Goal: Communication & Community: Answer question/provide support

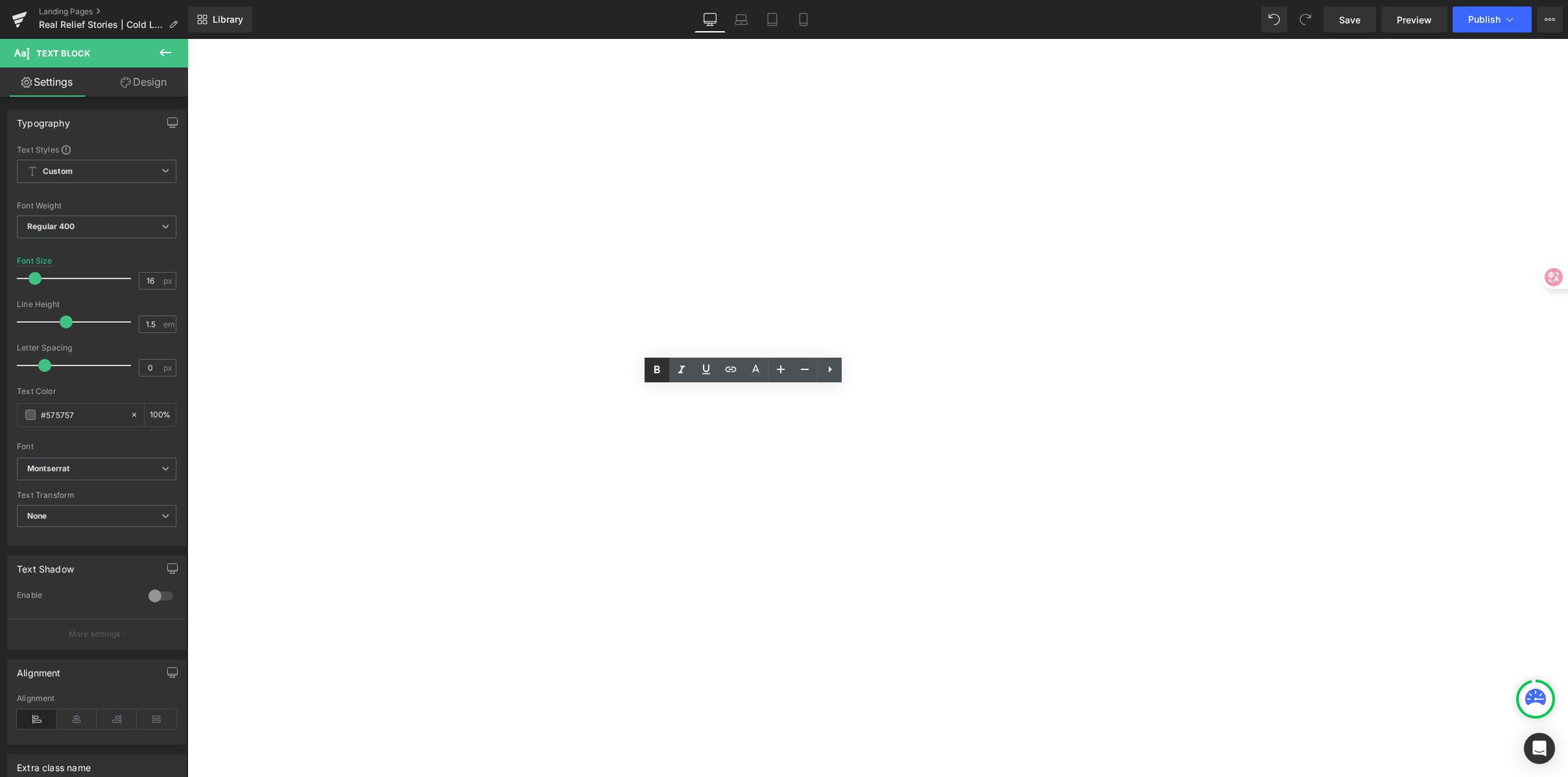
click at [658, 368] on icon at bounding box center [658, 369] width 6 height 8
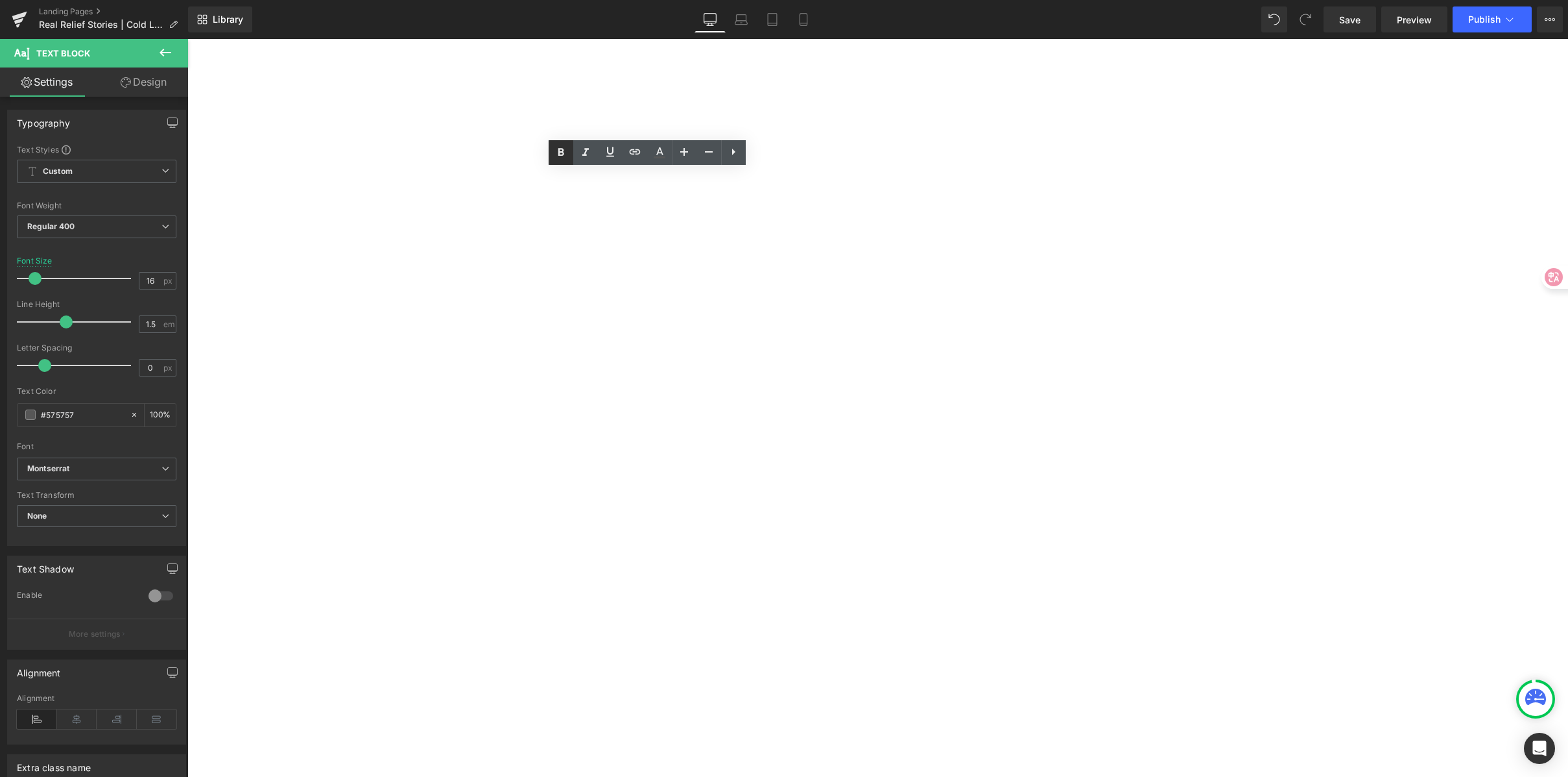
click at [560, 149] on icon at bounding box center [561, 152] width 6 height 8
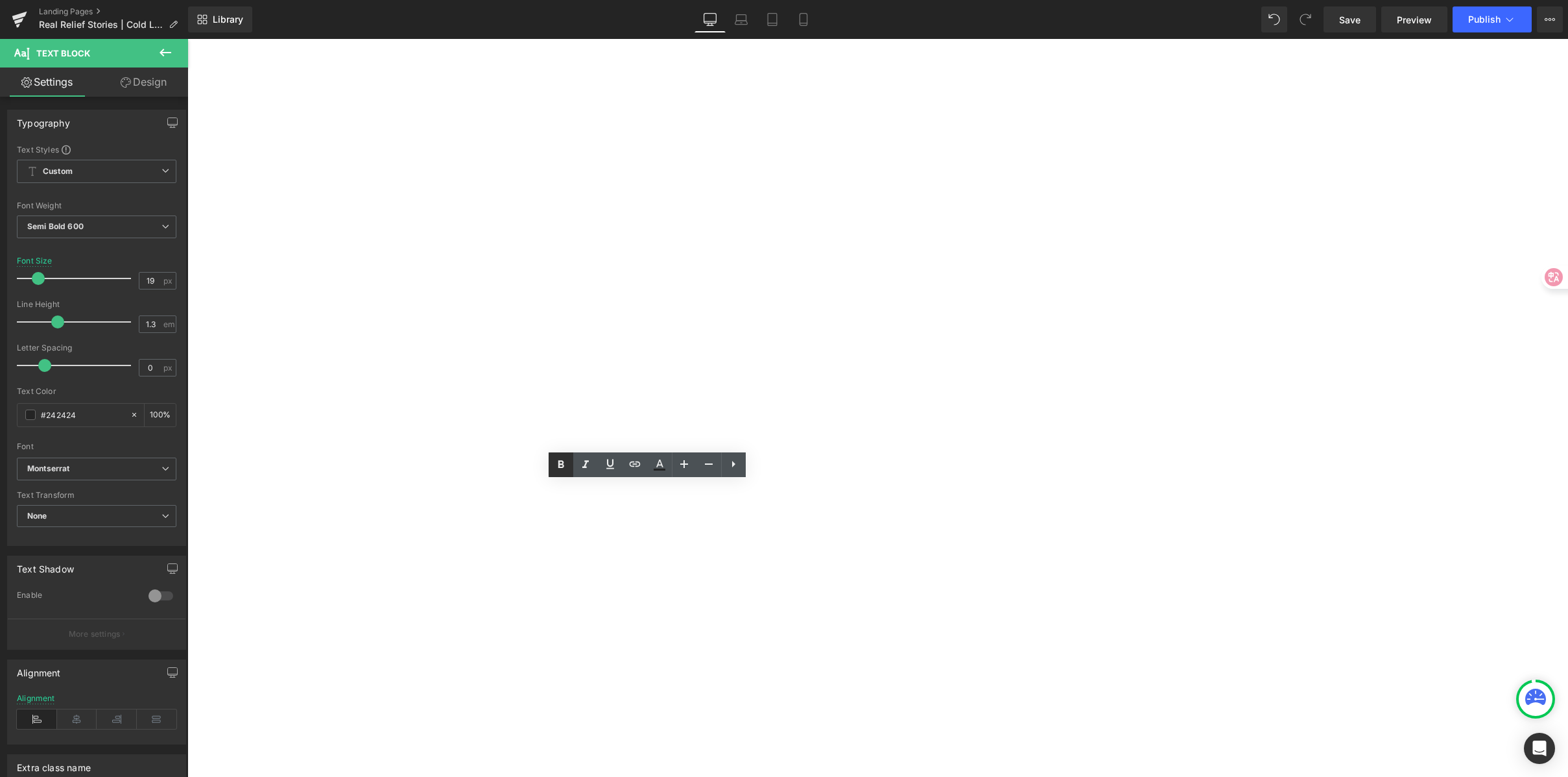
click at [554, 466] on icon at bounding box center [561, 465] width 16 height 16
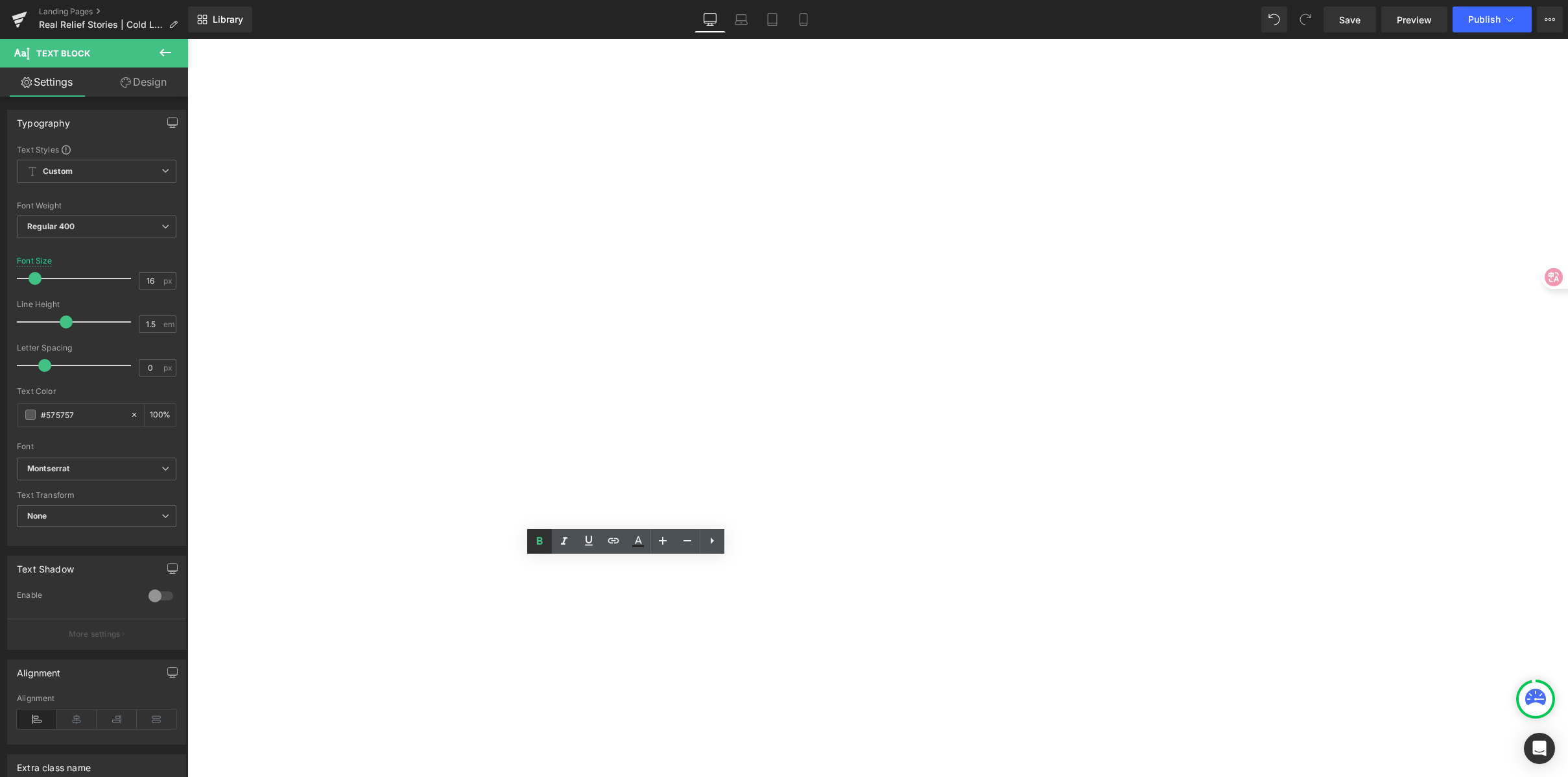
click at [542, 534] on icon at bounding box center [539, 542] width 16 height 16
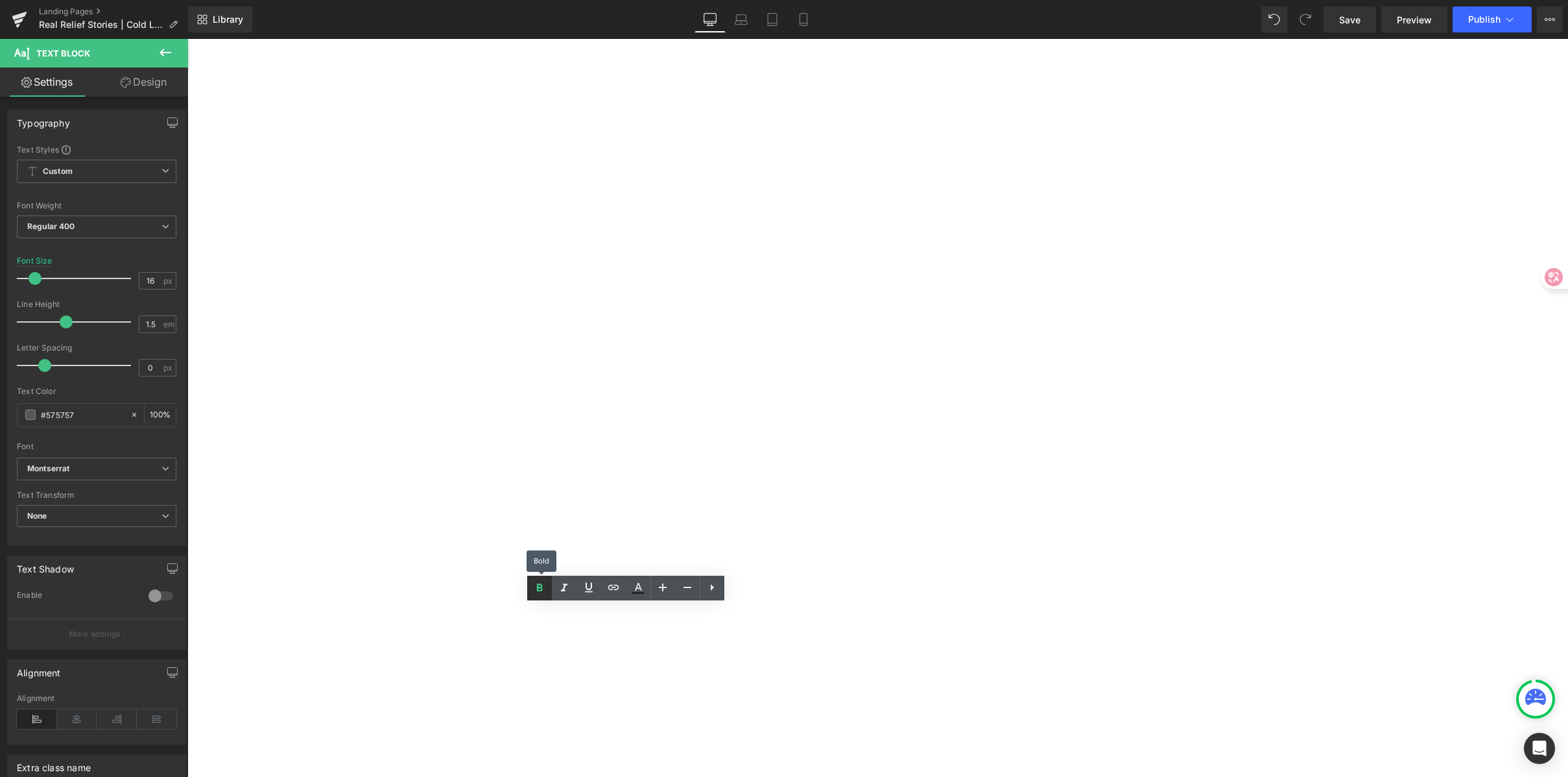
click at [536, 582] on icon at bounding box center [539, 588] width 16 height 16
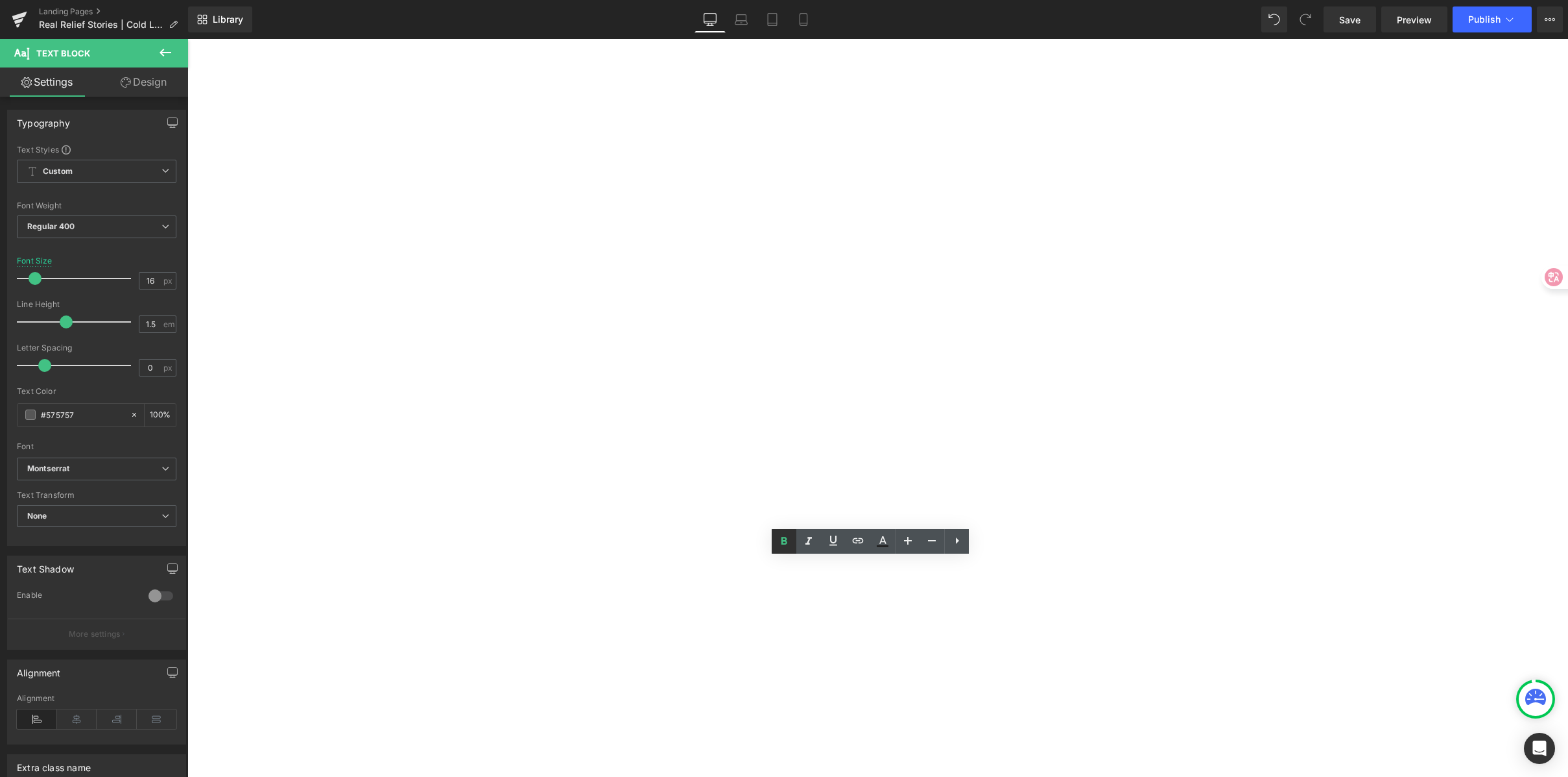
click at [780, 549] on link at bounding box center [784, 542] width 25 height 25
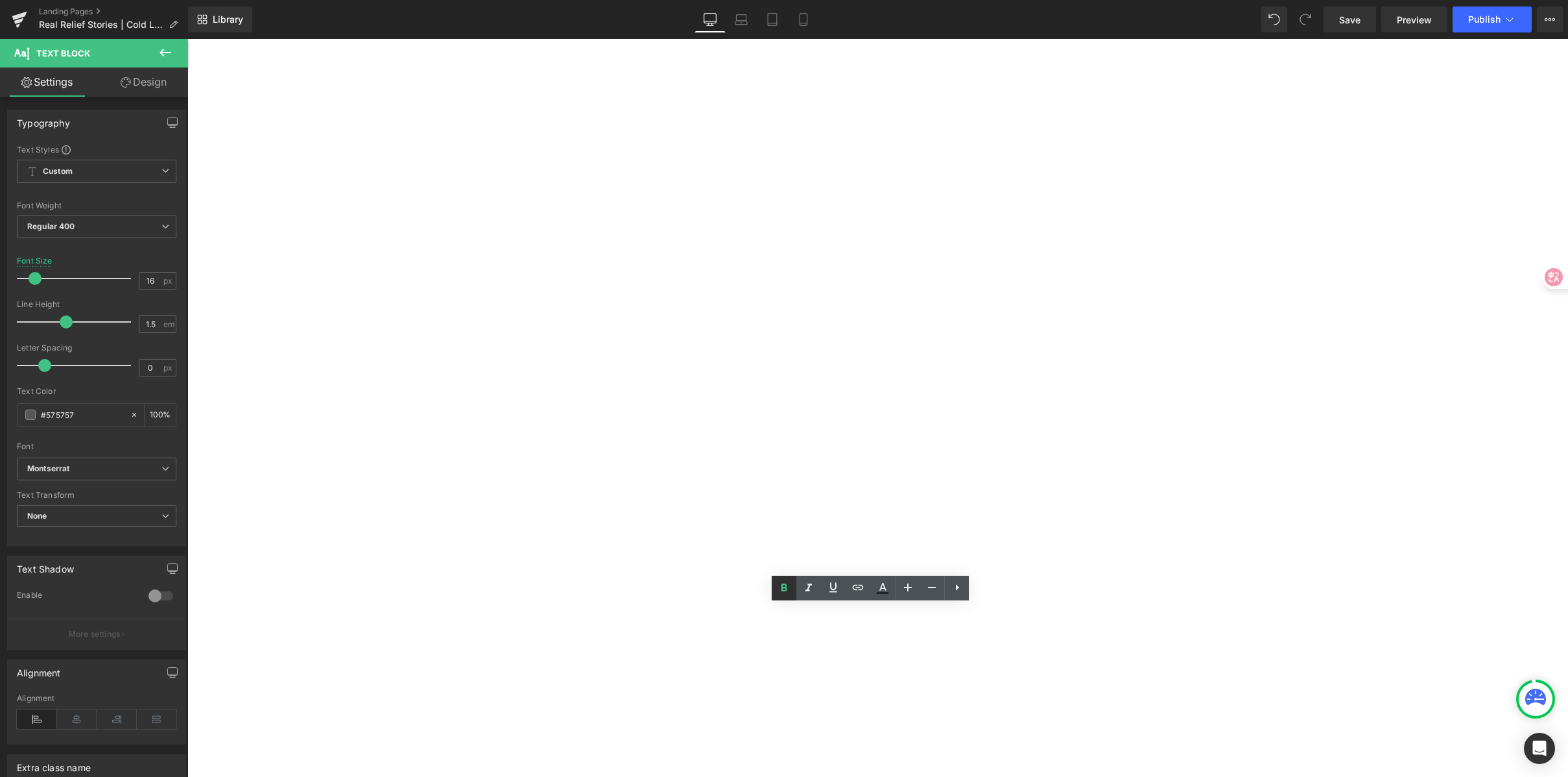
click at [781, 591] on icon at bounding box center [784, 588] width 16 height 16
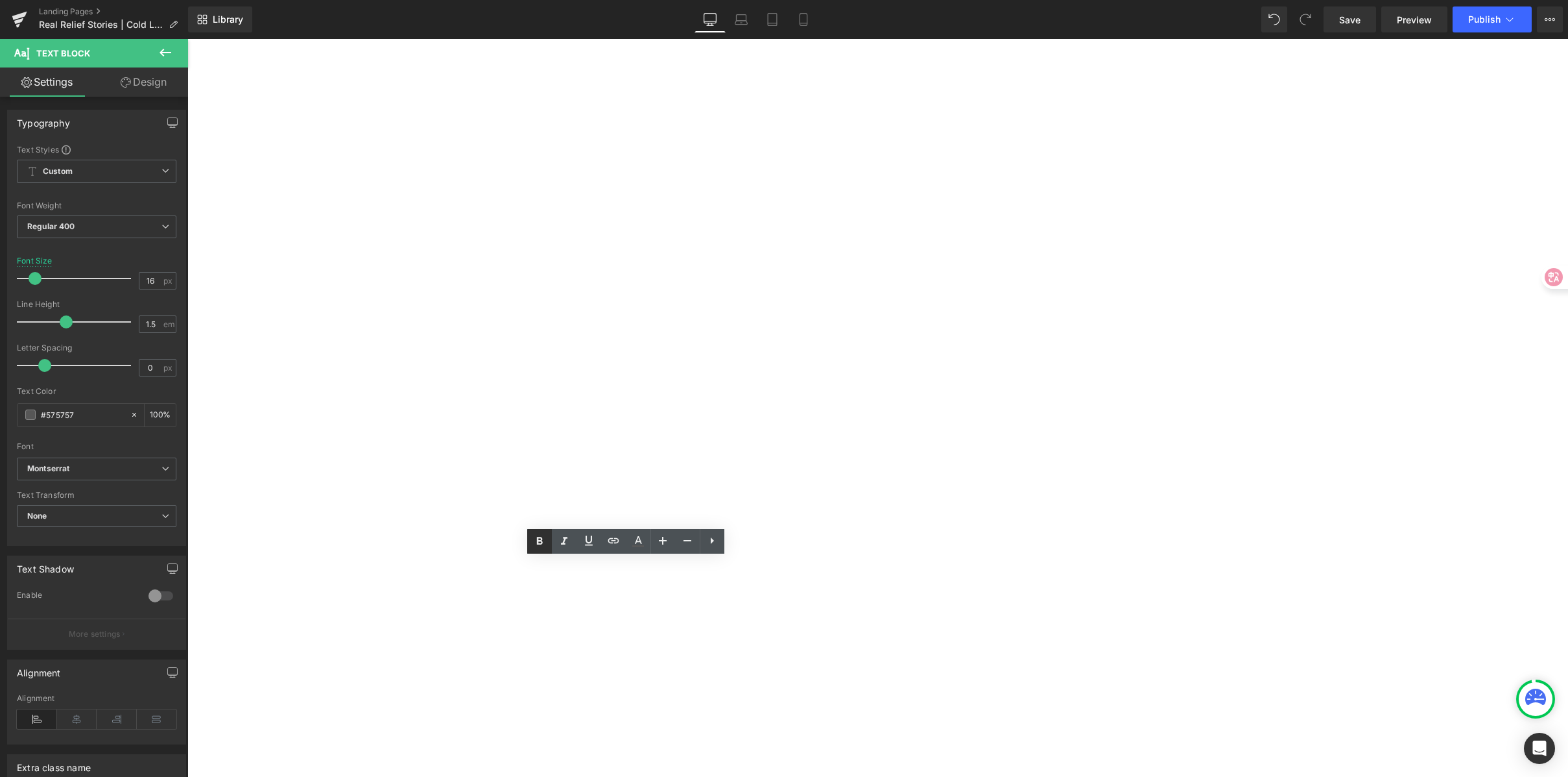
click at [539, 542] on icon at bounding box center [539, 542] width 16 height 16
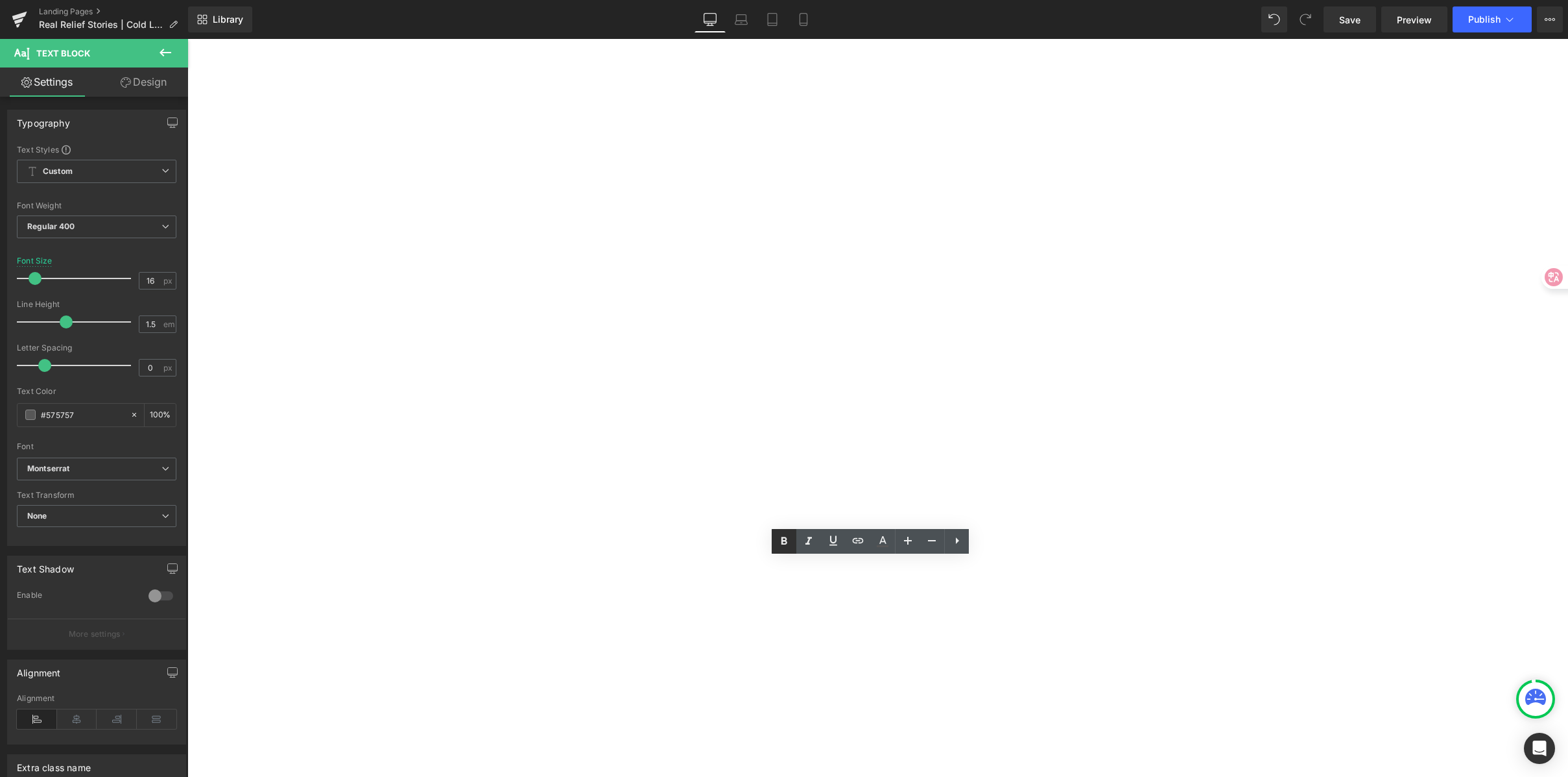
click at [782, 544] on icon at bounding box center [784, 541] width 6 height 8
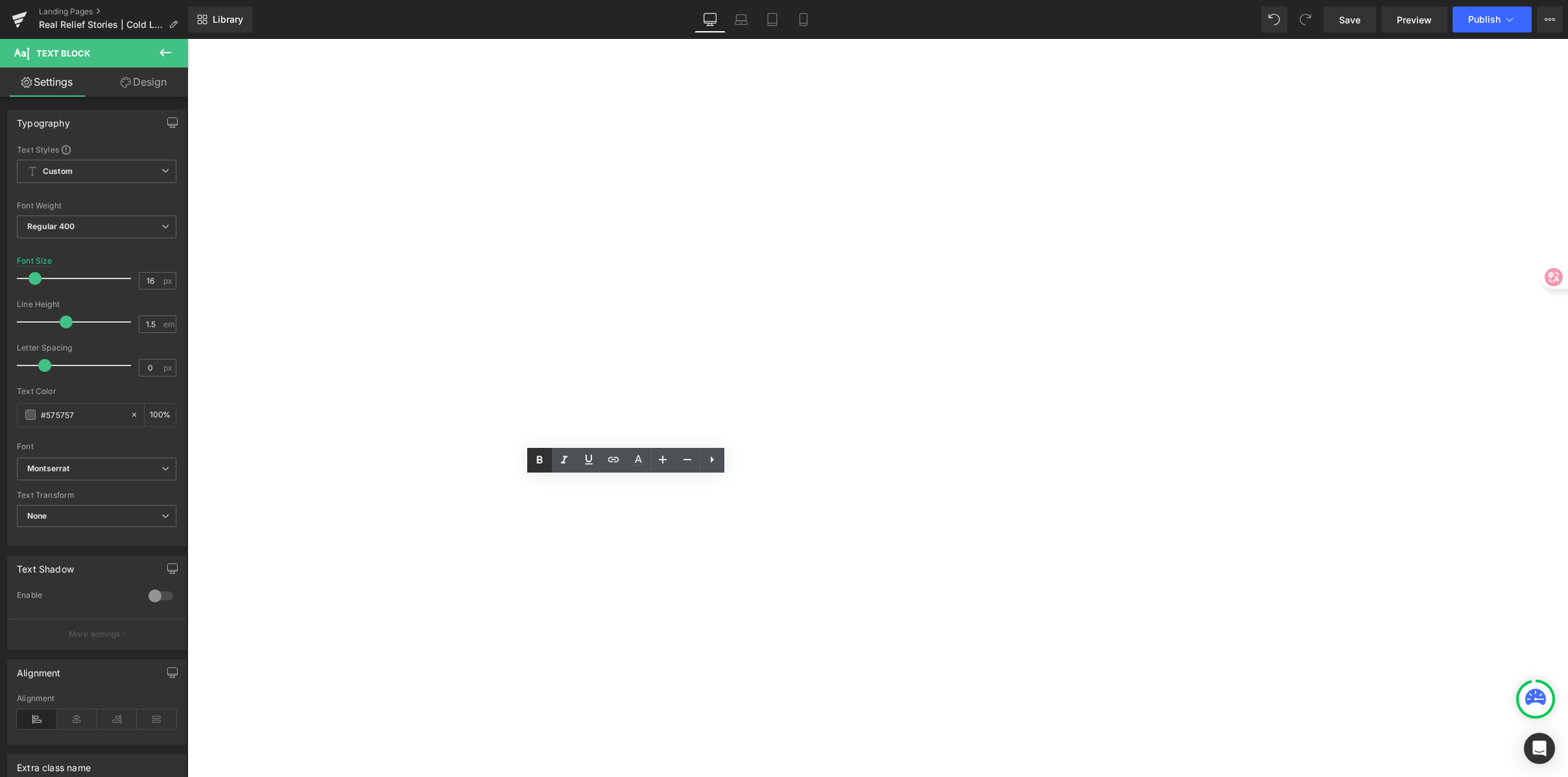
click at [544, 465] on icon at bounding box center [539, 460] width 16 height 16
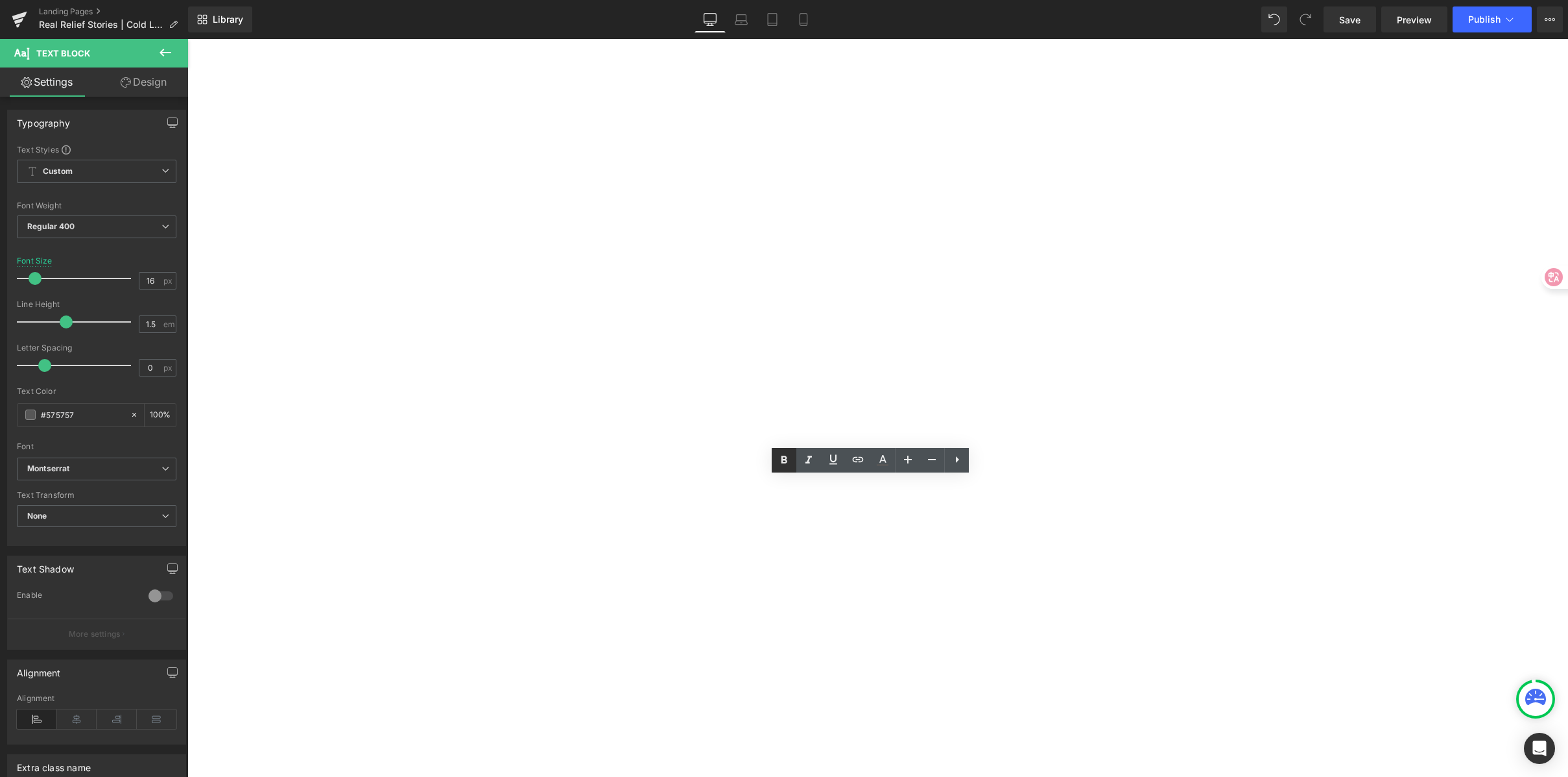
click at [777, 468] on link at bounding box center [784, 460] width 25 height 25
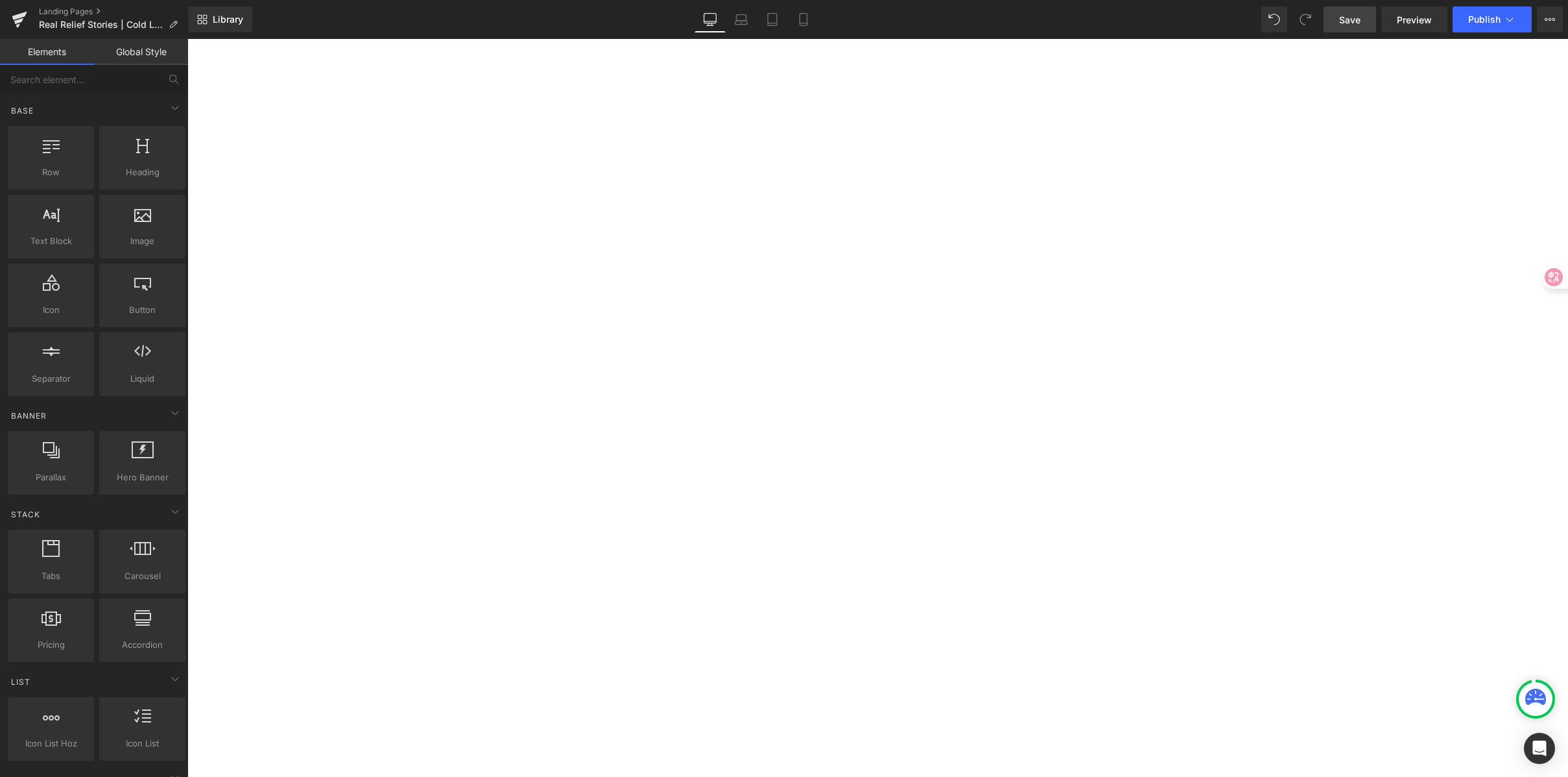
click at [1348, 13] on span "Save" at bounding box center [1350, 19] width 21 height 13
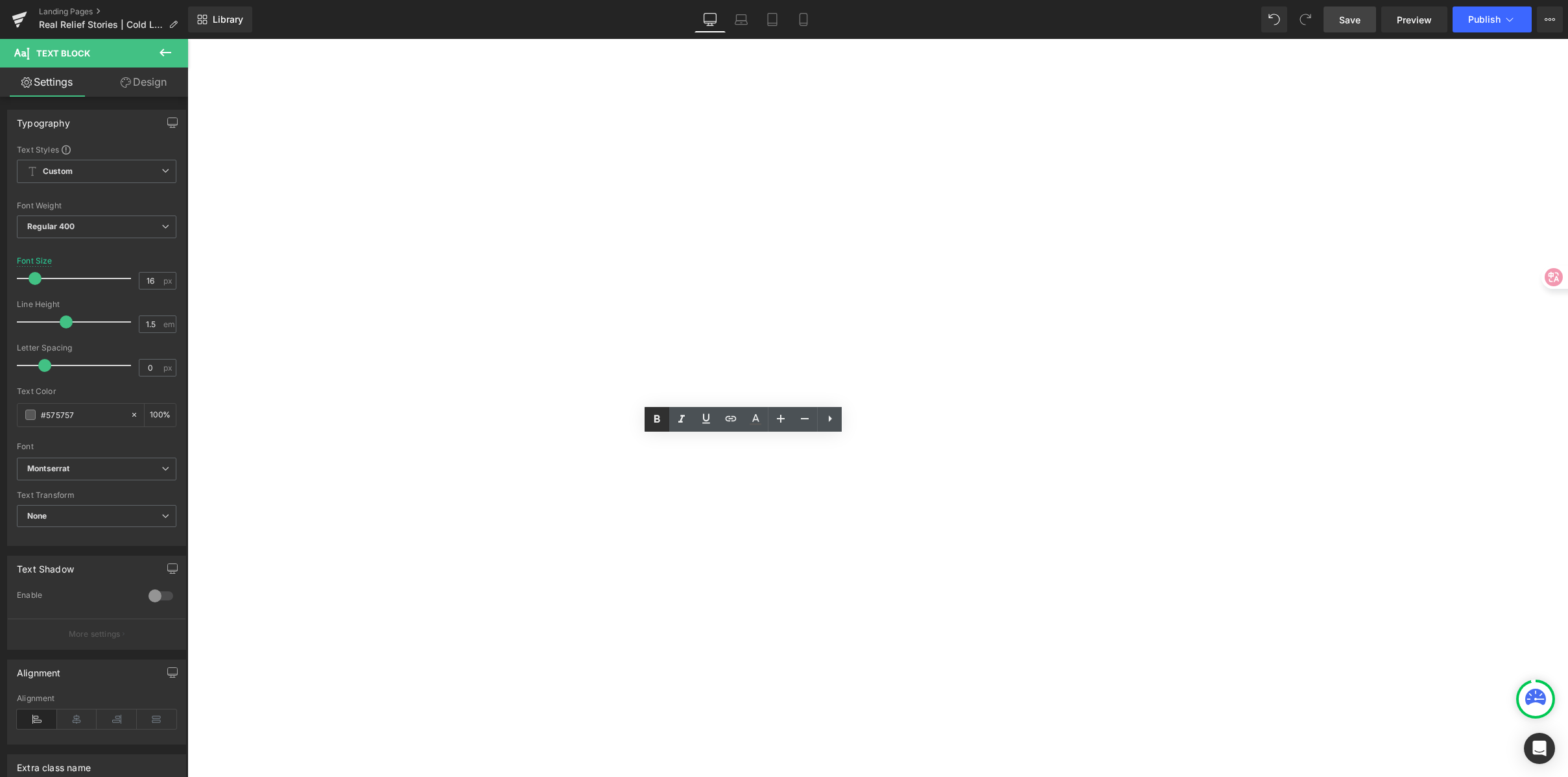
click at [659, 418] on icon at bounding box center [658, 420] width 16 height 16
click at [652, 412] on icon at bounding box center [658, 420] width 16 height 16
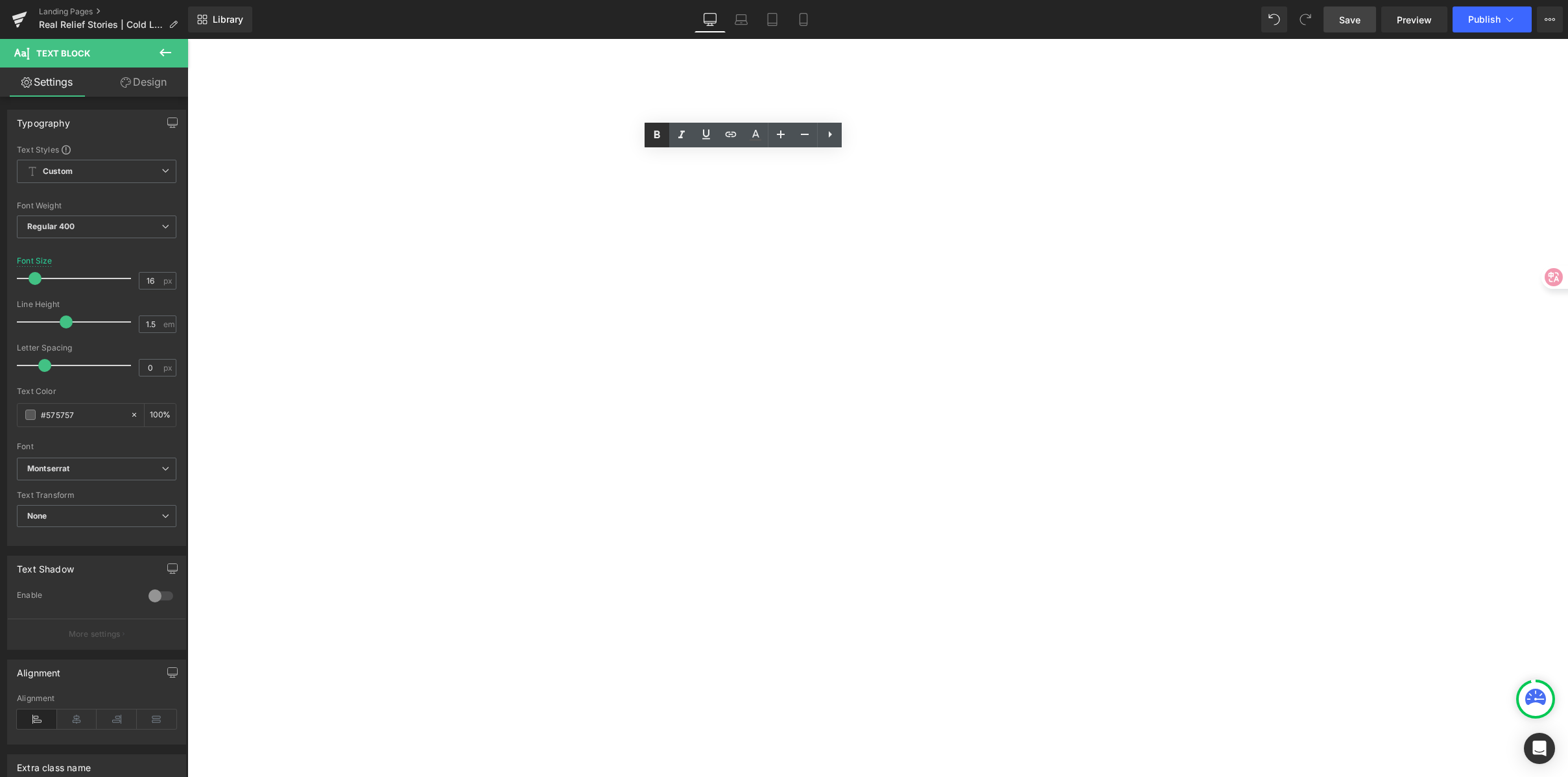
click at [658, 141] on icon at bounding box center [658, 135] width 16 height 16
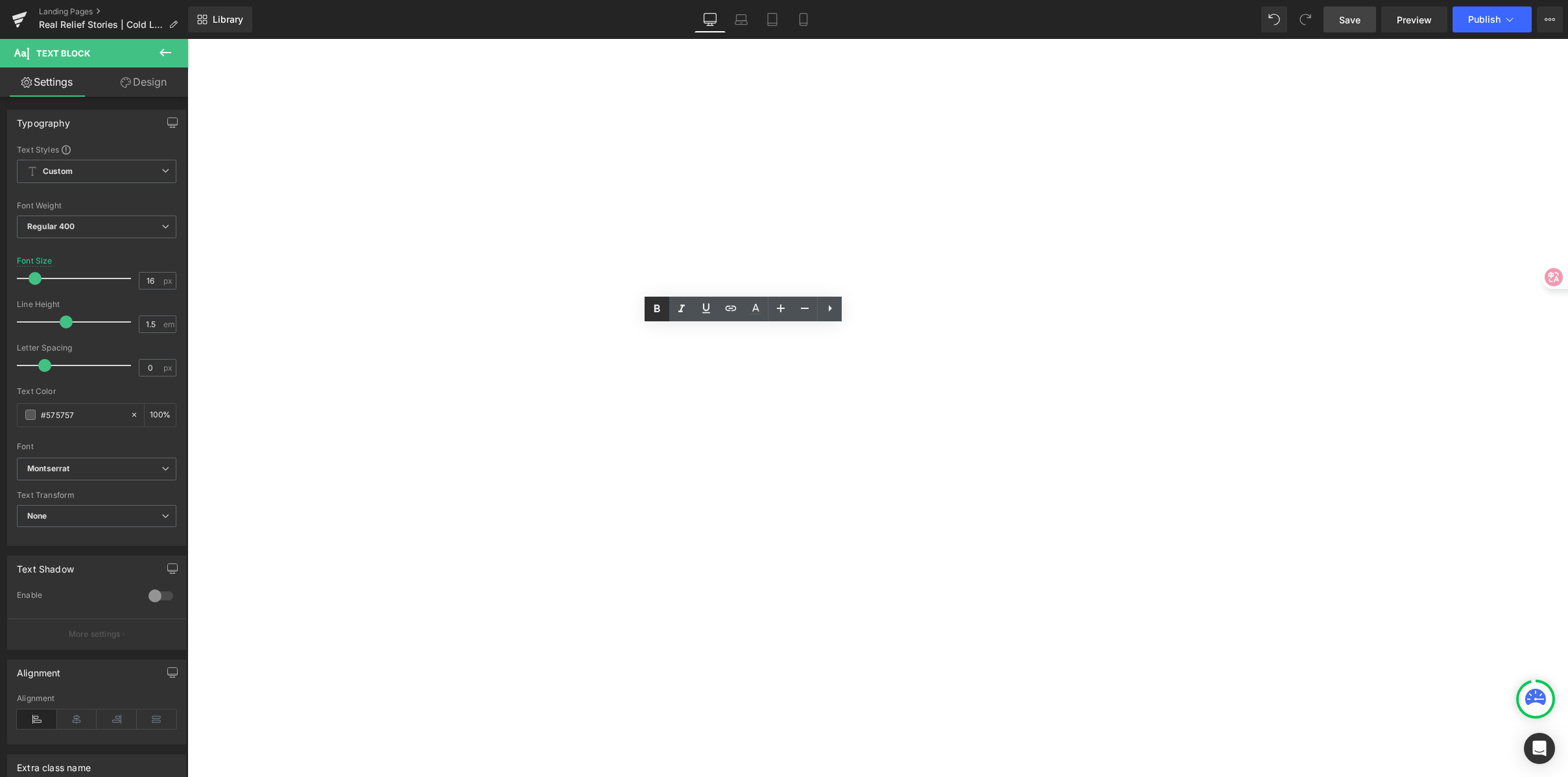
click at [661, 308] on icon at bounding box center [658, 309] width 16 height 16
click at [655, 318] on link at bounding box center [657, 309] width 25 height 25
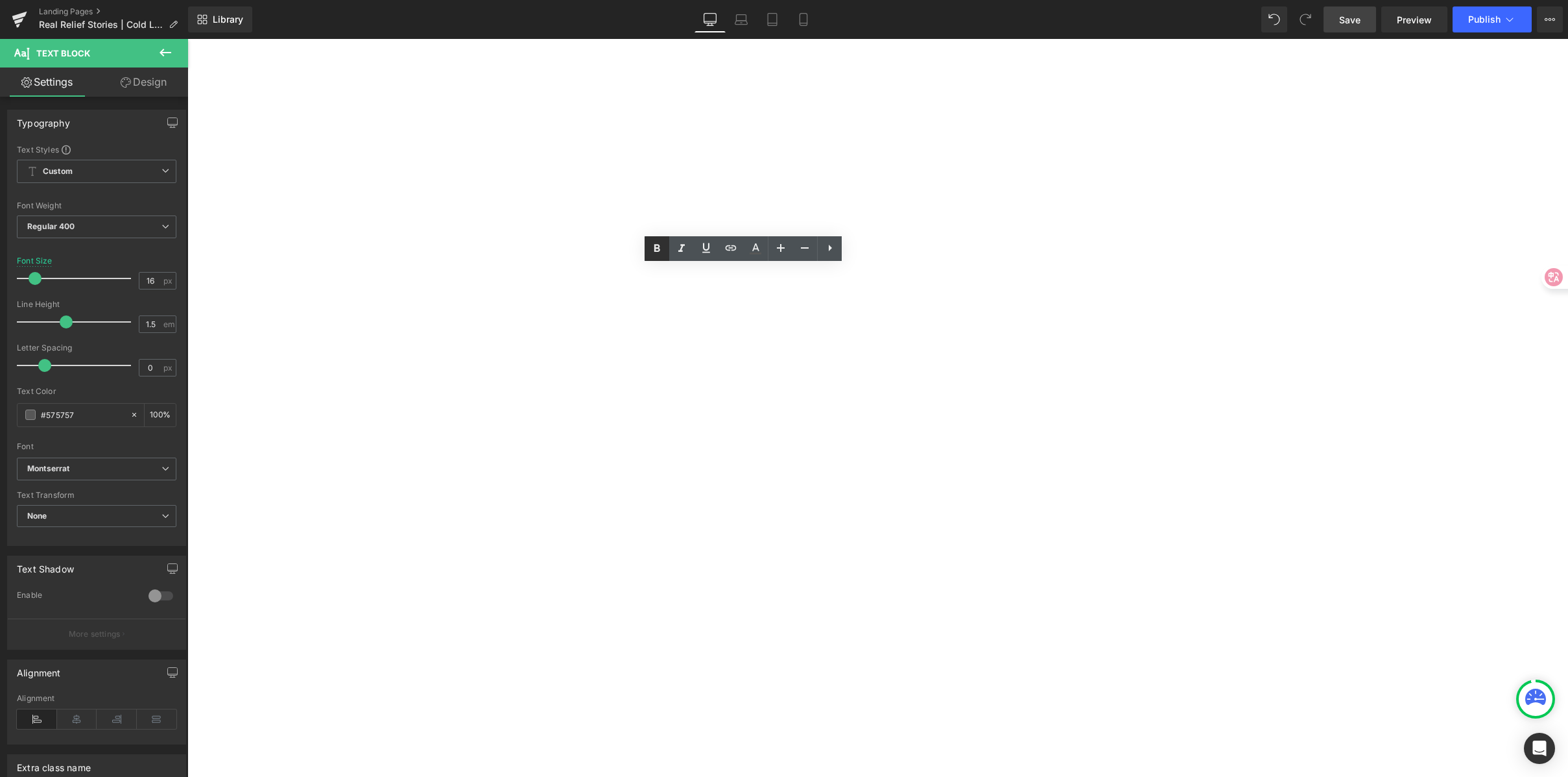
click at [665, 252] on link at bounding box center [657, 249] width 25 height 25
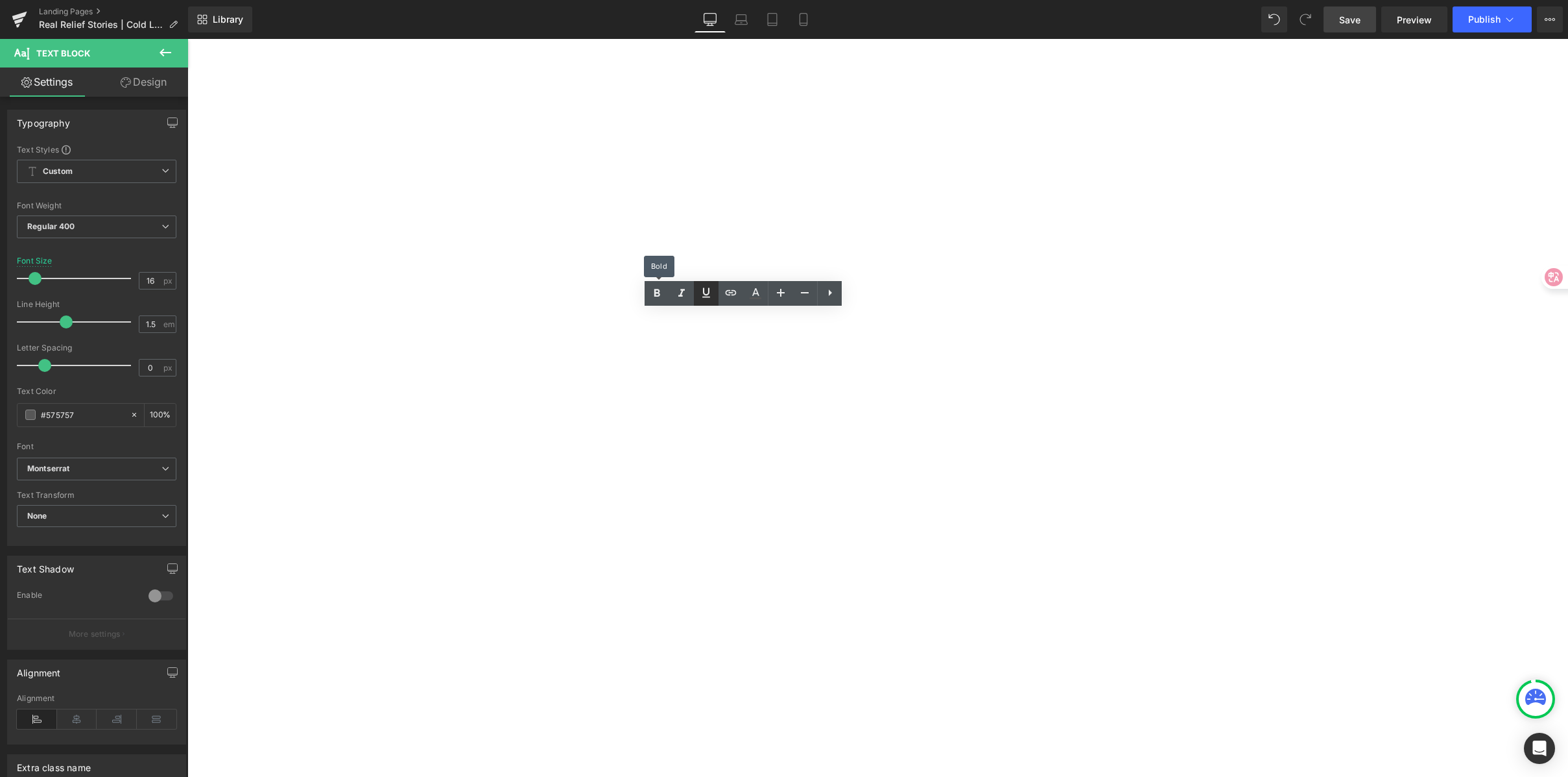
drag, startPoint x: 658, startPoint y: 288, endPoint x: 703, endPoint y: 302, distance: 47.1
click at [659, 288] on icon at bounding box center [658, 294] width 16 height 16
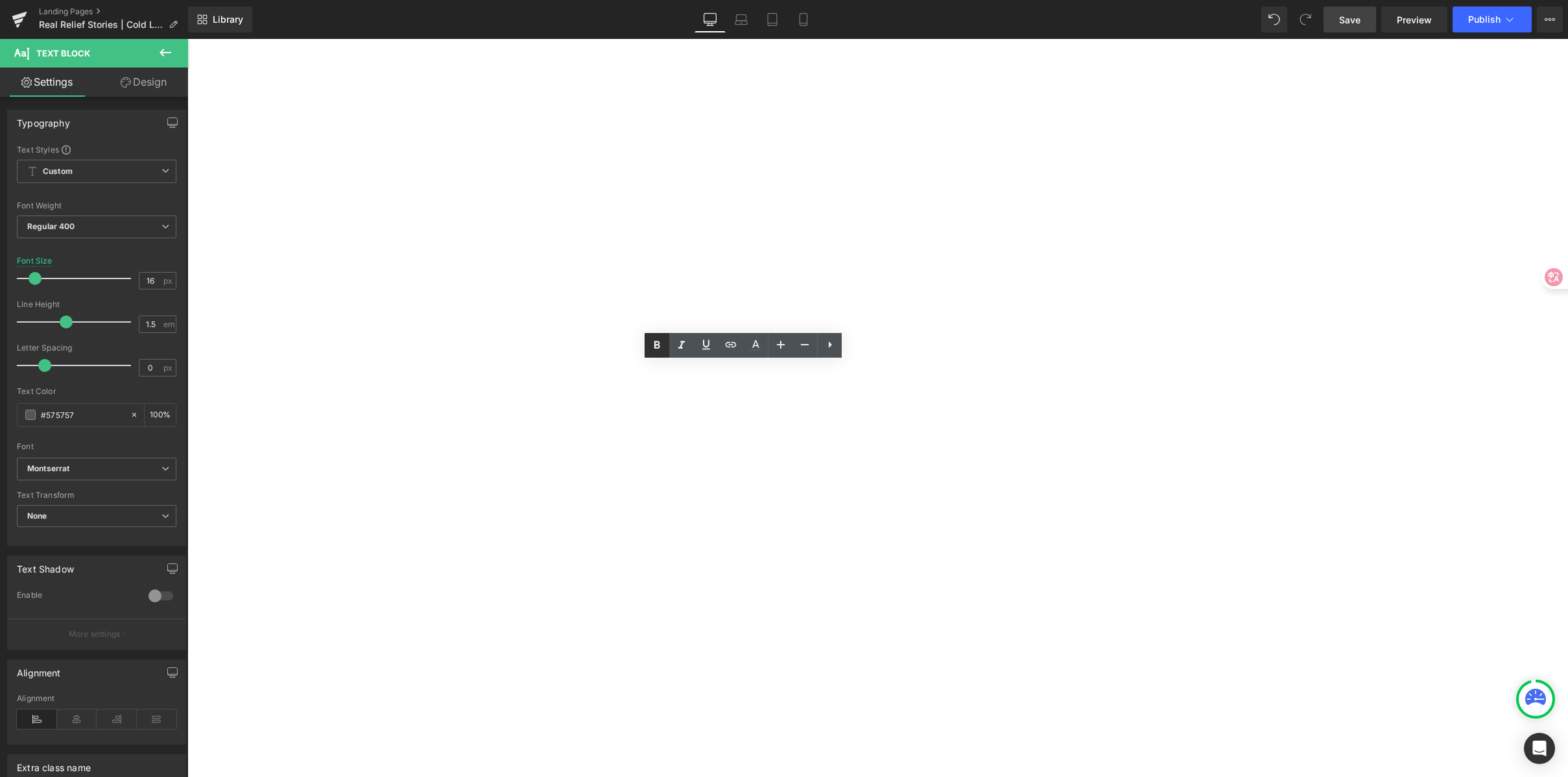
click at [655, 342] on icon at bounding box center [658, 344] width 6 height 8
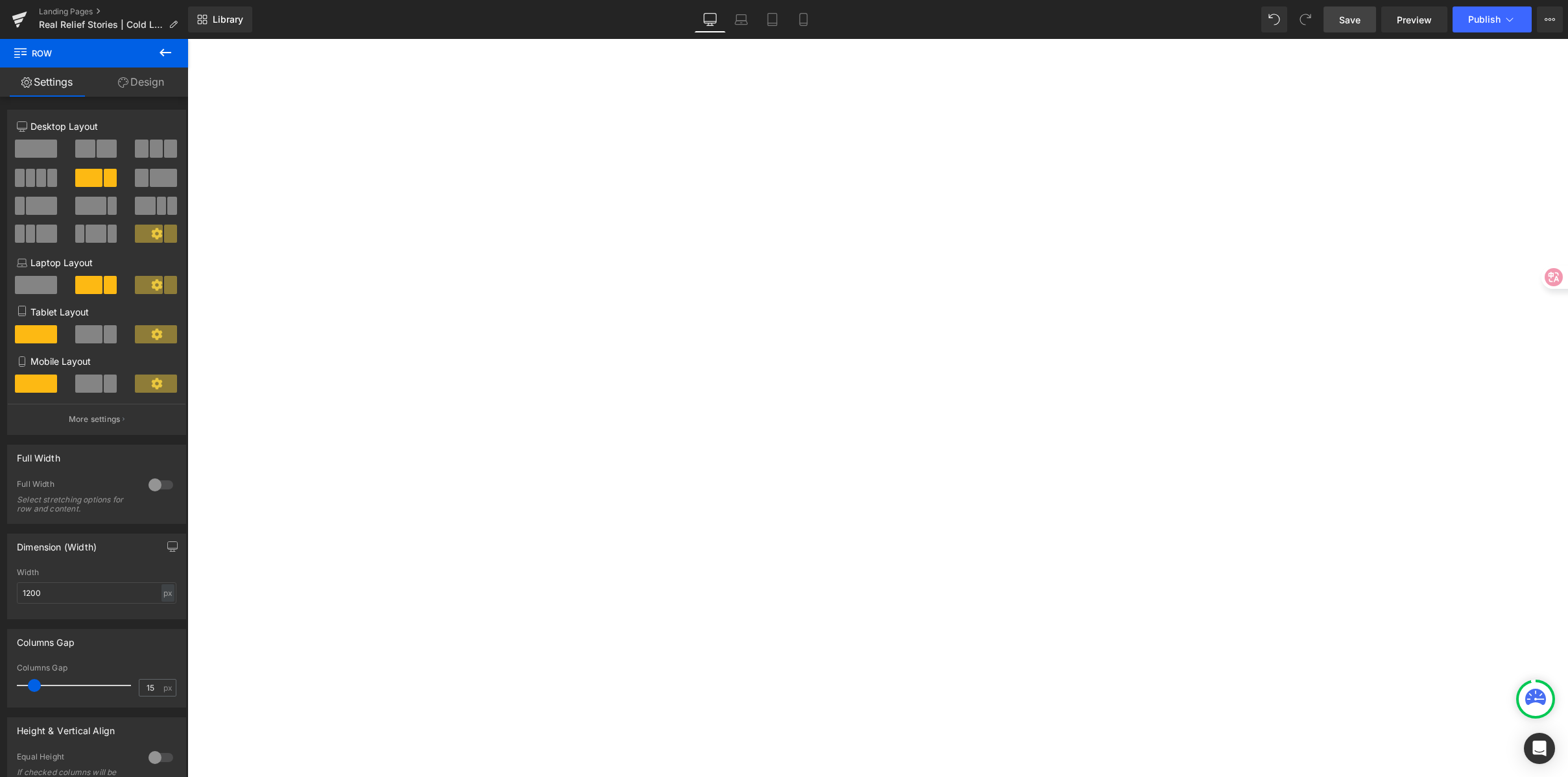
click at [1364, 26] on link "Save" at bounding box center [1350, 19] width 53 height 26
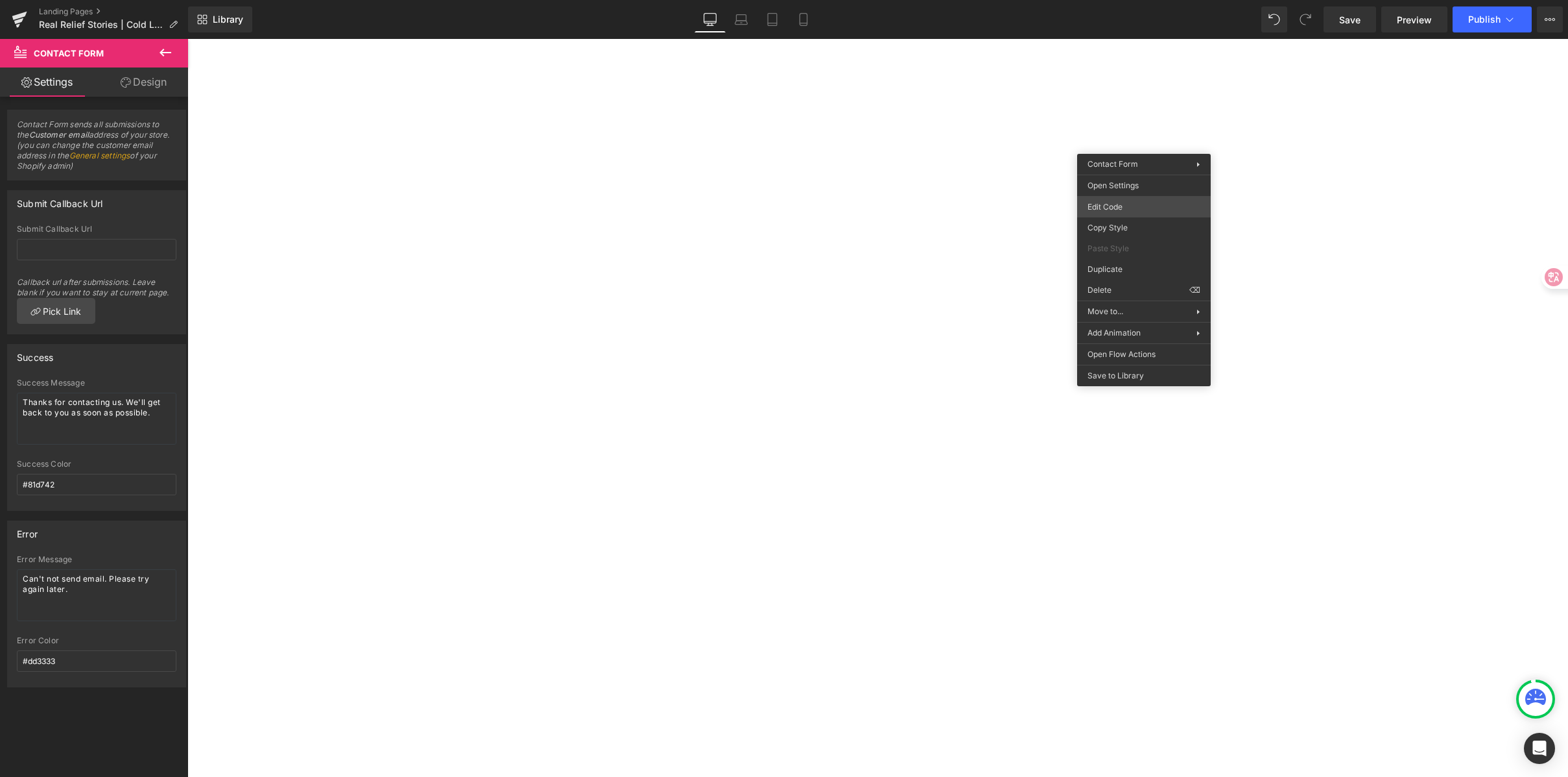
click at [1134, 205] on body "Contact Form You are previewing how the will restyle your page. You can not edi…" at bounding box center [784, 388] width 1568 height 777
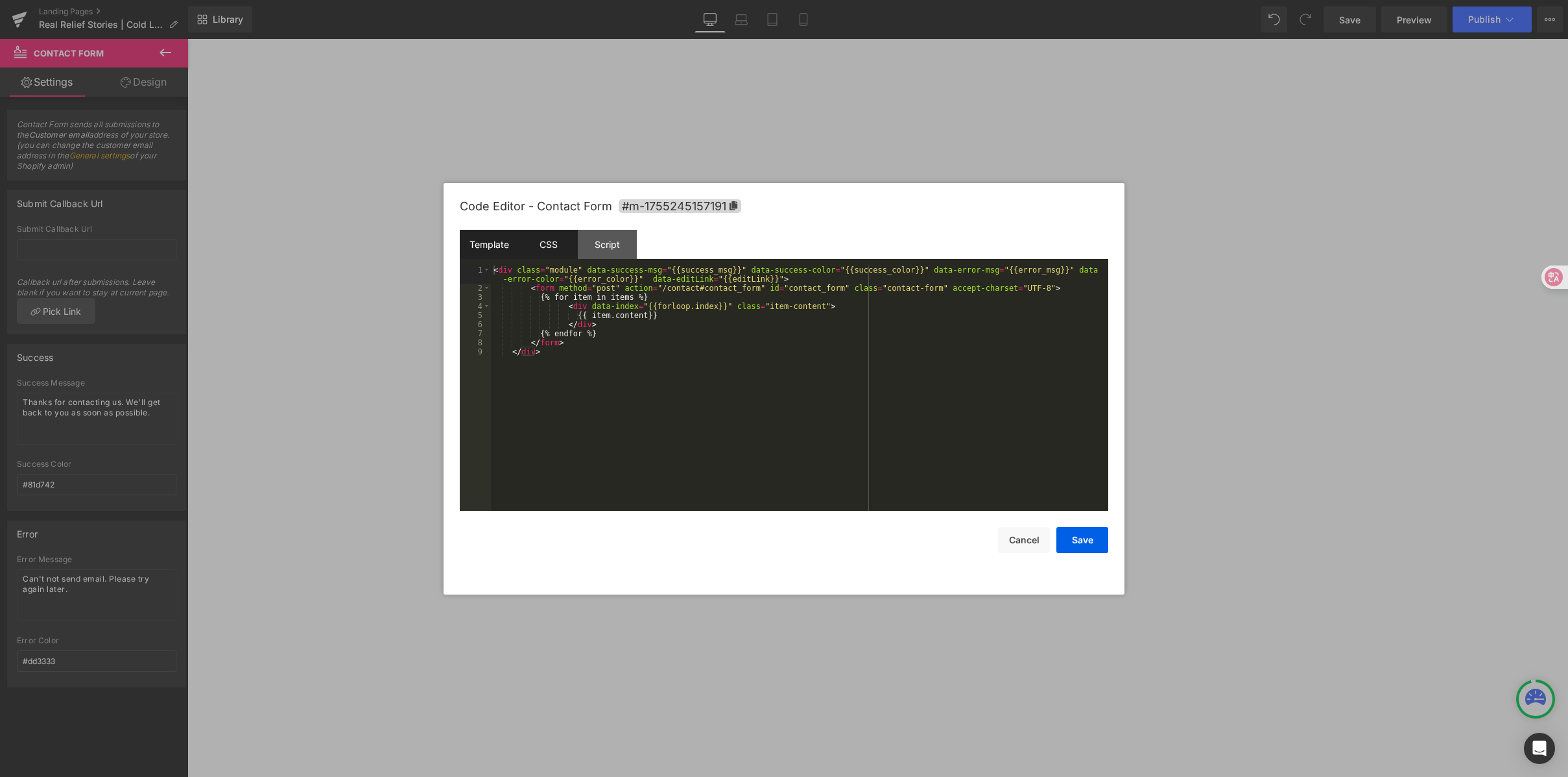
click at [544, 248] on div "CSS" at bounding box center [548, 244] width 59 height 29
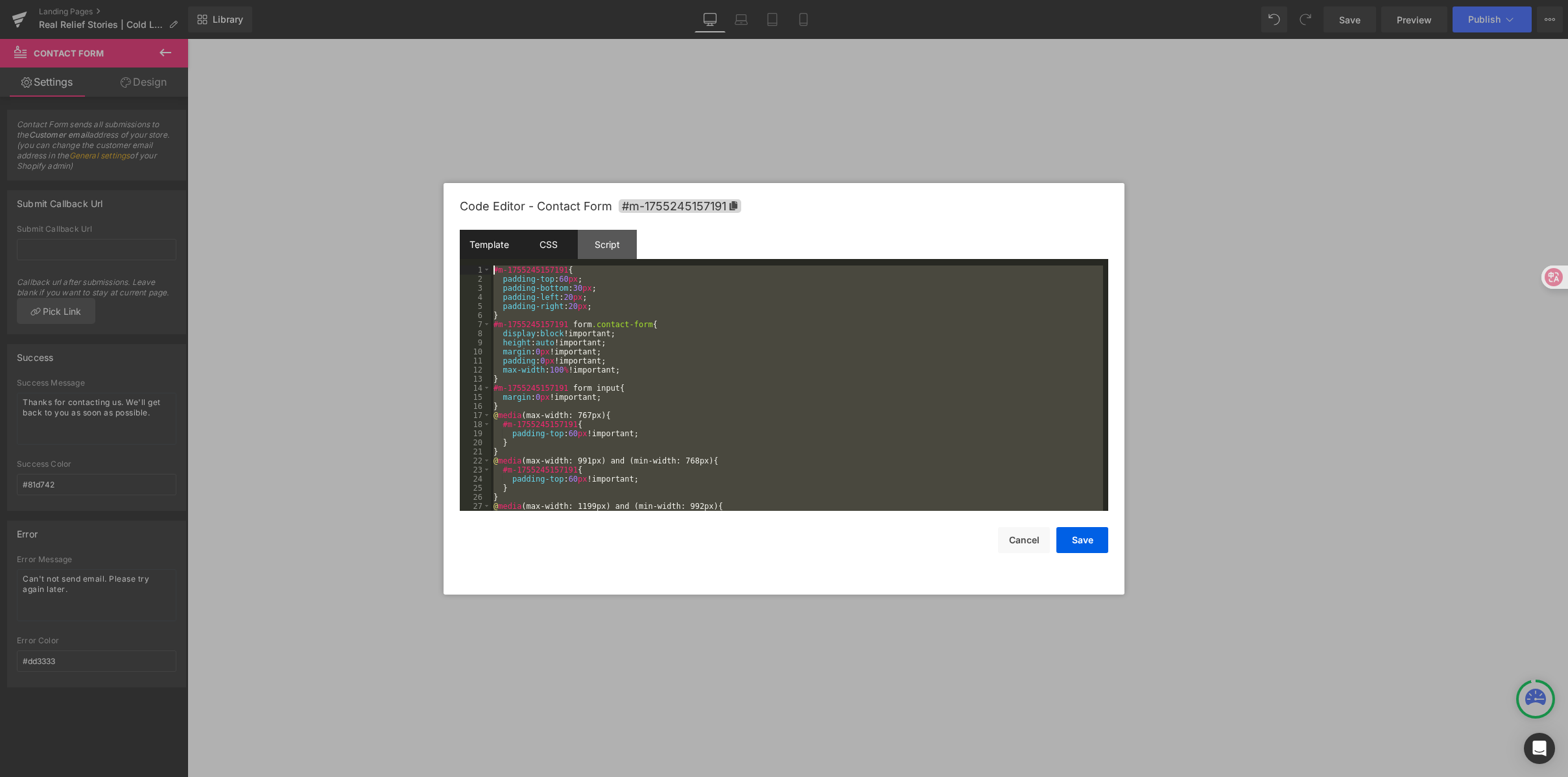
drag, startPoint x: 546, startPoint y: 500, endPoint x: 474, endPoint y: 234, distance: 275.6
click at [474, 234] on div "Template CSS Script Data 1 2 3 4 5 6 7 8 9 < div class = "module" data-success-…" at bounding box center [784, 370] width 649 height 281
click at [611, 243] on div "Script" at bounding box center [607, 244] width 59 height 29
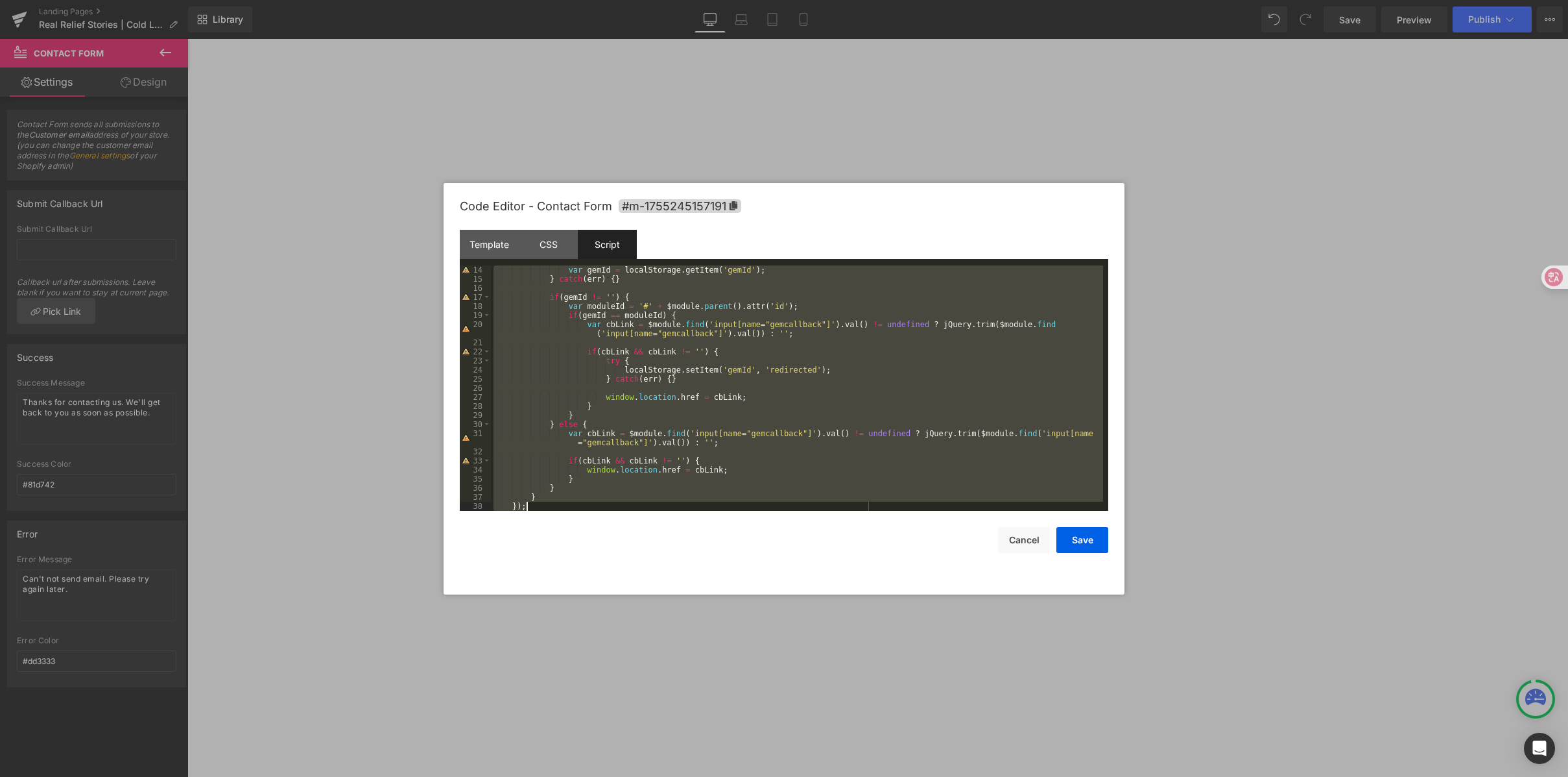
scroll to position [118, 0]
drag, startPoint x: 494, startPoint y: 268, endPoint x: 775, endPoint y: 560, distance: 405.2
click at [775, 560] on div "Code Editor - Contact Form #m-1755245157191 Template CSS Script Data 1 2 3 4 5 …" at bounding box center [784, 389] width 649 height 412
click at [1029, 538] on button "Cancel" at bounding box center [1024, 540] width 52 height 26
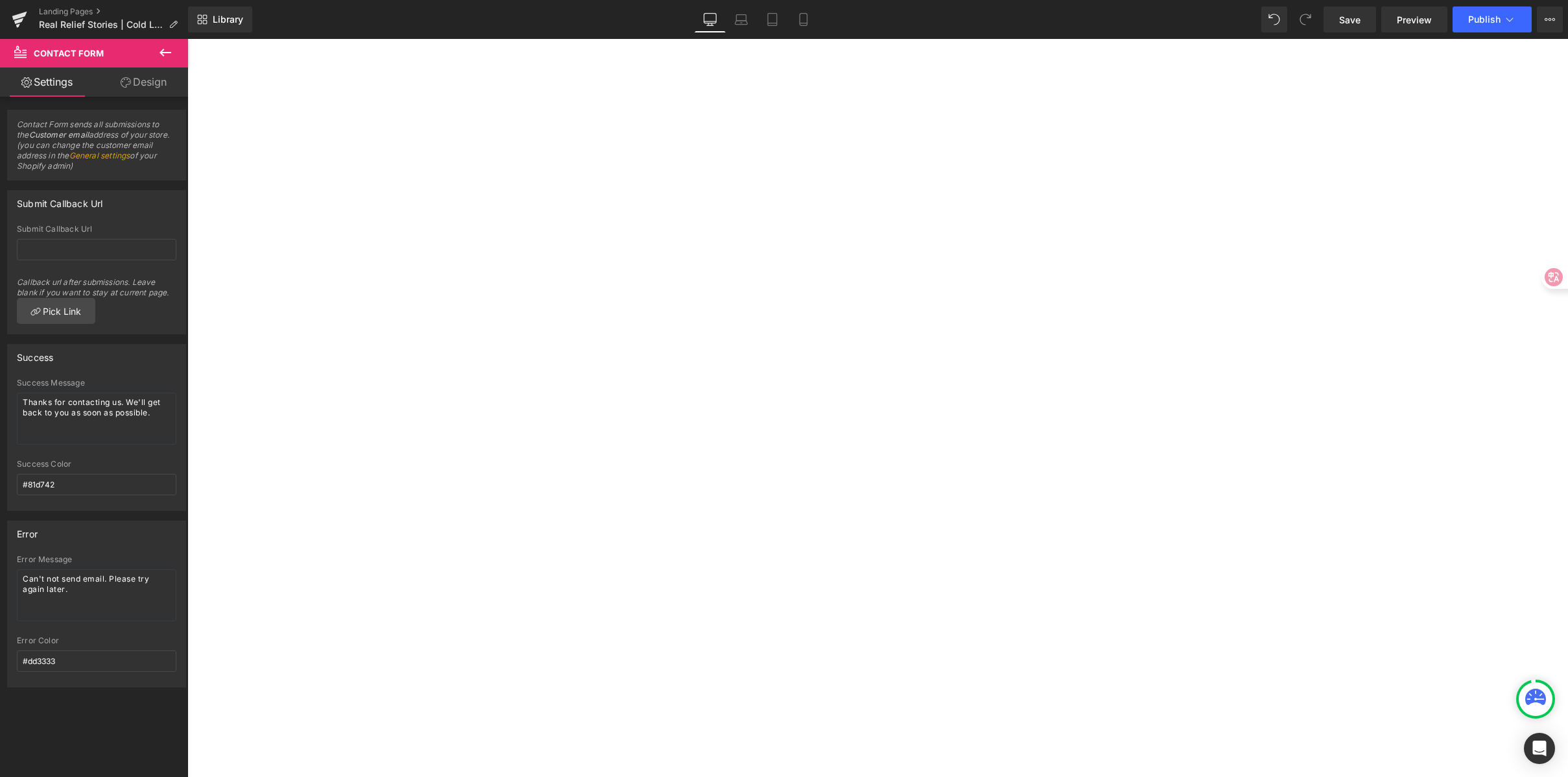
click at [799, 21] on icon at bounding box center [803, 19] width 13 height 13
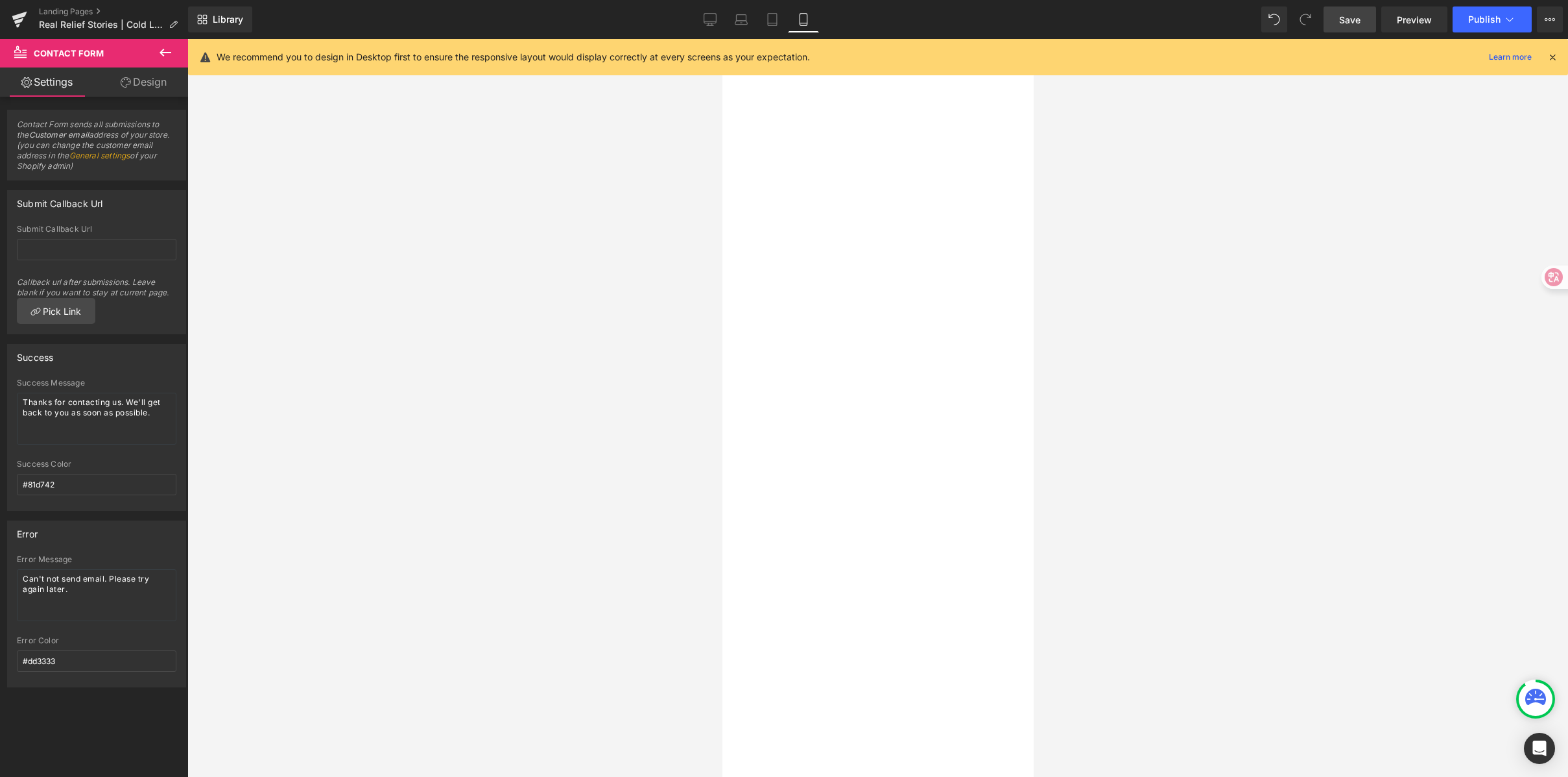
click at [1364, 12] on link "Save" at bounding box center [1350, 19] width 53 height 26
click at [1345, 21] on span "Save" at bounding box center [1350, 19] width 21 height 13
click at [1483, 21] on span "Publish" at bounding box center [1484, 19] width 33 height 11
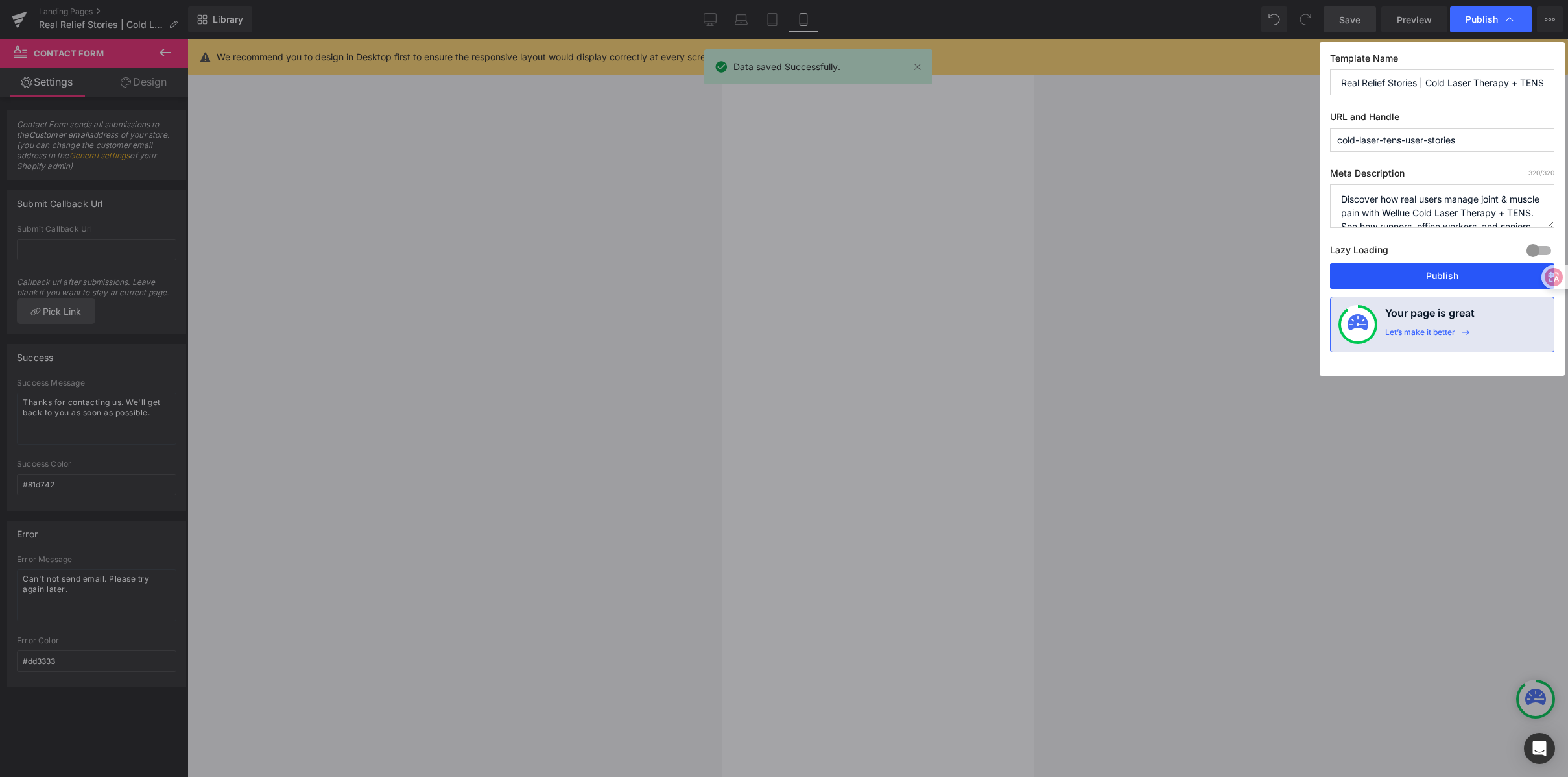
click at [1423, 279] on button "Publish" at bounding box center [1442, 275] width 225 height 26
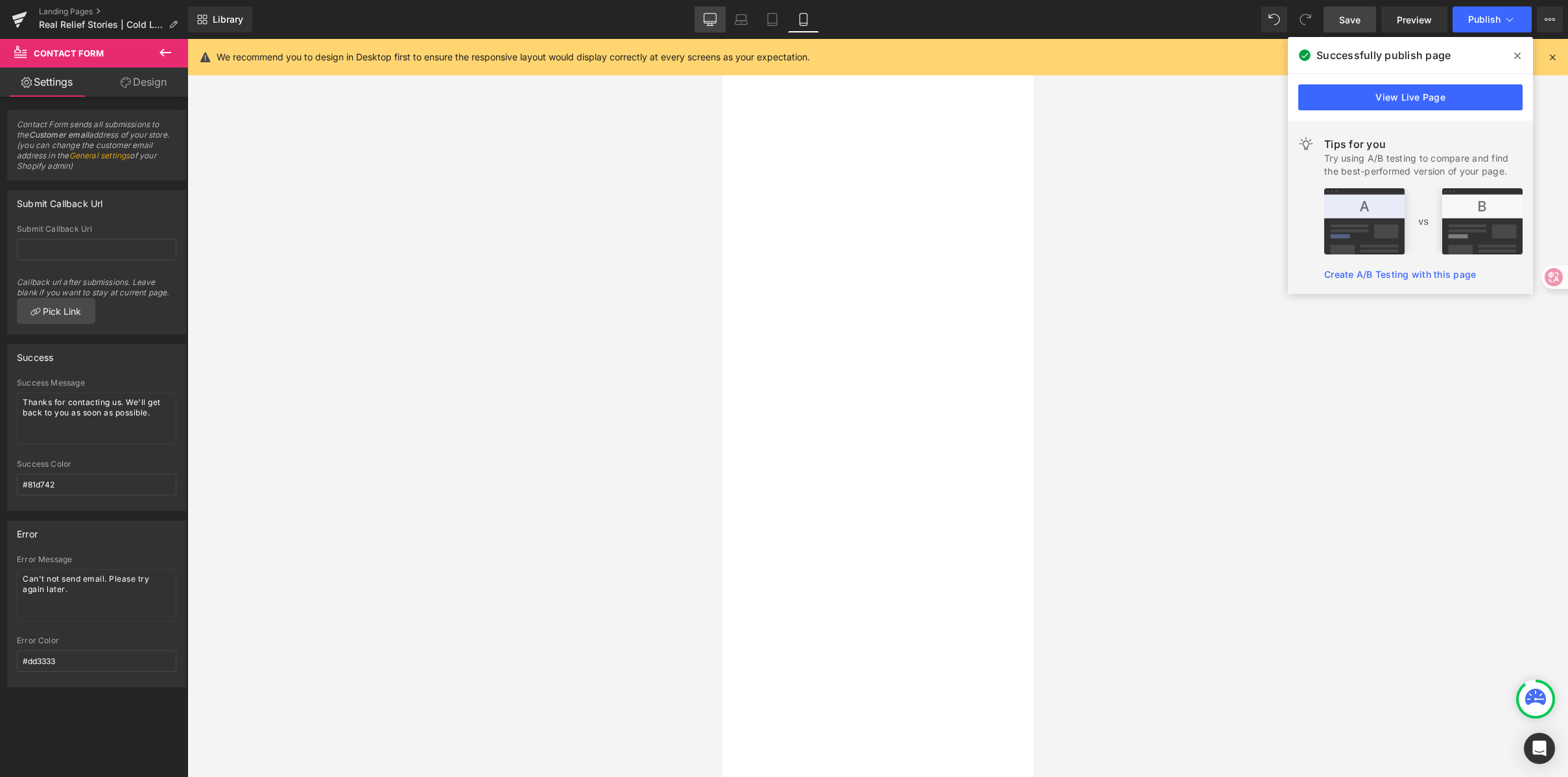
click at [713, 21] on icon at bounding box center [710, 21] width 12 height 0
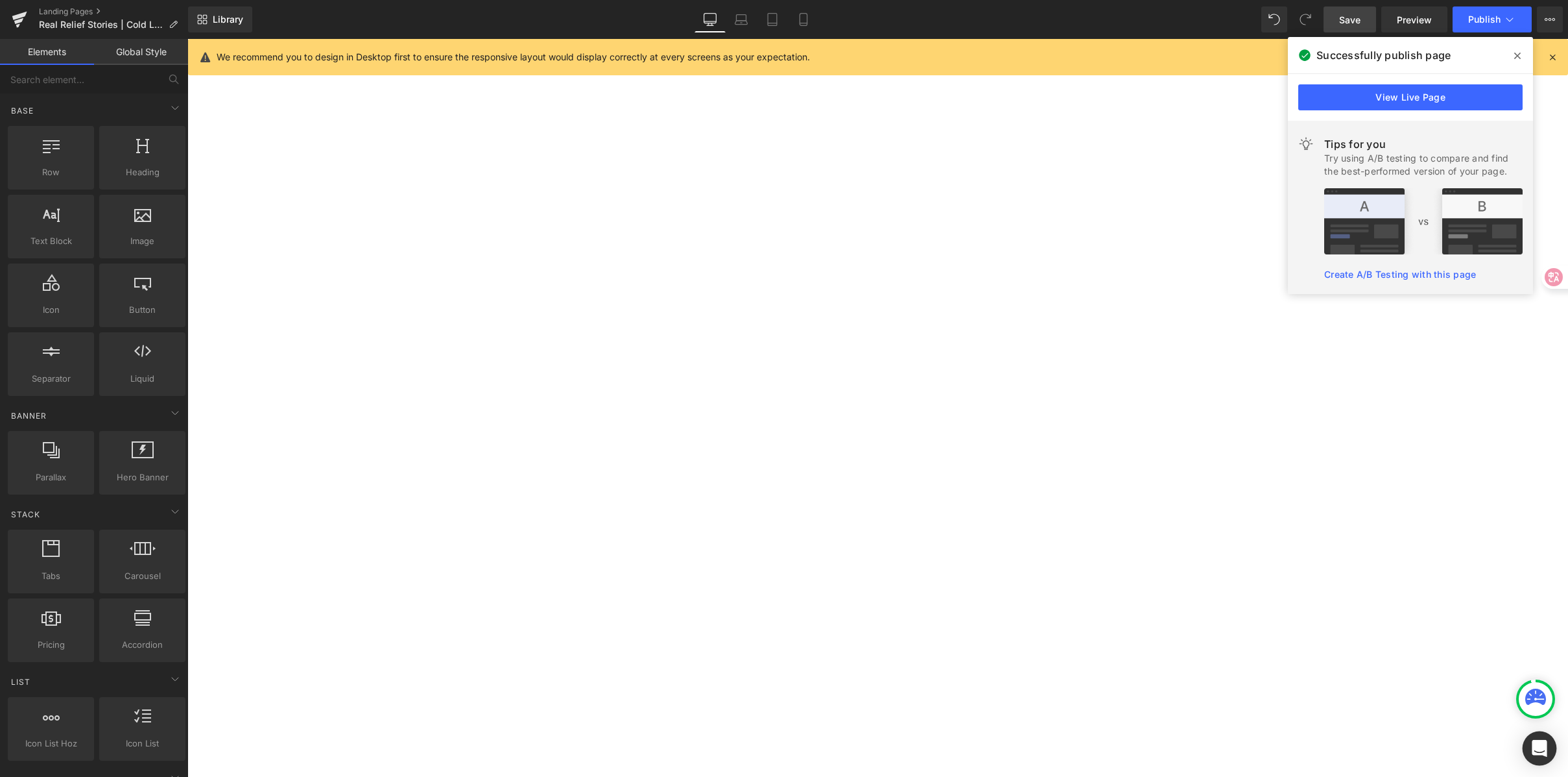
click at [1542, 746] on icon "Open Intercom Messenger" at bounding box center [1539, 748] width 15 height 17
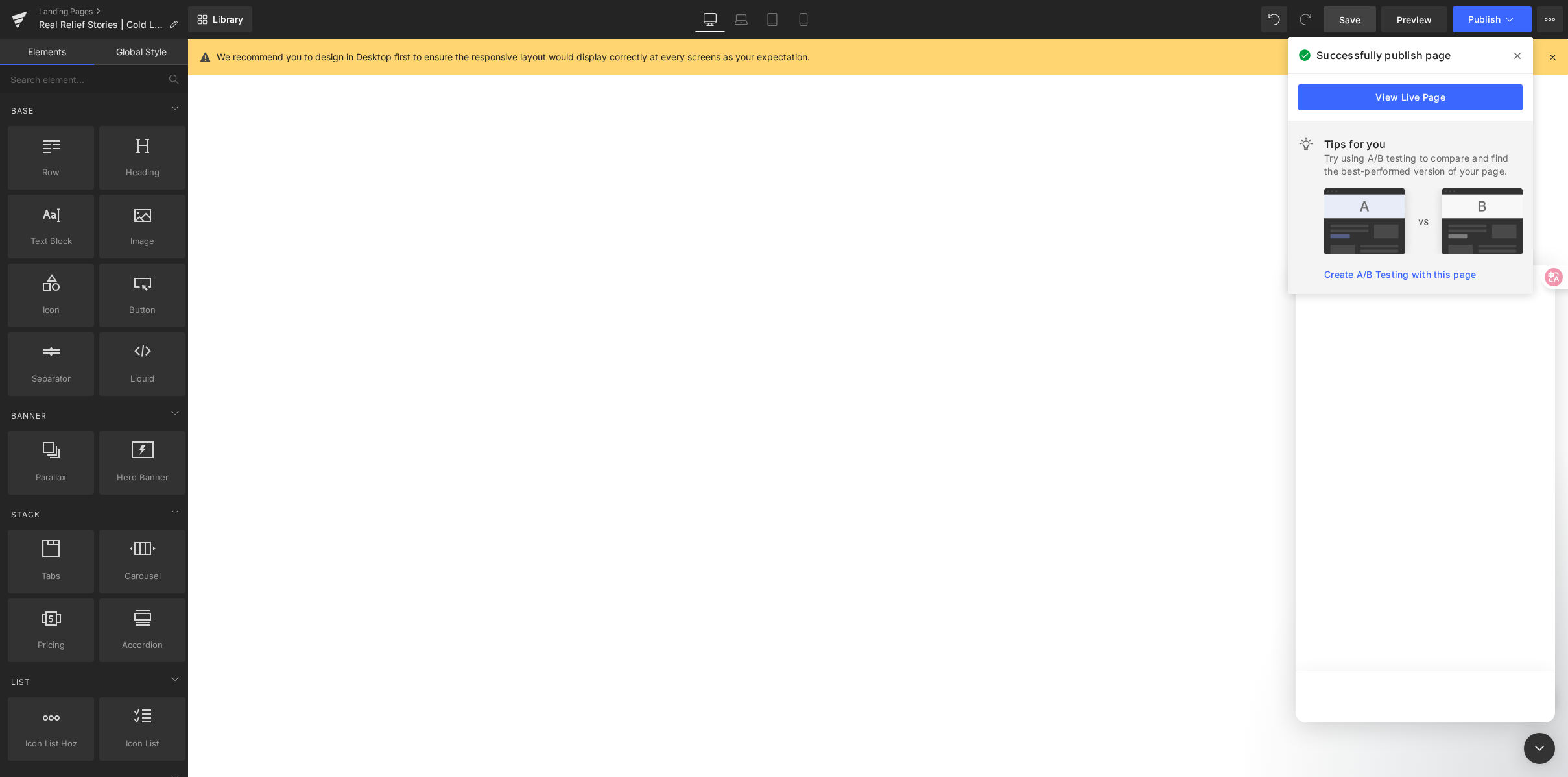
click at [1520, 49] on span at bounding box center [1518, 56] width 21 height 21
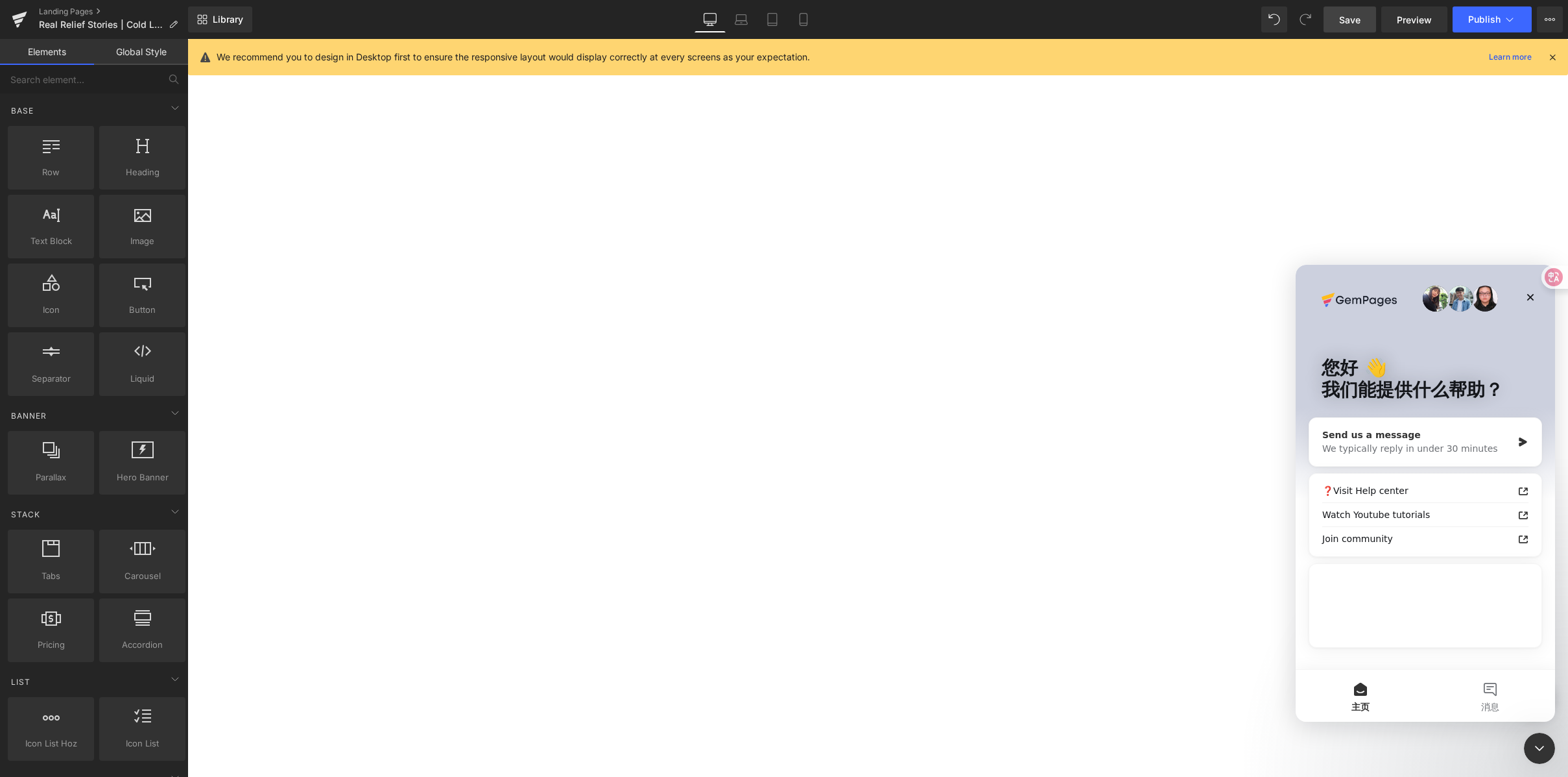
drag, startPoint x: 1464, startPoint y: 434, endPoint x: 2708, endPoint y: 995, distance: 1364.6
click at [1464, 434] on div "Send us a message" at bounding box center [1417, 435] width 190 height 13
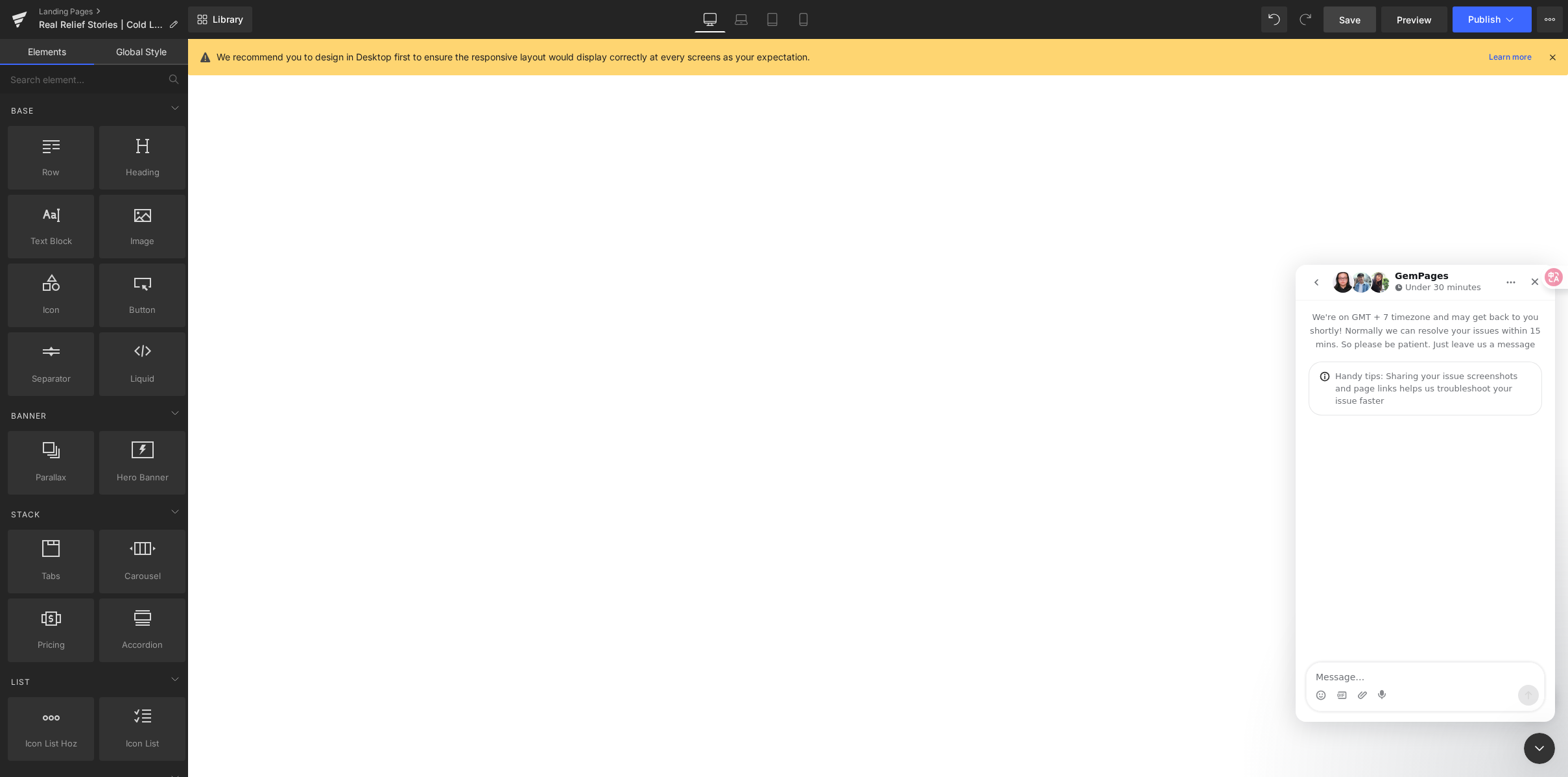
click at [1421, 678] on textarea "Message…" at bounding box center [1425, 673] width 237 height 22
click at [1419, 671] on textarea "Message…" at bounding box center [1425, 673] width 237 height 22
click at [1367, 664] on textarea "Message…" at bounding box center [1425, 673] width 237 height 22
click at [1345, 675] on textarea "Message…" at bounding box center [1425, 673] width 237 height 22
click at [1327, 670] on textarea "Message…" at bounding box center [1425, 673] width 237 height 22
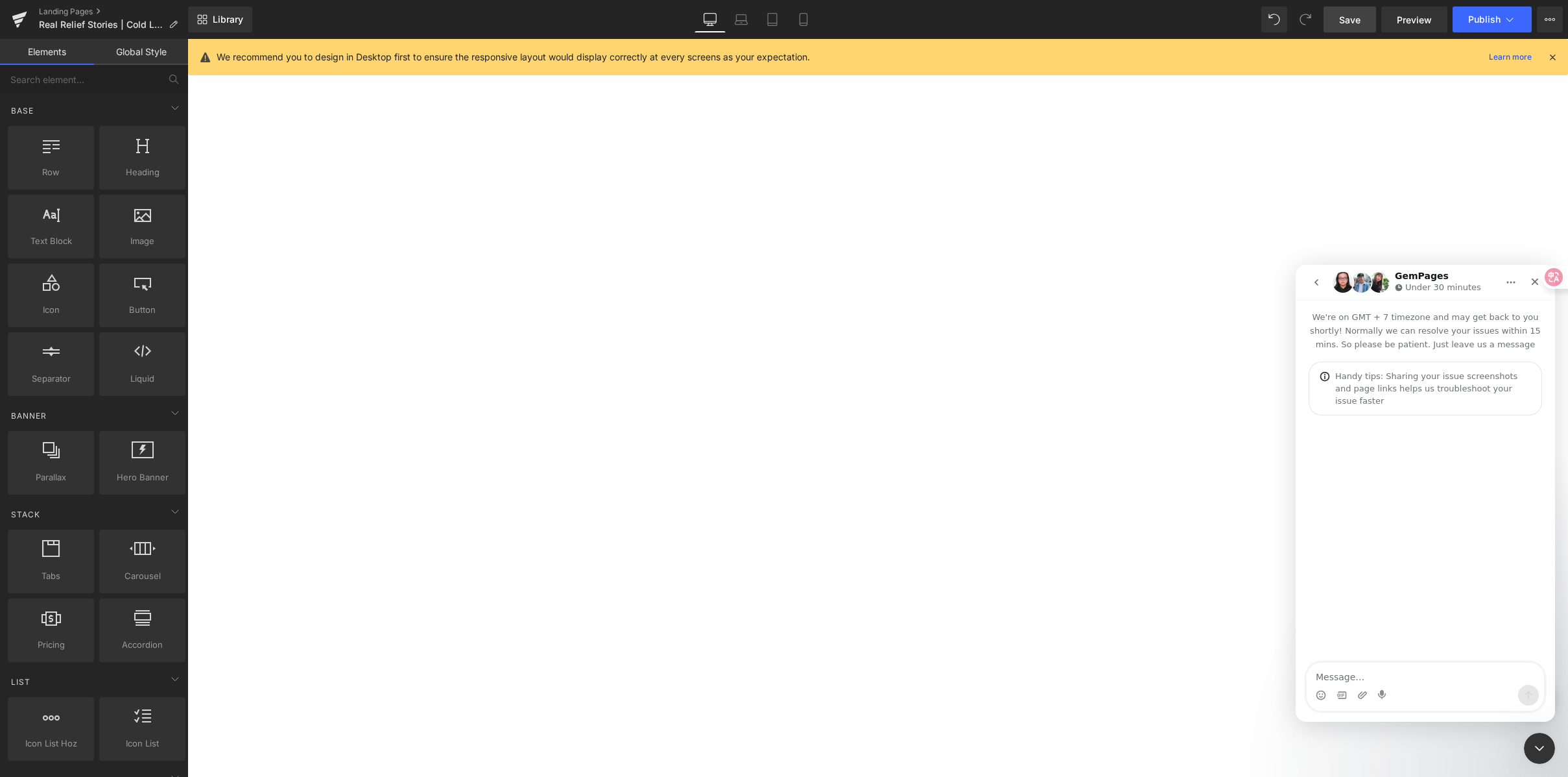
click at [1349, 623] on div "Intercom Messenger" at bounding box center [1425, 540] width 259 height 249
click at [1359, 671] on textarea "Message…" at bounding box center [1425, 673] width 237 height 22
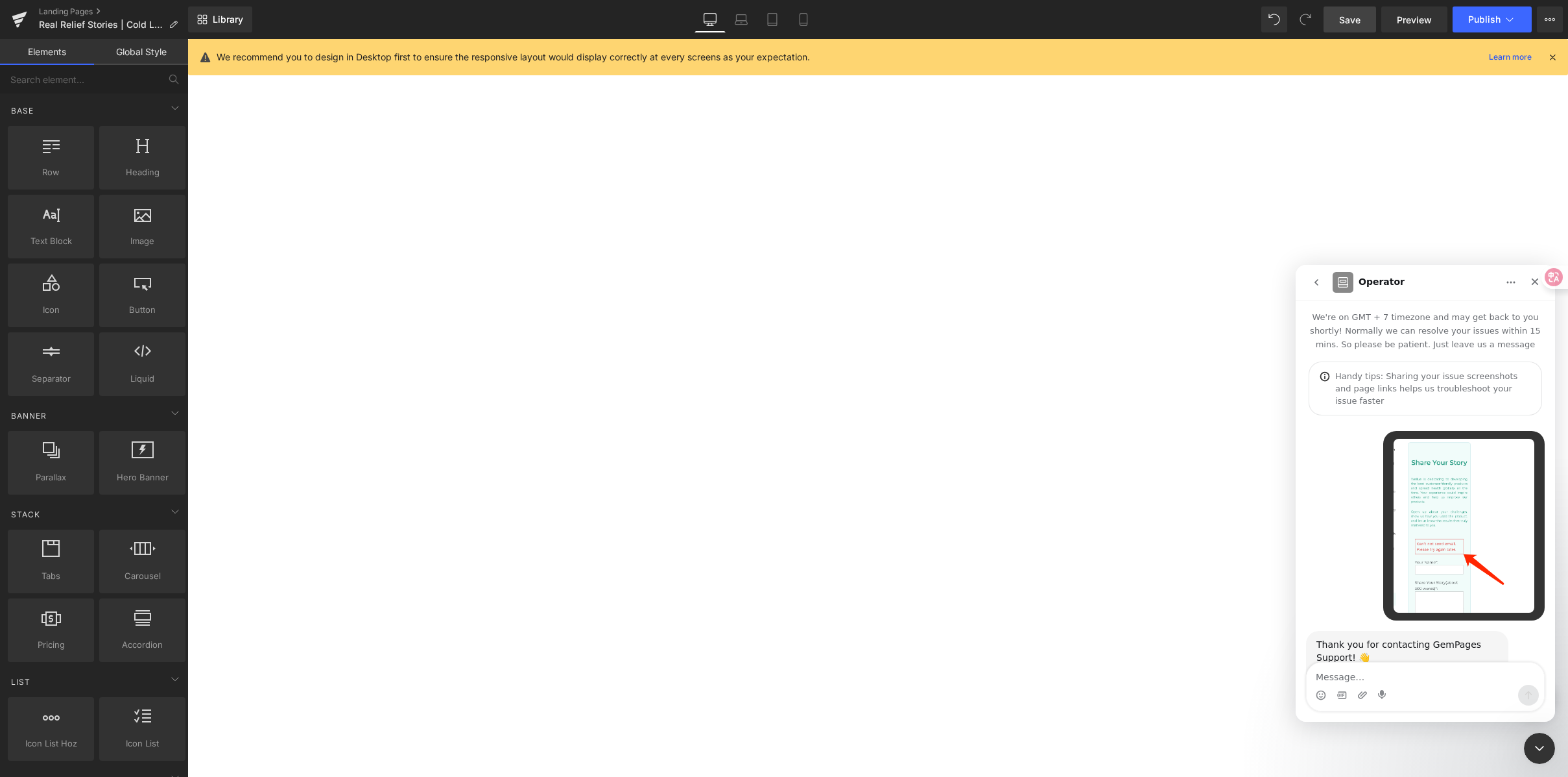
scroll to position [119, 0]
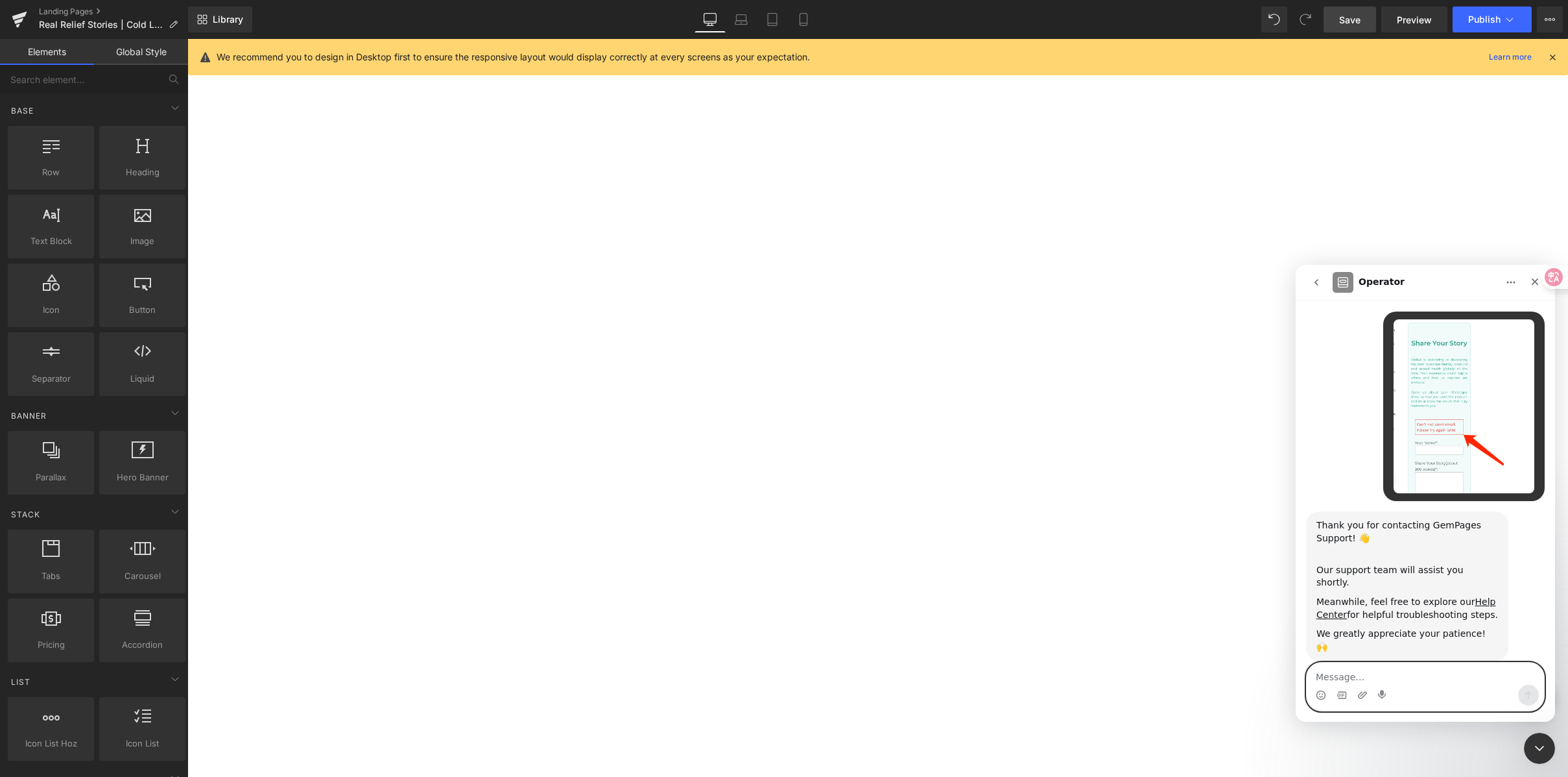
click at [1381, 676] on textarea "Message…" at bounding box center [1425, 673] width 237 height 22
paste textarea "Why is there an error on this one?"
type textarea "Why is there an error on this one?"
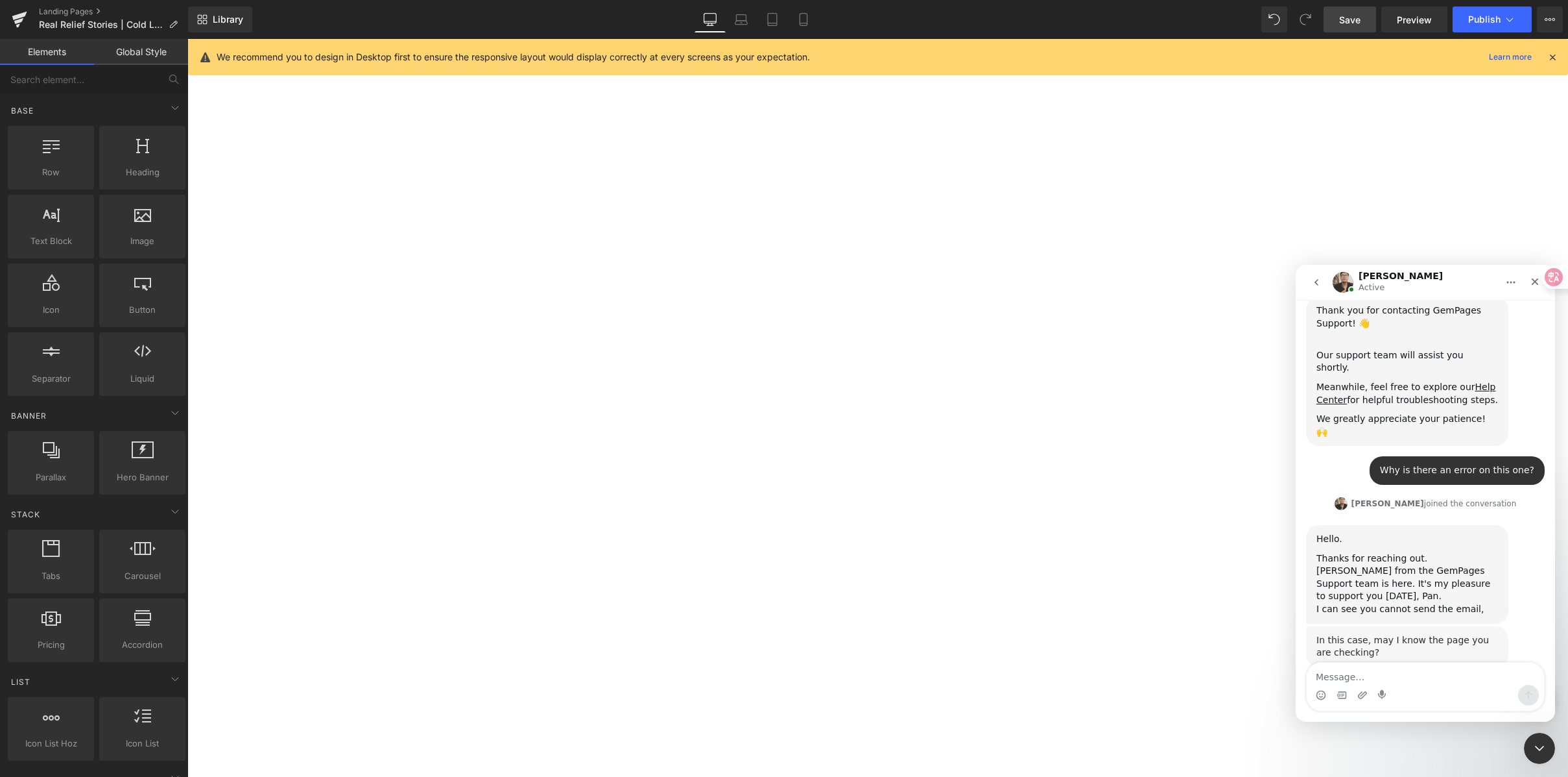
scroll to position [326, 0]
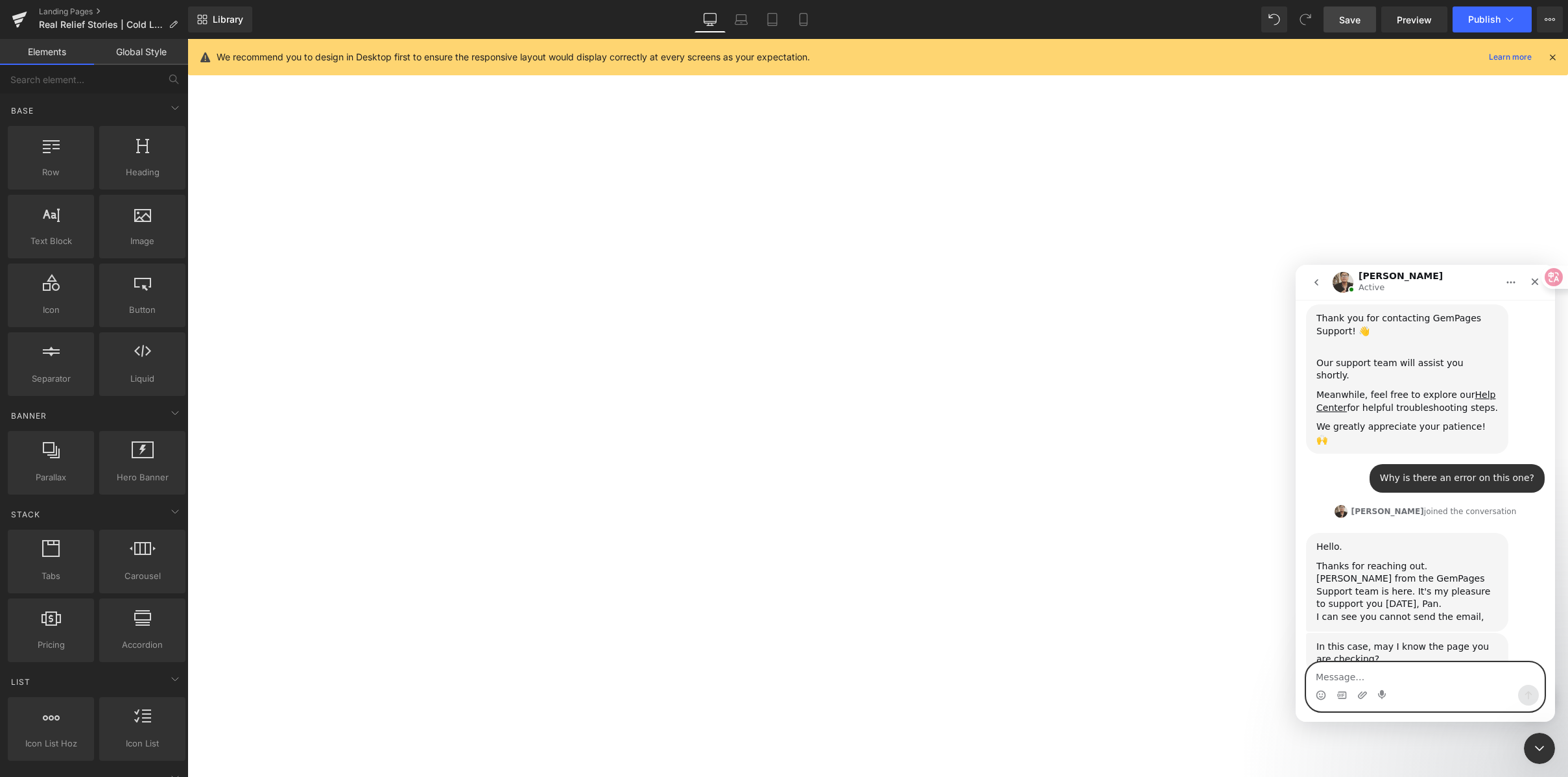
click at [1421, 681] on textarea "Message…" at bounding box center [1425, 673] width 237 height 22
paste textarea "[URL][DOMAIN_NAME]"
type textarea "[URL][DOMAIN_NAME]"
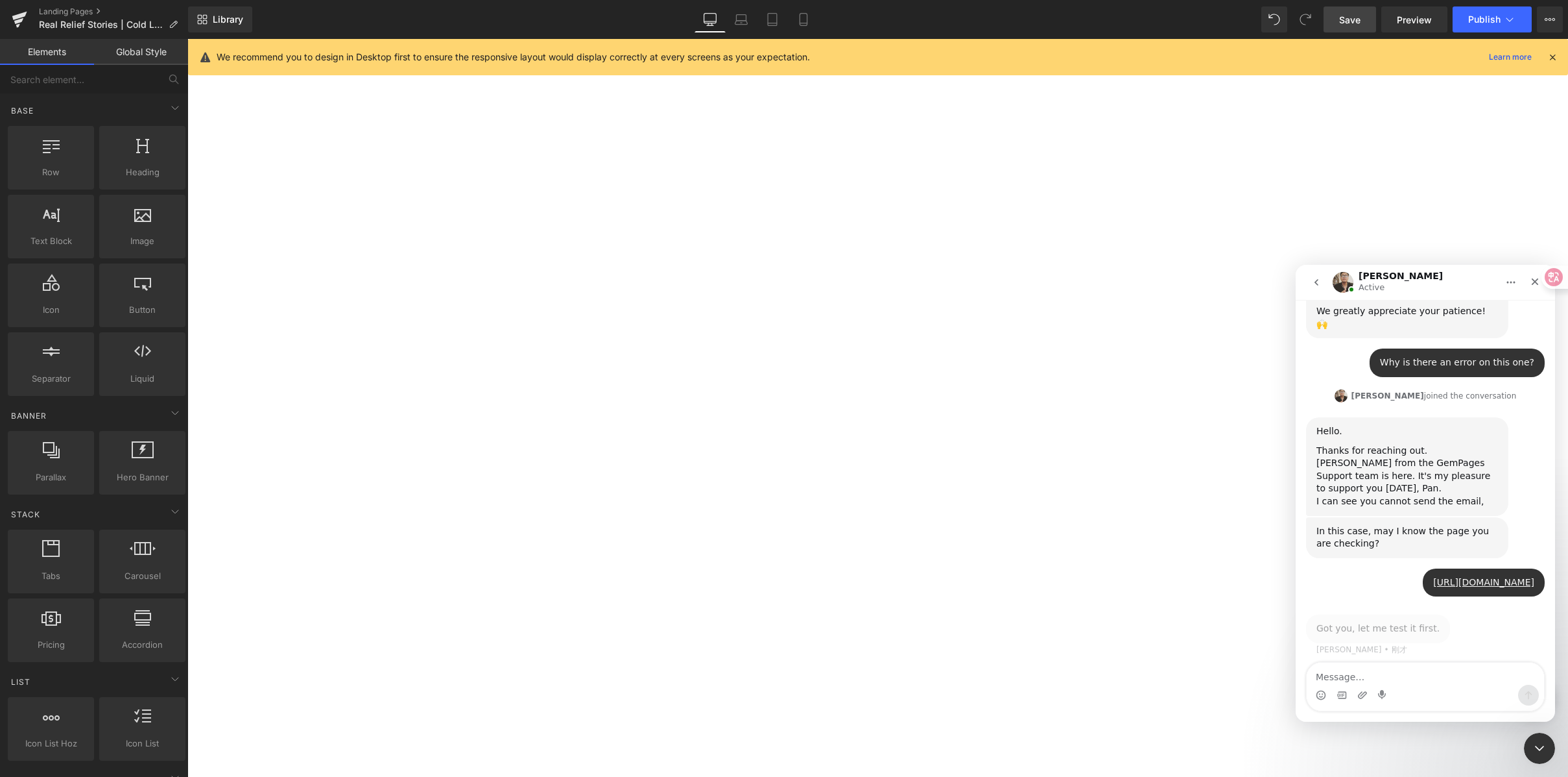
scroll to position [442, 0]
drag, startPoint x: 1416, startPoint y: 671, endPoint x: 1424, endPoint y: 672, distance: 8.1
click at [1416, 671] on textarea "Message…" at bounding box center [1425, 673] width 237 height 22
type textarea "OK"
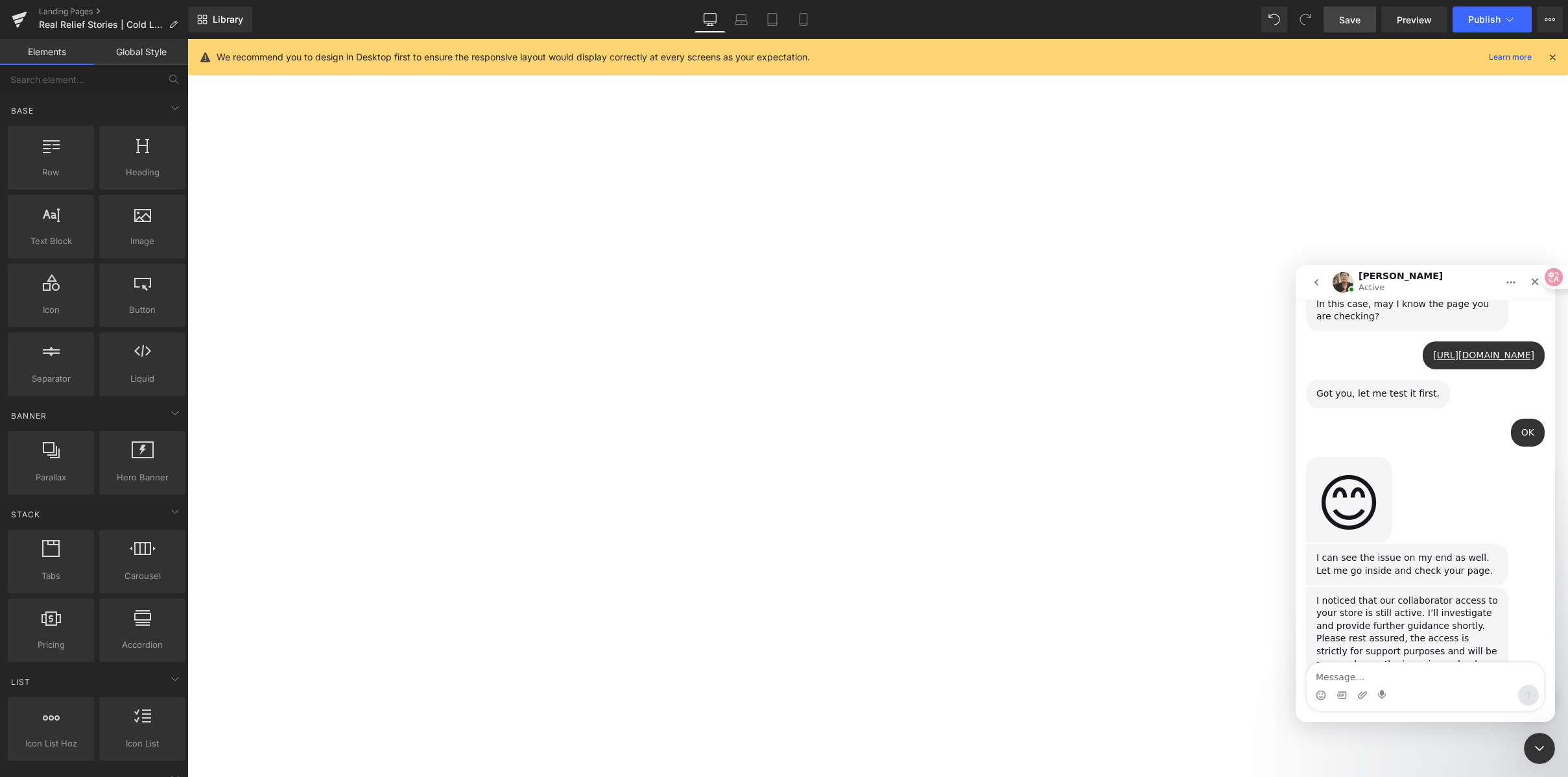
scroll to position [757, 0]
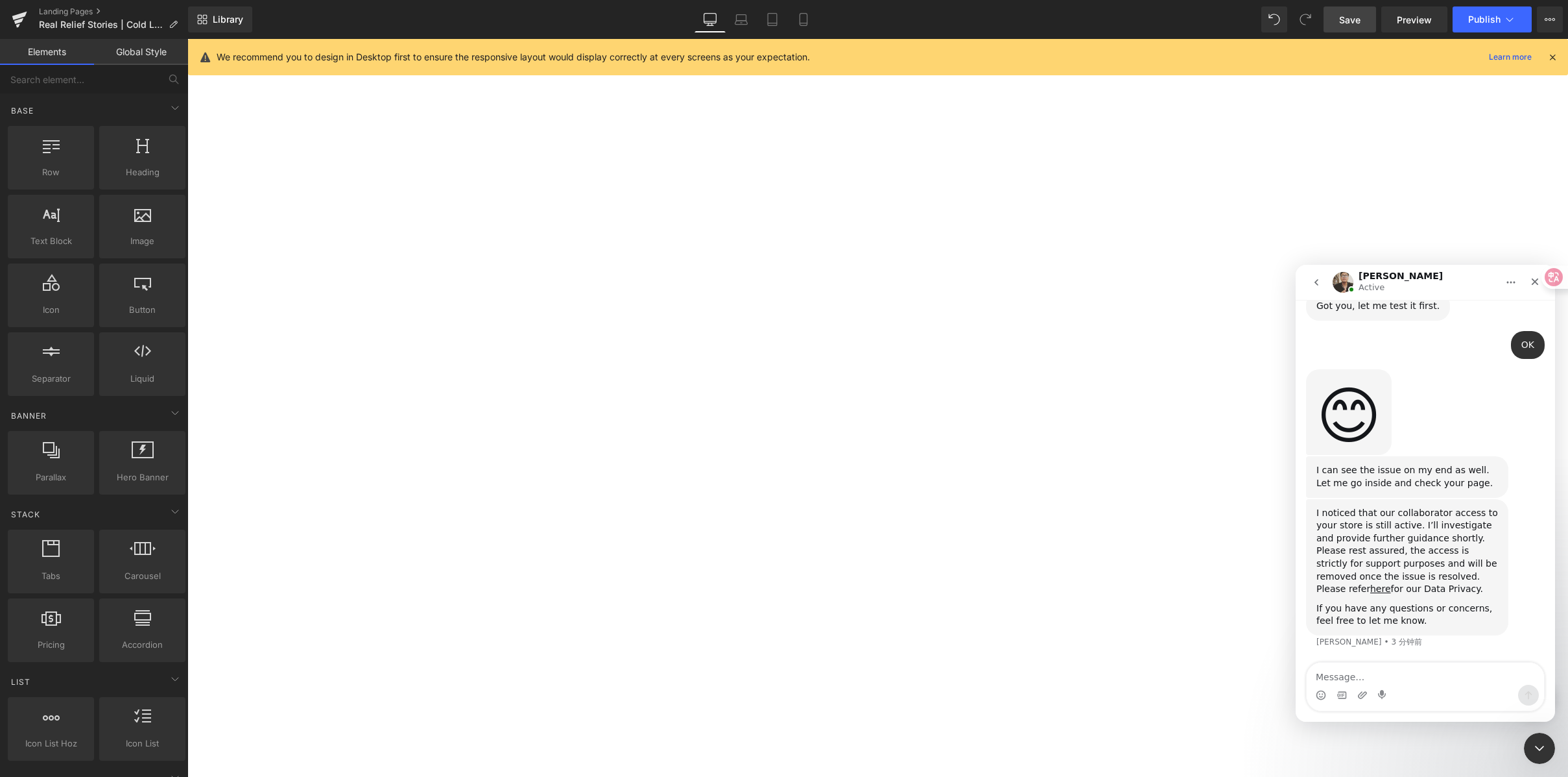
drag, startPoint x: 1354, startPoint y: 519, endPoint x: 1444, endPoint y: 510, distance: 90.4
click at [1444, 510] on div "I noticed that our collaborator access to your store is still active. I’ll inve…" at bounding box center [1408, 551] width 182 height 89
click at [1451, 508] on div "I noticed that our collaborator access to your store is still active. I’ll inve…" at bounding box center [1408, 551] width 182 height 89
drag, startPoint x: 1460, startPoint y: 515, endPoint x: 1389, endPoint y: 515, distance: 71.0
click at [1389, 515] on div "I noticed that our collaborator access to your store is still active. I’ll inve…" at bounding box center [1408, 551] width 182 height 89
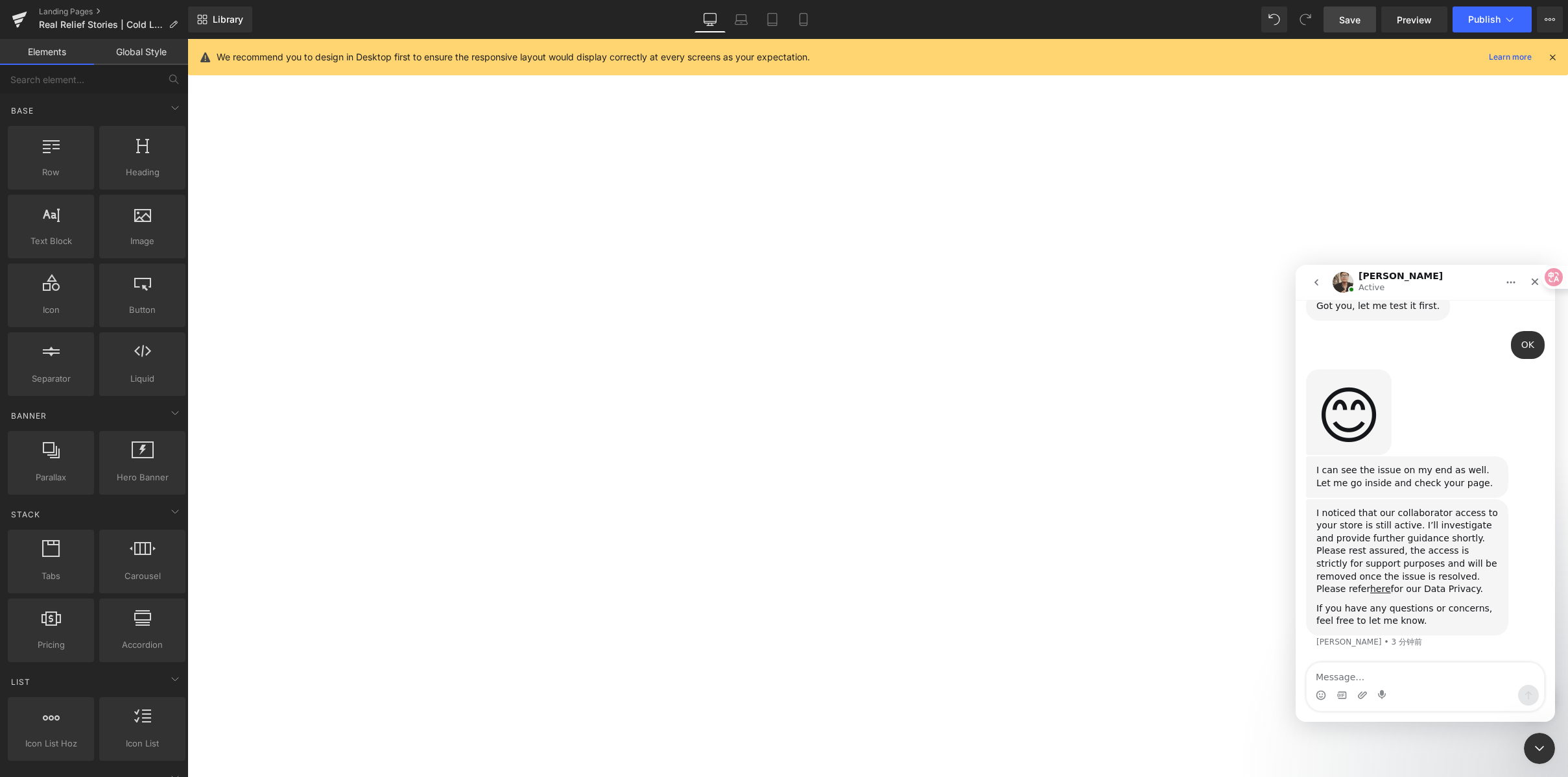
click at [1423, 521] on div "I noticed that our collaborator access to your store is still active. I’ll inve…" at bounding box center [1408, 551] width 182 height 89
drag, startPoint x: 1420, startPoint y: 522, endPoint x: 1413, endPoint y: 522, distance: 7.0
click at [1381, 524] on div "I noticed that our collaborator access to your store is still active. I’ll inve…" at bounding box center [1408, 551] width 182 height 89
click at [1445, 522] on div "I noticed that our collaborator access to your store is still active. I’ll inve…" at bounding box center [1408, 551] width 182 height 89
click at [1439, 527] on div "I noticed that our collaborator access to your store is still active. I’ll inve…" at bounding box center [1408, 551] width 182 height 89
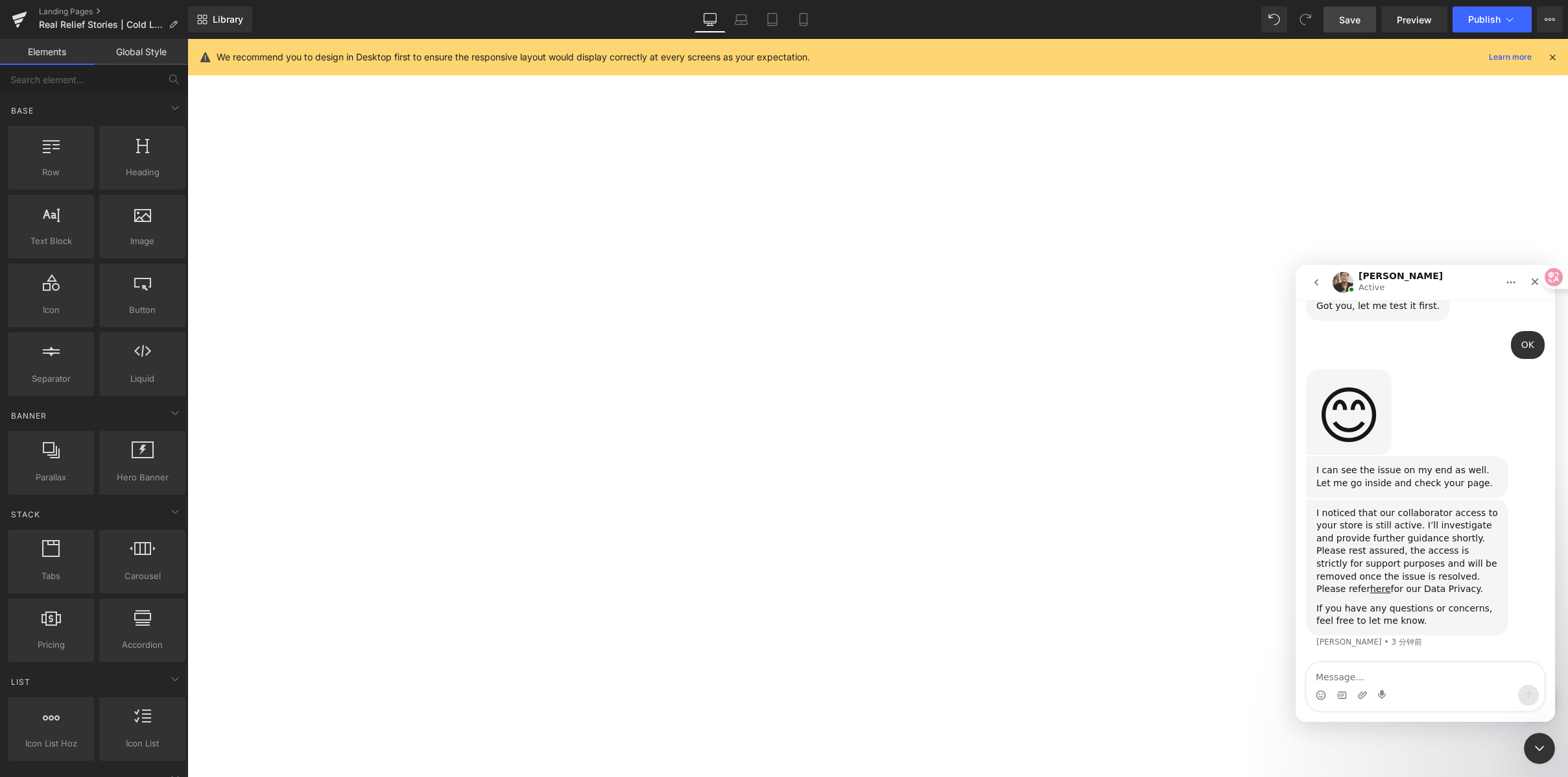
click at [1408, 572] on div "I noticed that our collaborator access to your store is still active. I’ll inve…" at bounding box center [1408, 551] width 182 height 89
drag, startPoint x: 1371, startPoint y: 554, endPoint x: 1421, endPoint y: 587, distance: 59.9
click at [1402, 579] on div "I noticed that our collaborator access to your store is still active. I’ll inve…" at bounding box center [1408, 551] width 182 height 89
click at [1423, 588] on div "I noticed that our collaborator access to your store is still active. I’ll inve…" at bounding box center [1408, 551] width 182 height 89
drag, startPoint x: 1412, startPoint y: 602, endPoint x: 1446, endPoint y: 606, distance: 34.2
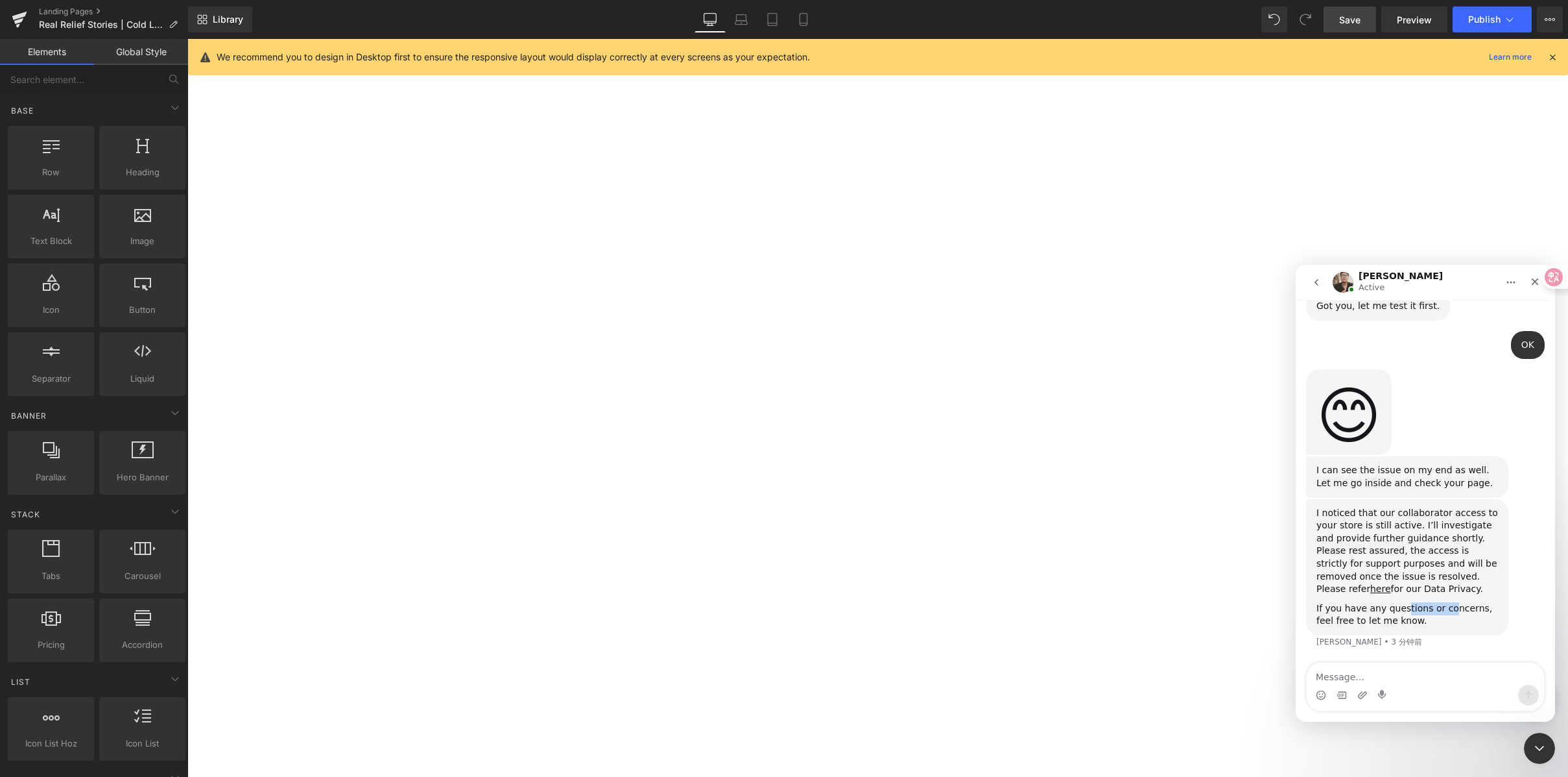
click at [1446, 606] on div "If you have any questions or concerns, feel free to let me know." at bounding box center [1408, 615] width 182 height 26
click at [1455, 606] on div "If you have any questions or concerns, feel free to let me know." at bounding box center [1408, 615] width 182 height 26
drag, startPoint x: 1475, startPoint y: 610, endPoint x: 1450, endPoint y: 615, distance: 25.5
click at [1380, 610] on div "If you have any questions or concerns, feel free to let me know." at bounding box center [1408, 615] width 182 height 26
click at [1449, 615] on div "If you have any questions or concerns, feel free to let me know." at bounding box center [1408, 615] width 182 height 26
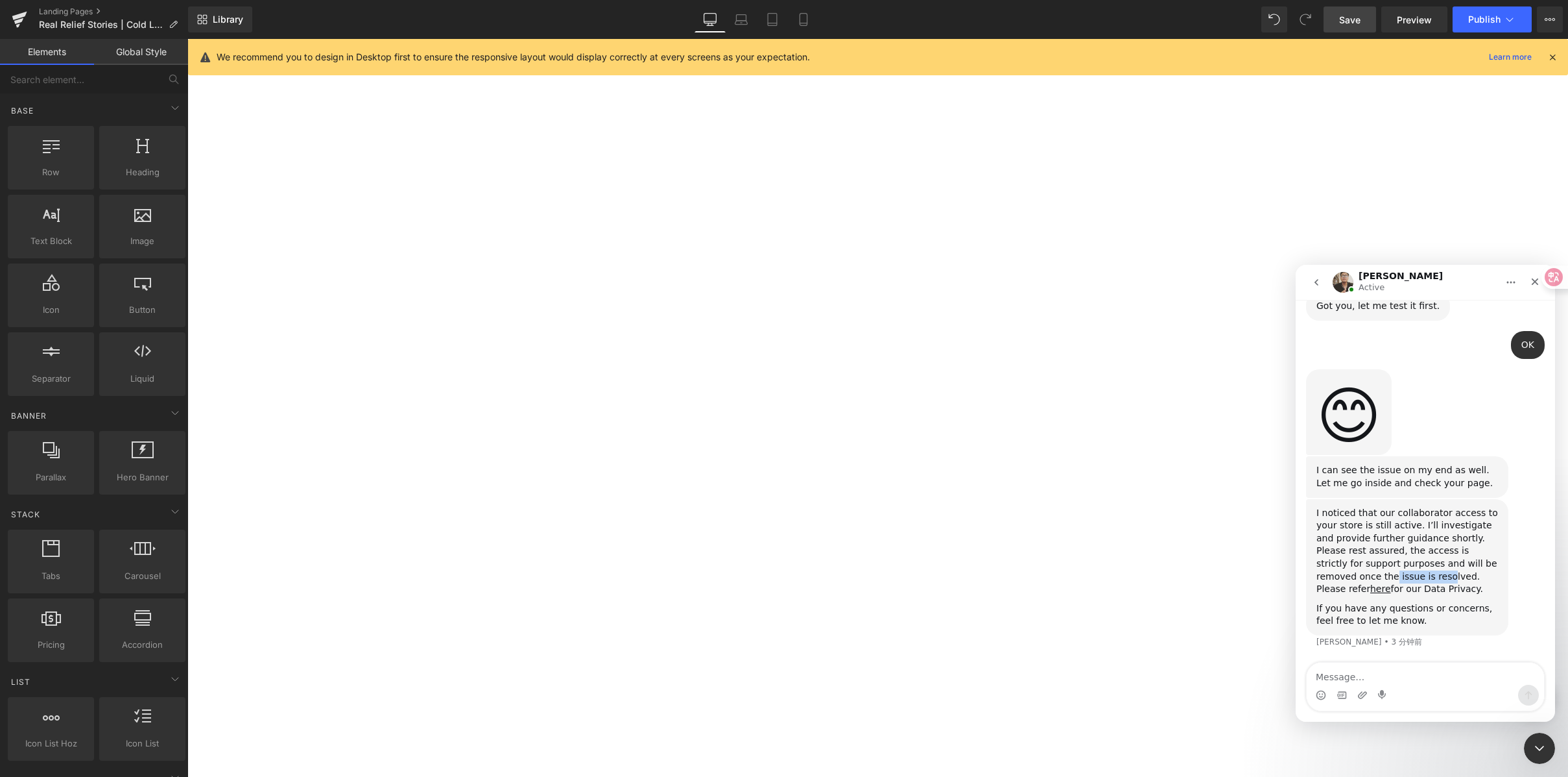
drag, startPoint x: 1354, startPoint y: 577, endPoint x: 1424, endPoint y: 577, distance: 70.0
click at [1408, 579] on div "I noticed that our collaborator access to your store is still active. I’ll inve…" at bounding box center [1408, 551] width 182 height 89
click at [1437, 576] on div "I noticed that our collaborator access to your store is still active. I’ll inve…" at bounding box center [1408, 551] width 182 height 89
drag, startPoint x: 1445, startPoint y: 576, endPoint x: 1459, endPoint y: 576, distance: 14.0
click at [1459, 576] on div "I noticed that our collaborator access to your store is still active. I’ll inve…" at bounding box center [1408, 551] width 182 height 89
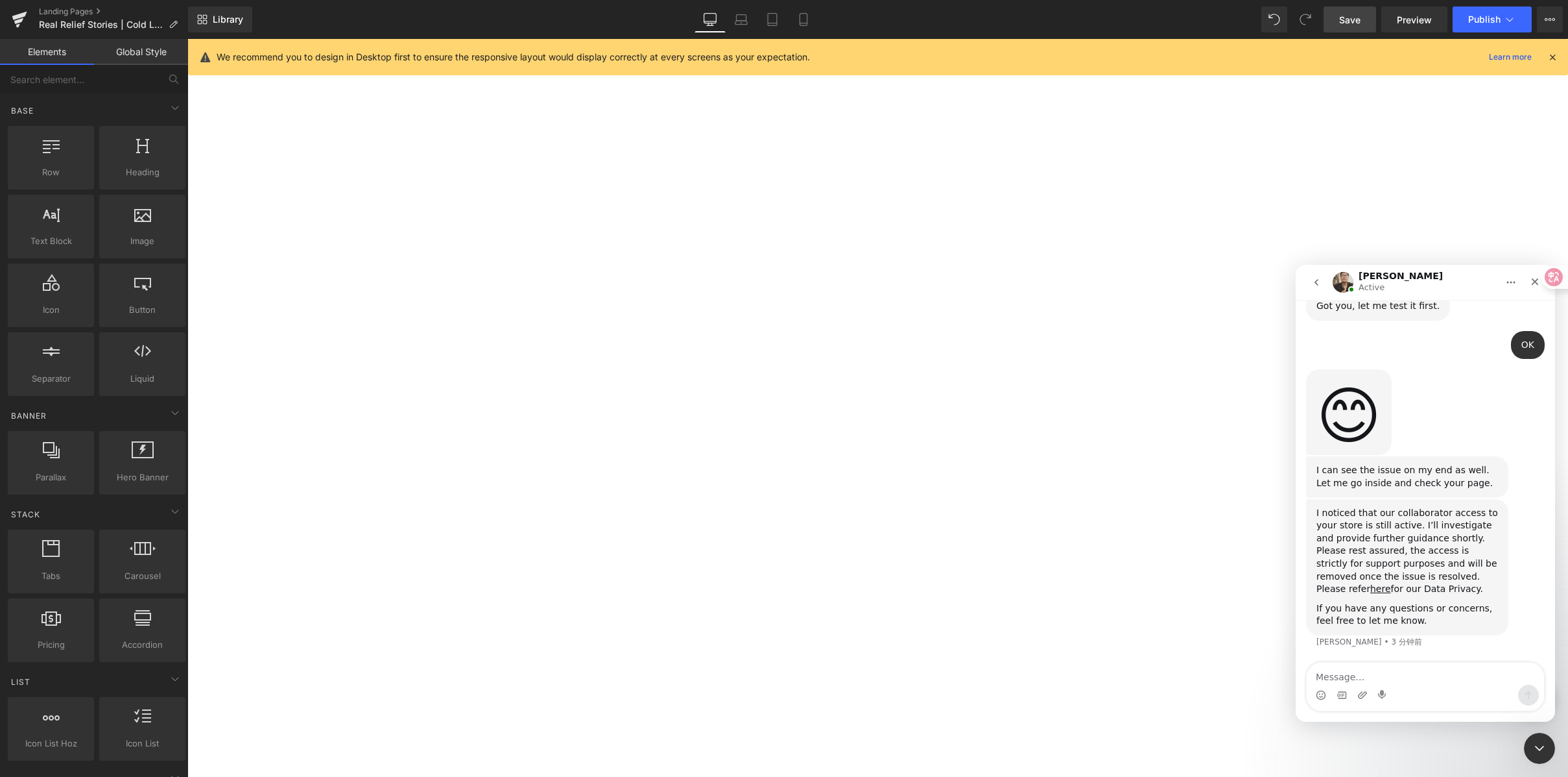
click at [1462, 576] on div "I noticed that our collaborator access to your store is still active. I’ll inve…" at bounding box center [1408, 551] width 182 height 89
drag, startPoint x: 1367, startPoint y: 590, endPoint x: 1420, endPoint y: 587, distance: 53.1
click at [1420, 587] on div "I noticed that our collaborator access to your store is still active. I’ll inve…" at bounding box center [1408, 551] width 182 height 89
click at [1422, 586] on div "I noticed that our collaborator access to your store is still active. I’ll inve…" at bounding box center [1408, 551] width 182 height 89
drag, startPoint x: 1409, startPoint y: 555, endPoint x: 1438, endPoint y: 566, distance: 31.0
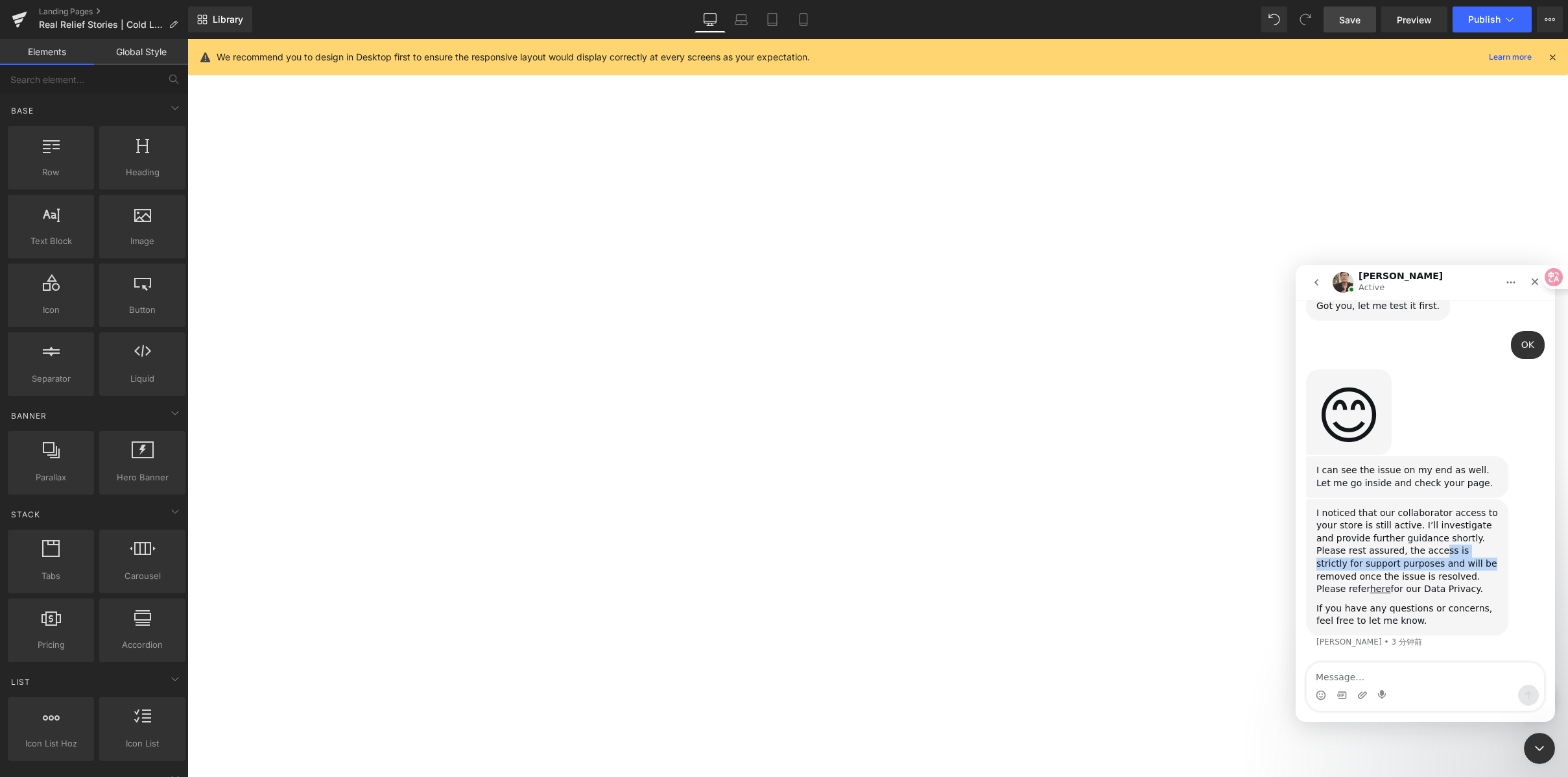
click at [1438, 566] on div "I noticed that our collaborator access to your store is still active. I’ll inve…" at bounding box center [1408, 551] width 182 height 89
click at [1460, 544] on div "I noticed that our collaborator access to your store is still active. I’ll inve…" at bounding box center [1408, 551] width 182 height 89
drag, startPoint x: 1458, startPoint y: 541, endPoint x: 1362, endPoint y: 549, distance: 96.3
click at [1362, 549] on div "I noticed that our collaborator access to your store is still active. I’ll inve…" at bounding box center [1408, 551] width 182 height 89
click at [1380, 668] on textarea "Message…" at bounding box center [1425, 673] width 237 height 22
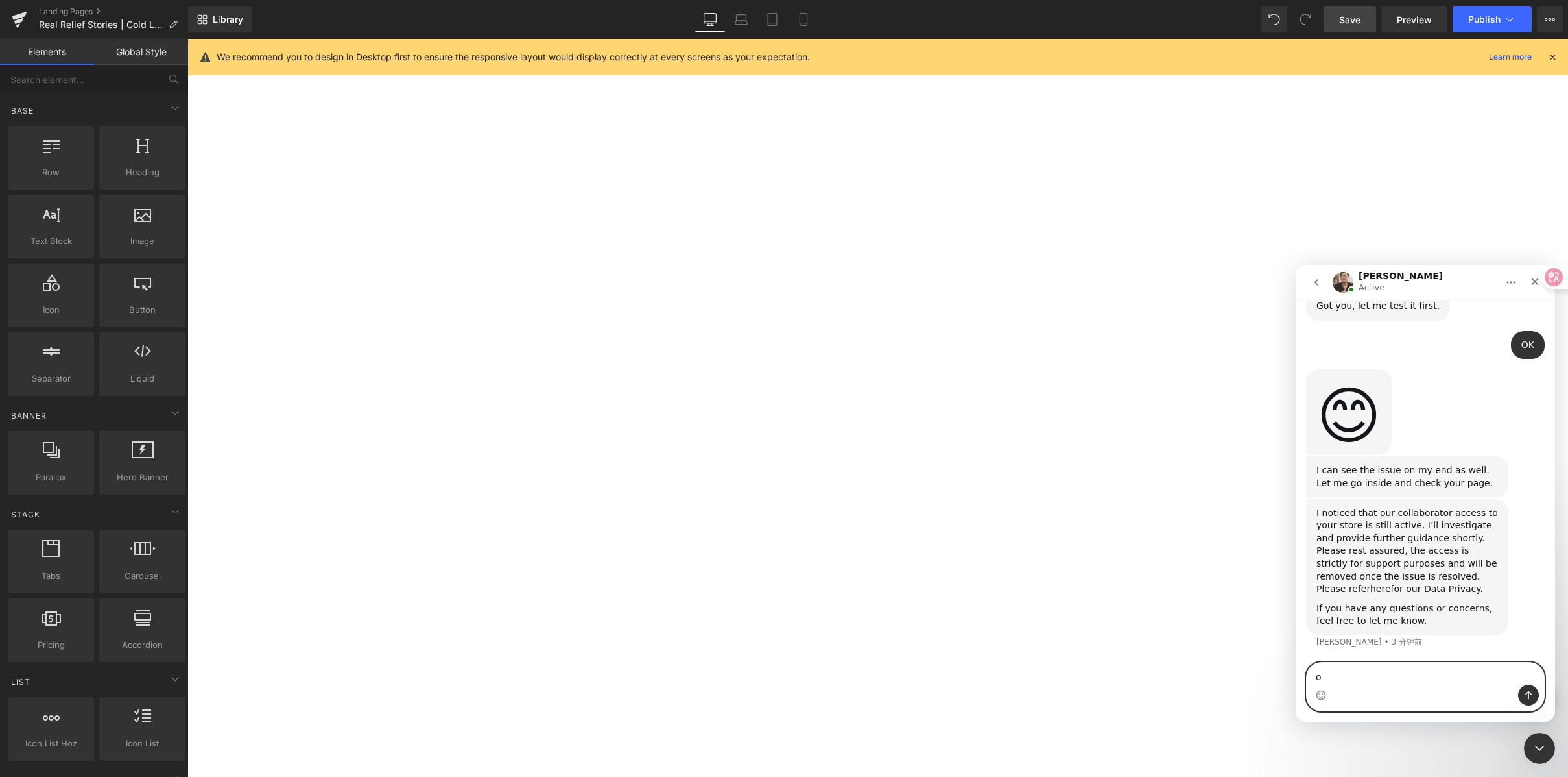
type textarea "ok"
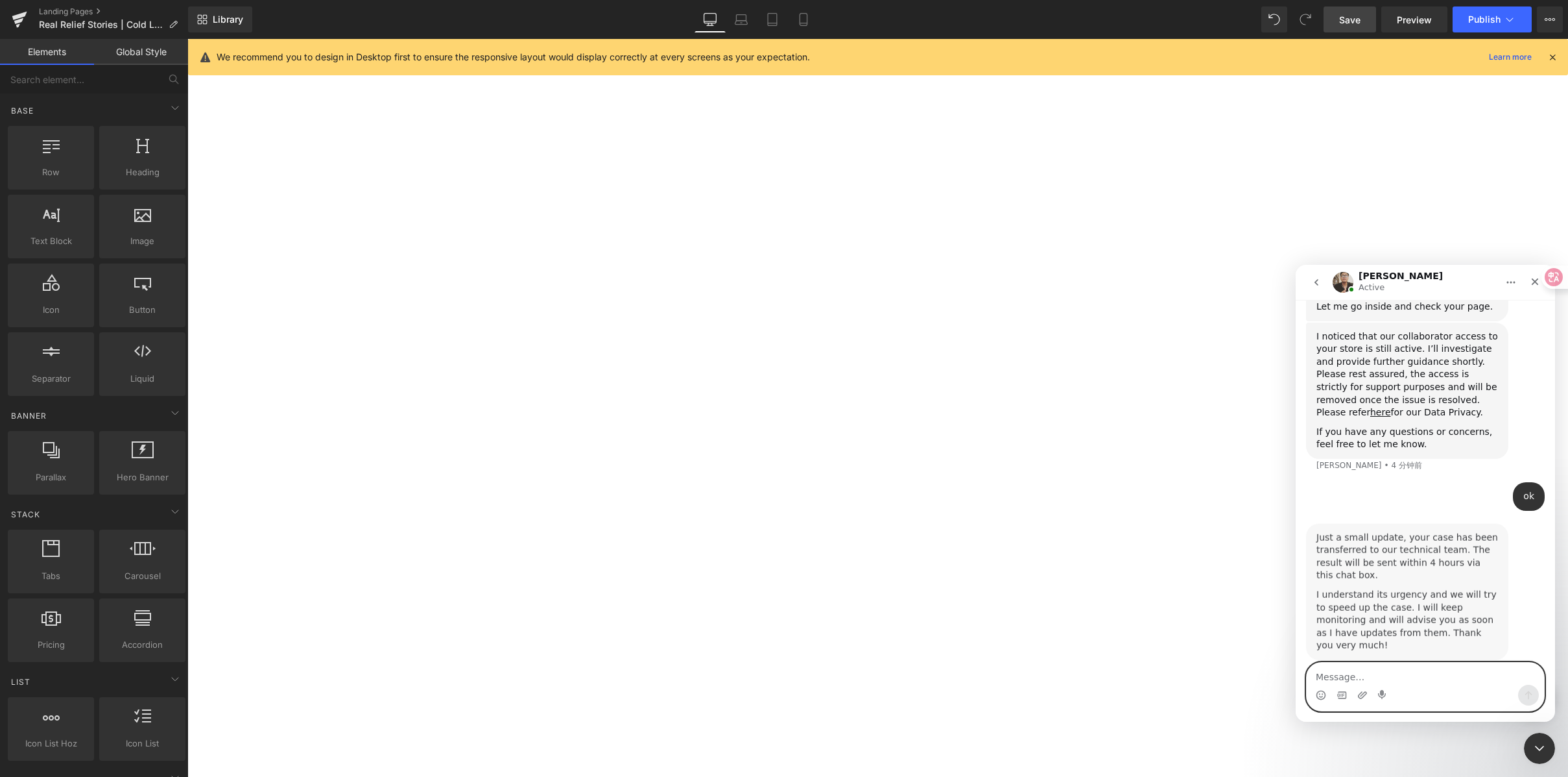
scroll to position [942, 0]
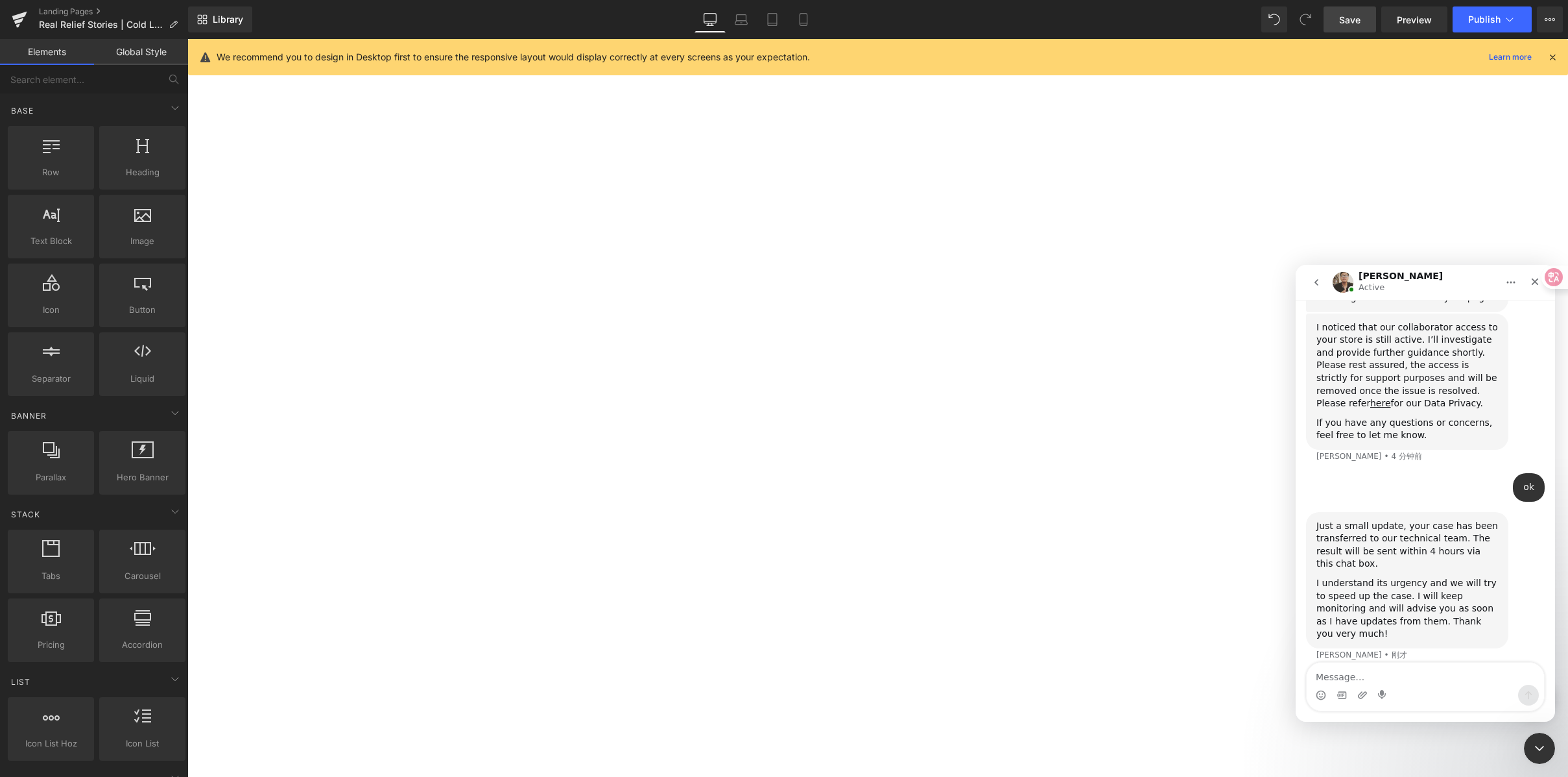
click at [1355, 542] on div "Just a small update, your case has been transferred to our technical team. The …" at bounding box center [1408, 544] width 182 height 50
drag, startPoint x: 1327, startPoint y: 519, endPoint x: 1430, endPoint y: 532, distance: 103.8
click at [1430, 532] on div "Just a small update, your case has been transferred to our technical team. The …" at bounding box center [1408, 544] width 182 height 50
click at [1436, 530] on div "Just a small update, your case has been transferred to our technical team. The …" at bounding box center [1408, 544] width 182 height 50
drag, startPoint x: 1341, startPoint y: 589, endPoint x: 1401, endPoint y: 594, distance: 60.2
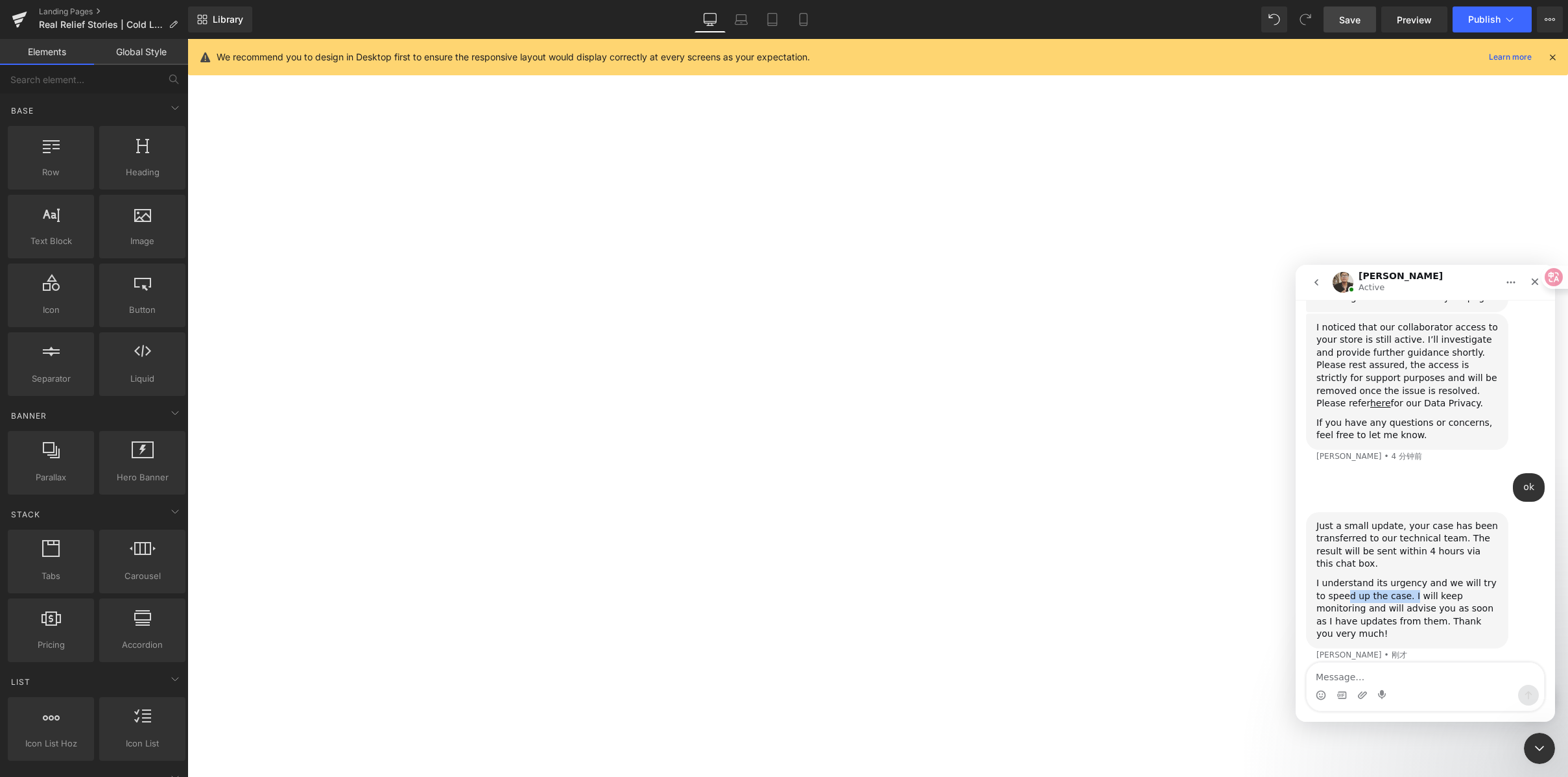
click at [1401, 594] on div "I understand its urgency and we will try to speed up the case. I will keep moni…" at bounding box center [1408, 609] width 182 height 64
click at [1425, 593] on div "I understand its urgency and we will try to speed up the case. I will keep moni…" at bounding box center [1408, 609] width 182 height 64
click at [1445, 675] on textarea "Message…" at bounding box center [1425, 673] width 237 height 22
type textarea "ok"
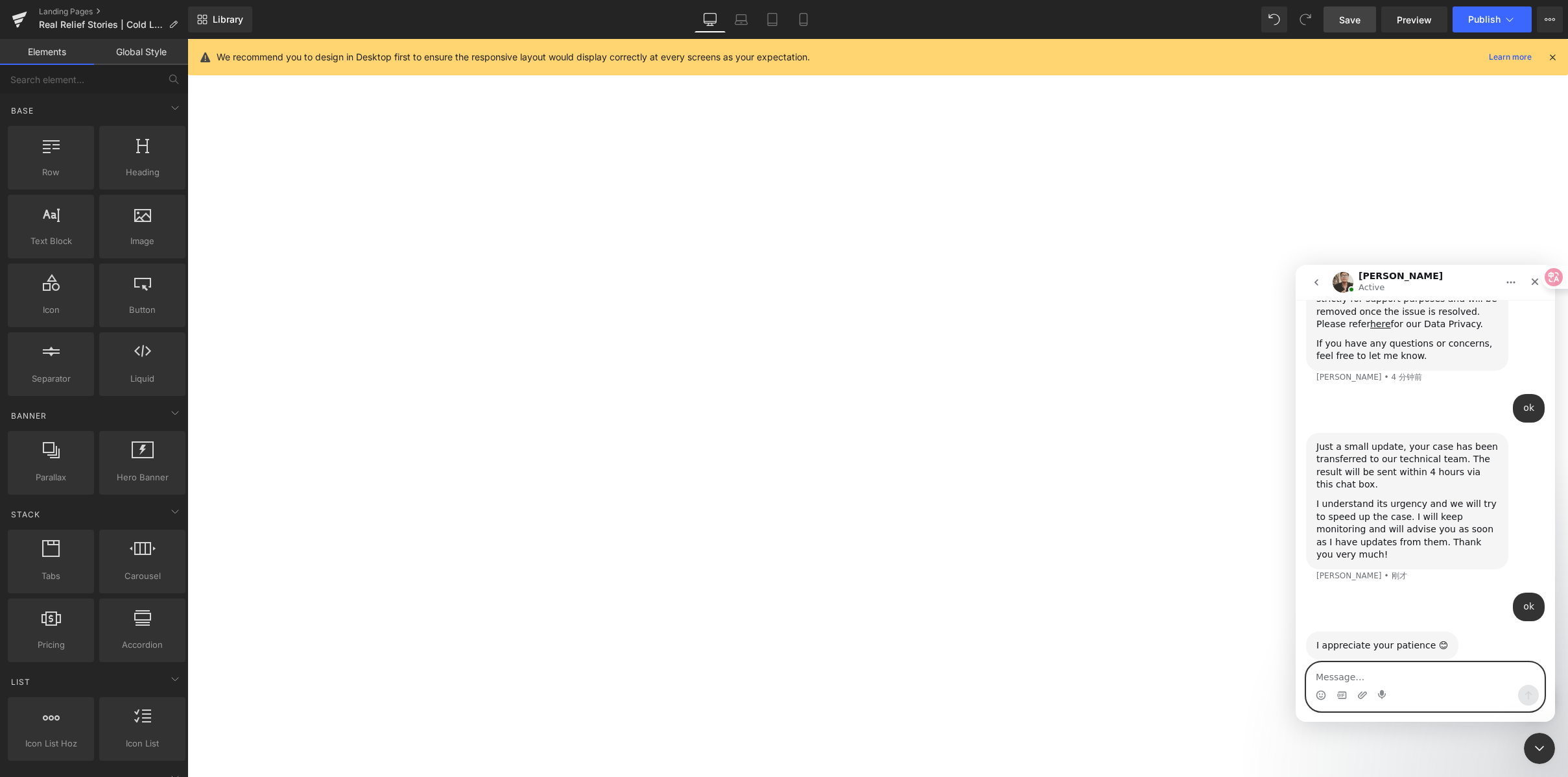
scroll to position [1034, 0]
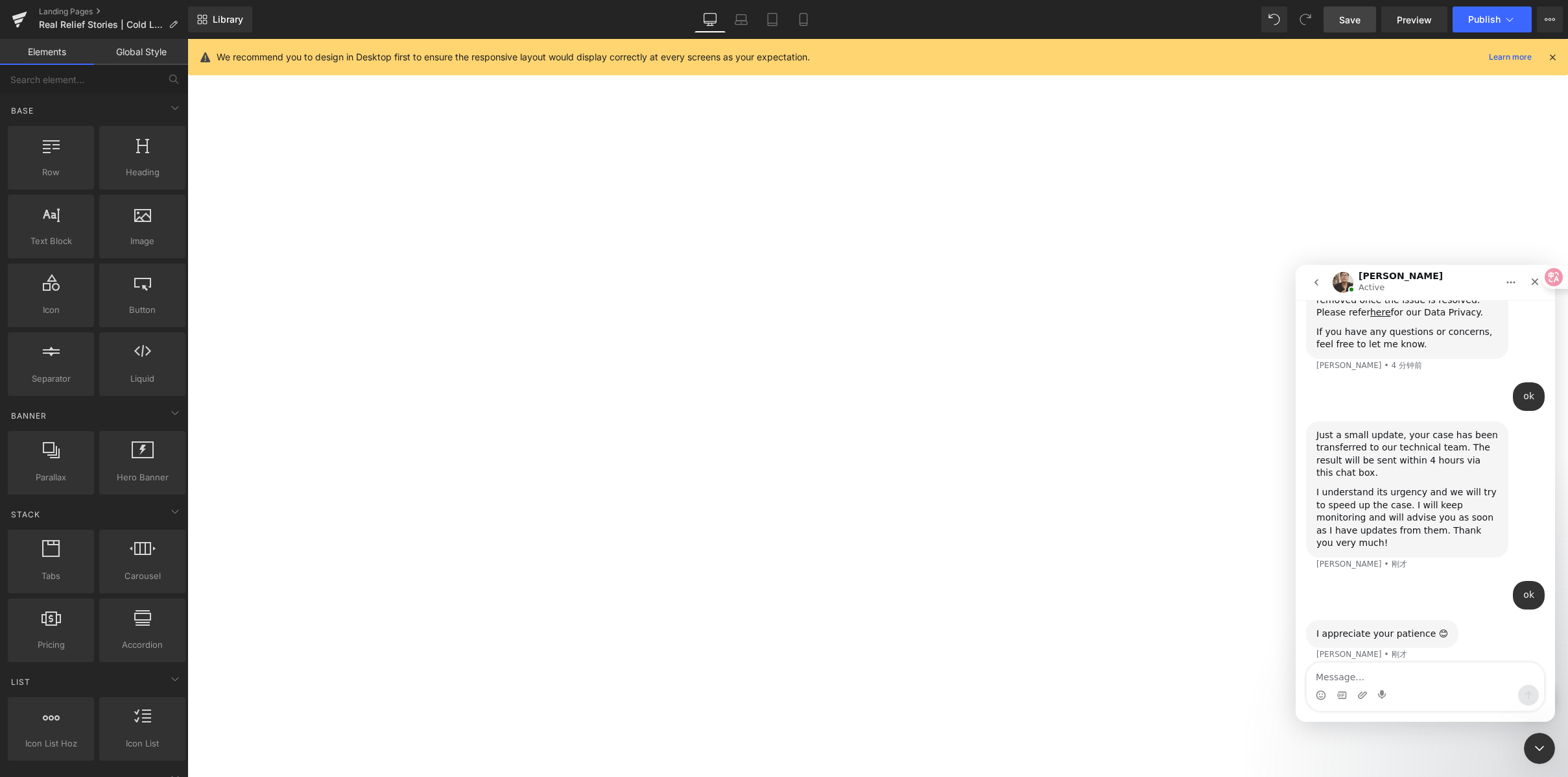
click at [1349, 174] on div at bounding box center [784, 369] width 1568 height 738
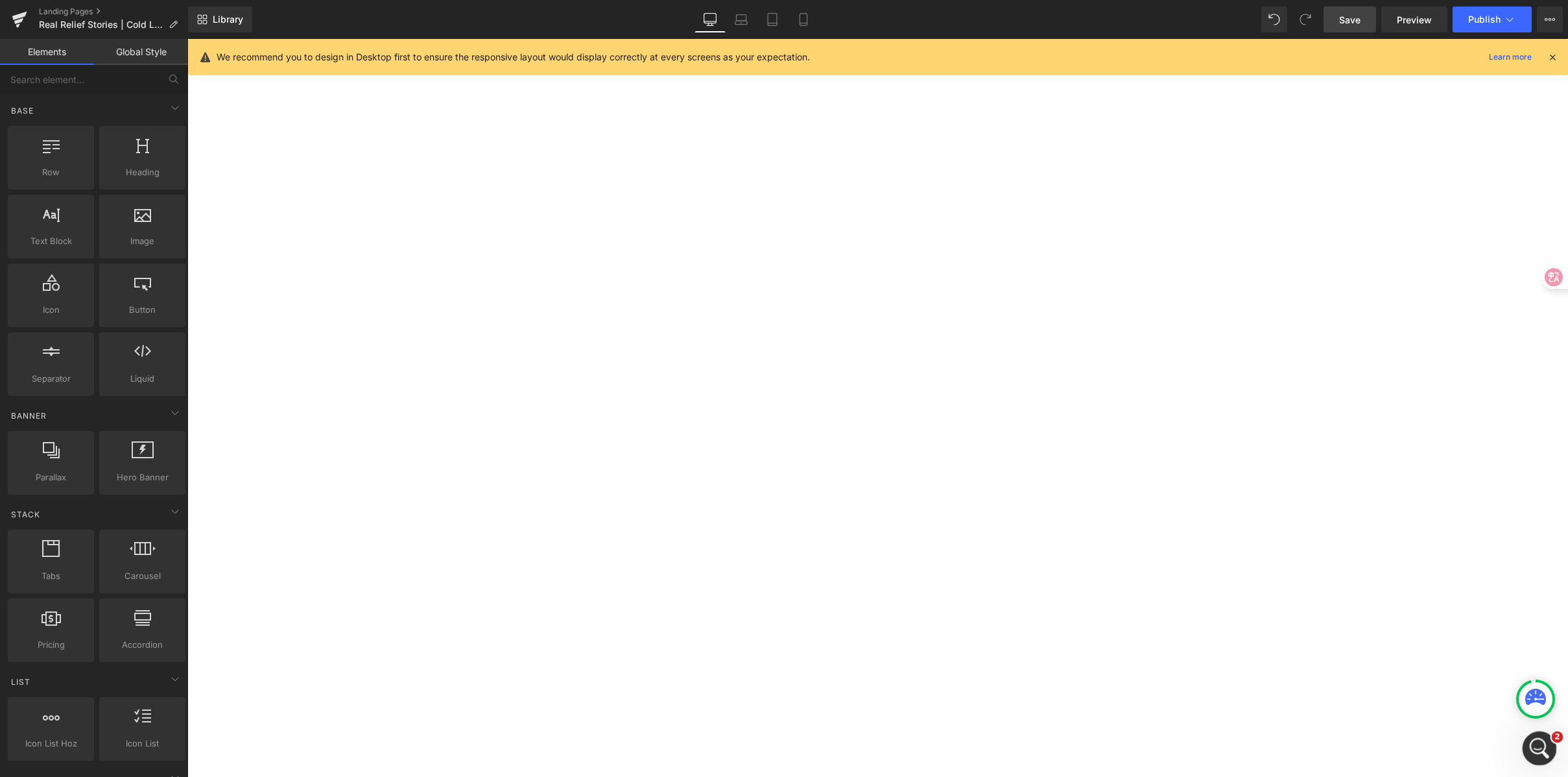
click at [1542, 739] on icon "打开 Intercom Messenger" at bounding box center [1538, 746] width 21 height 21
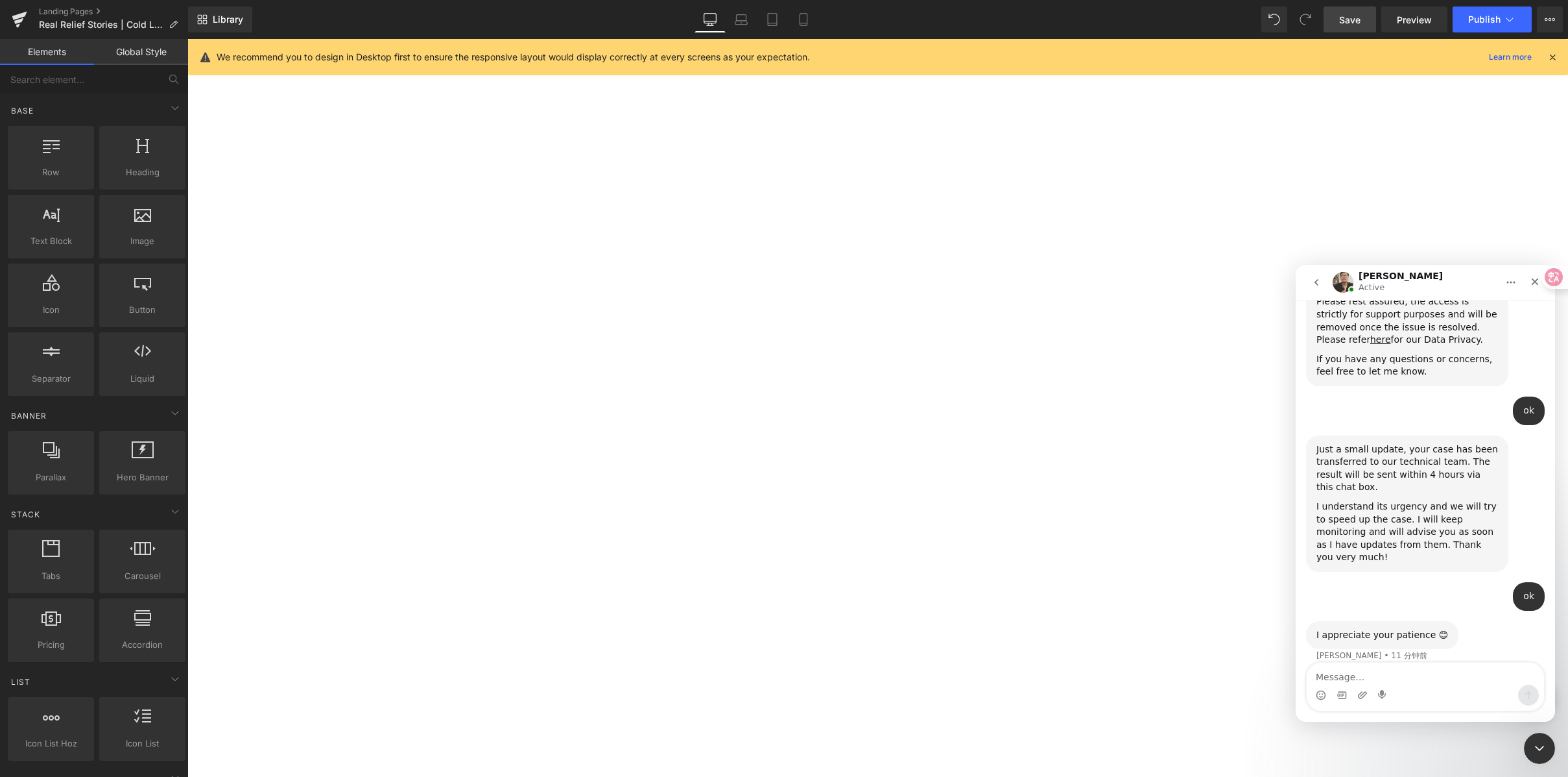
scroll to position [1007, 0]
drag, startPoint x: 1384, startPoint y: 618, endPoint x: 1337, endPoint y: 615, distance: 47.1
click at [1333, 628] on div "I appreciate your patience 😊" at bounding box center [1382, 634] width 131 height 13
click at [1393, 628] on div "I appreciate your patience 😊" at bounding box center [1382, 634] width 131 height 13
click at [1431, 591] on div "ok Wellue • 12 分钟前" at bounding box center [1425, 601] width 239 height 39
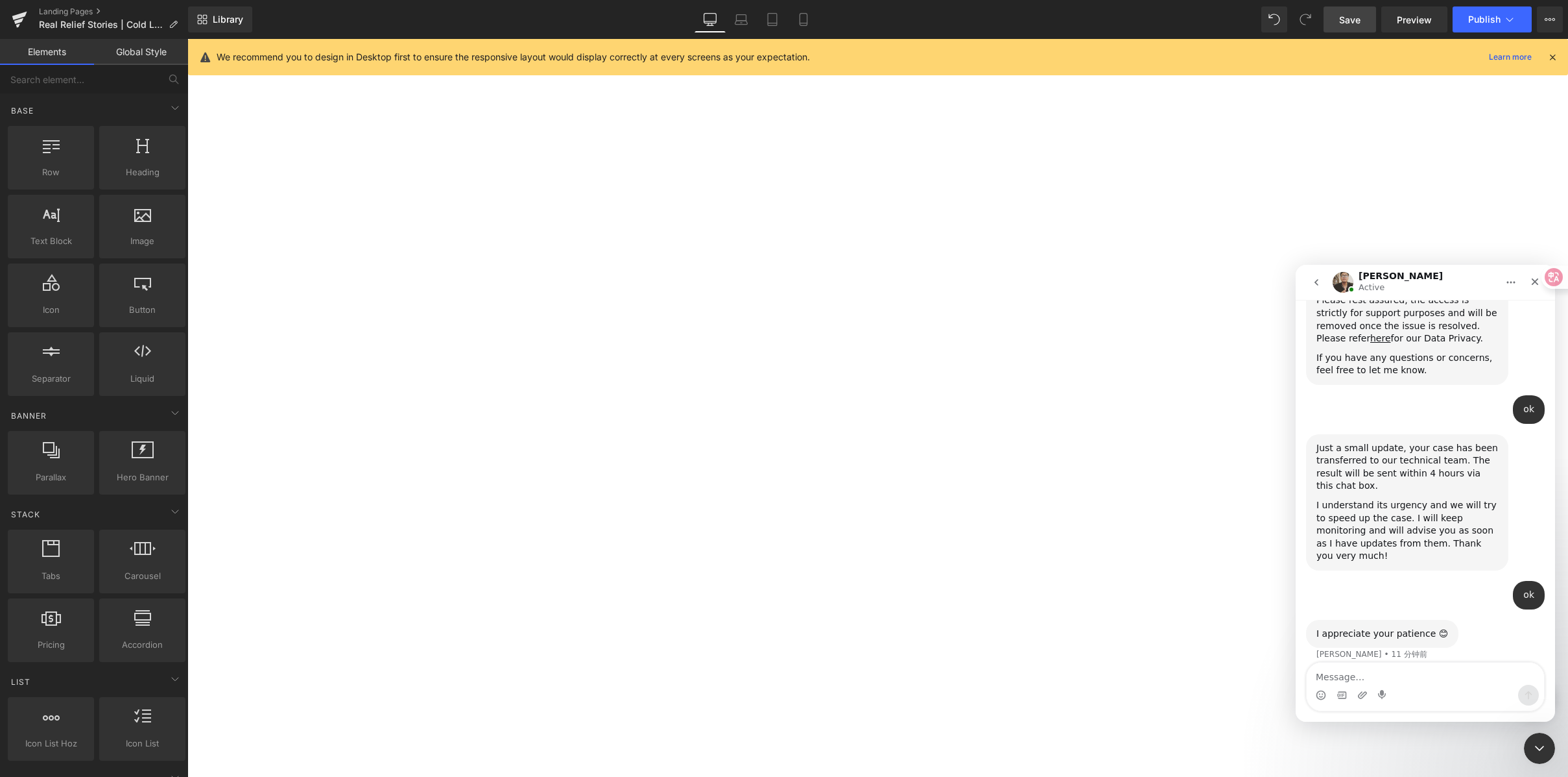
click at [1217, 583] on div at bounding box center [784, 369] width 1568 height 738
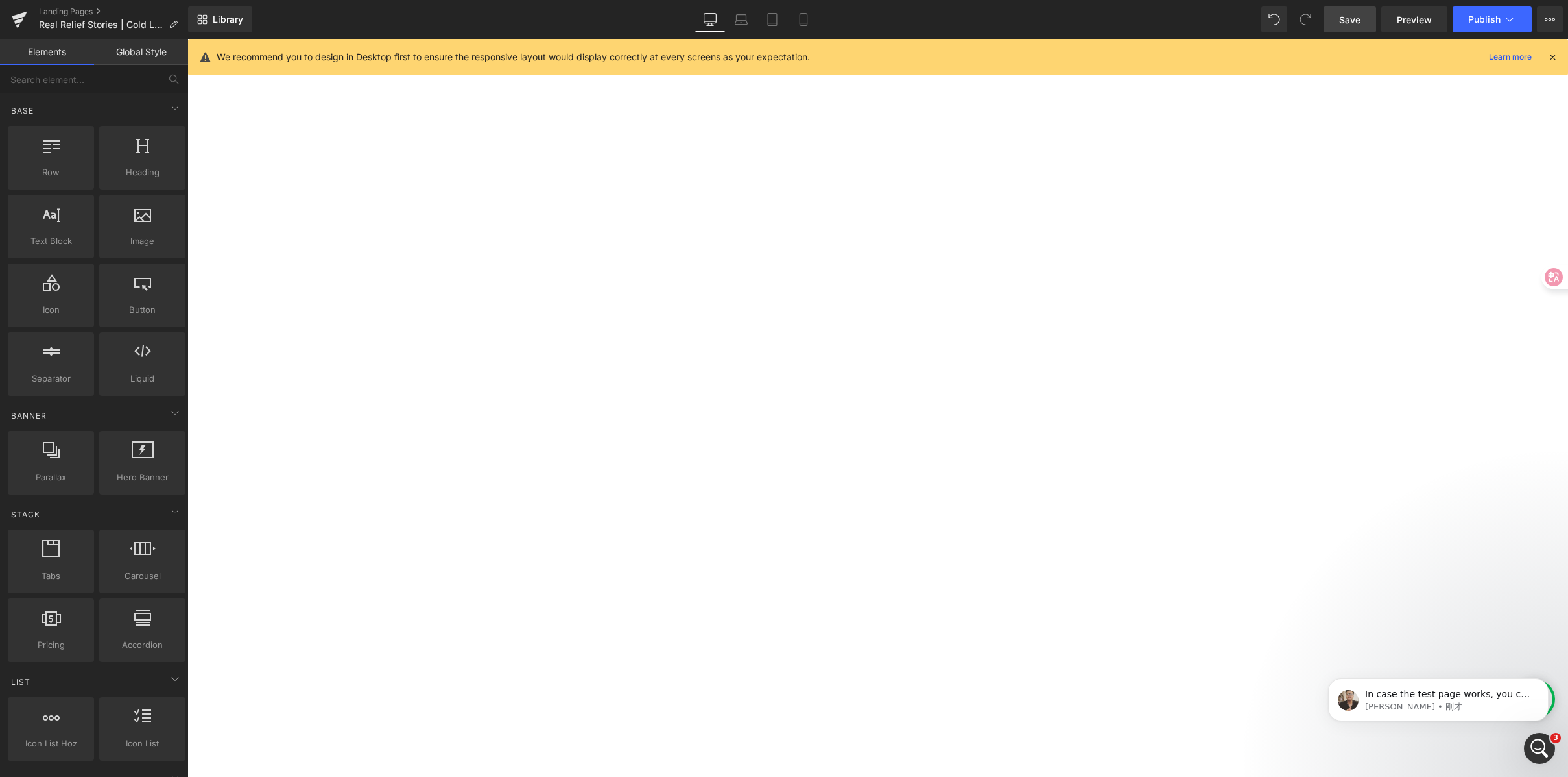
scroll to position [1505, 0]
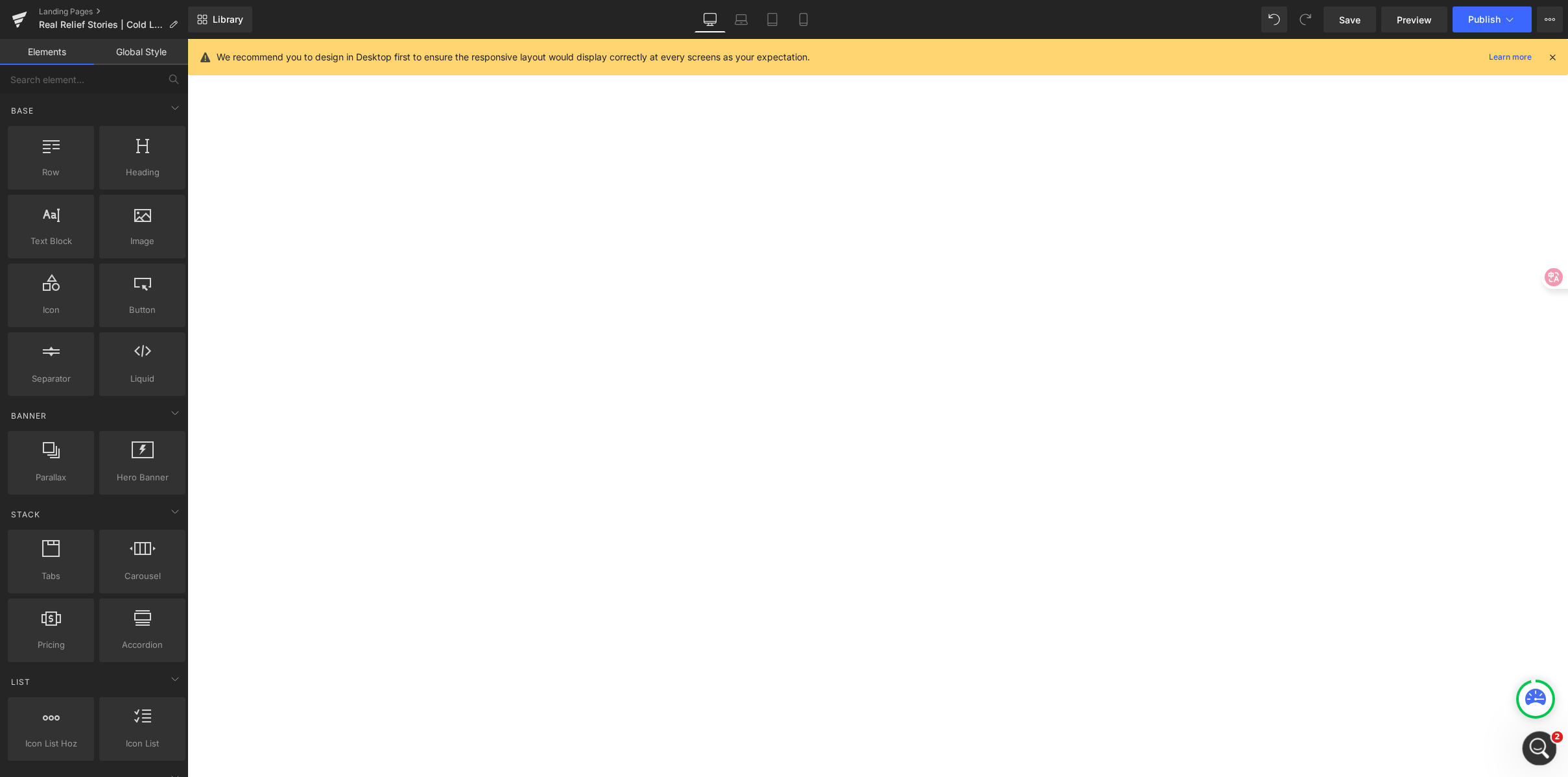
click at [1545, 751] on div "打开 Intercom Messenger" at bounding box center [1537, 746] width 43 height 43
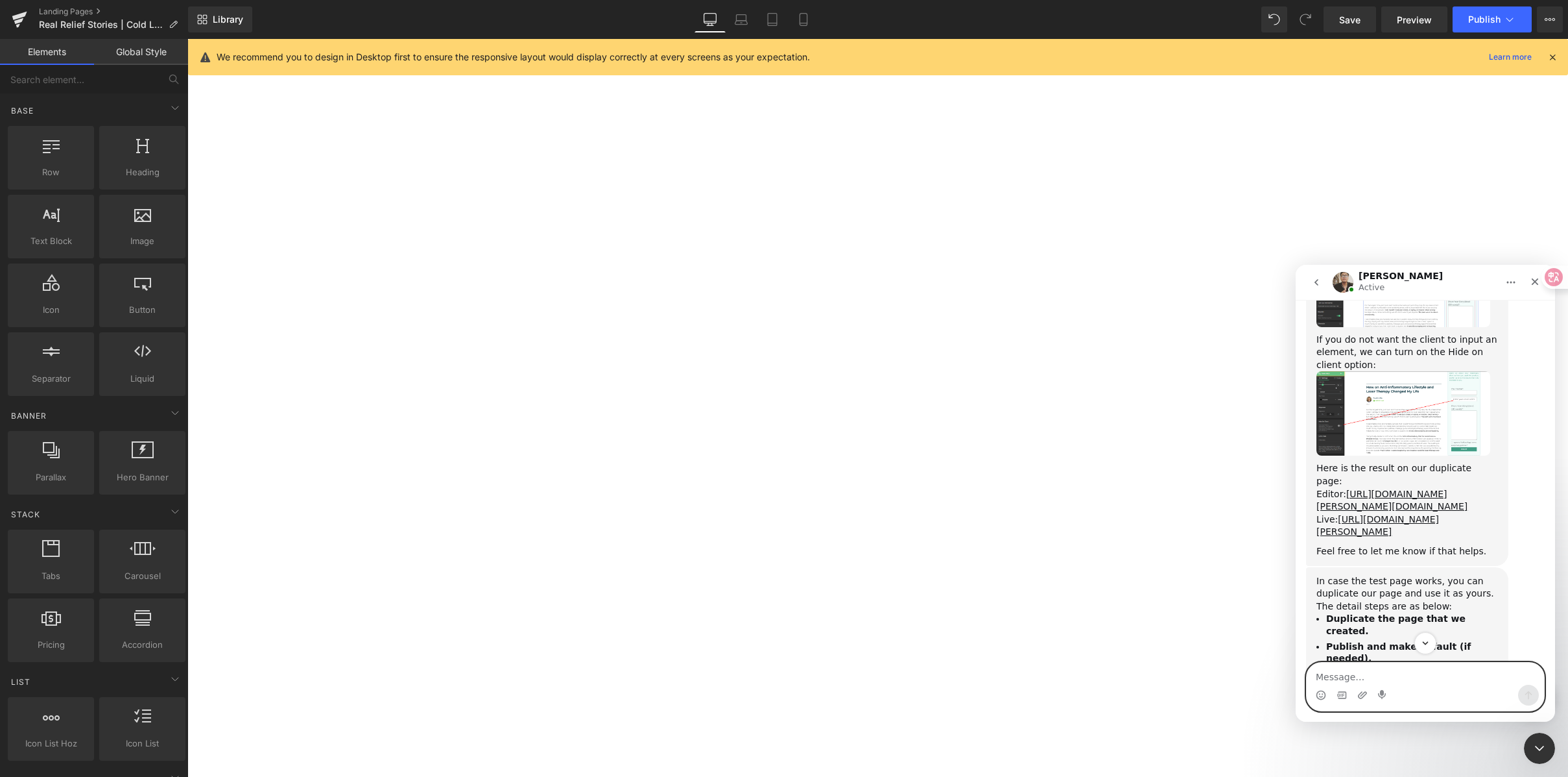
scroll to position [1426, 0]
drag, startPoint x: 1334, startPoint y: 323, endPoint x: 1368, endPoint y: 325, distance: 34.1
click at [1368, 334] on div "If you do not want the client to input an element, we can turn on the Hide on c…" at bounding box center [1408, 353] width 182 height 38
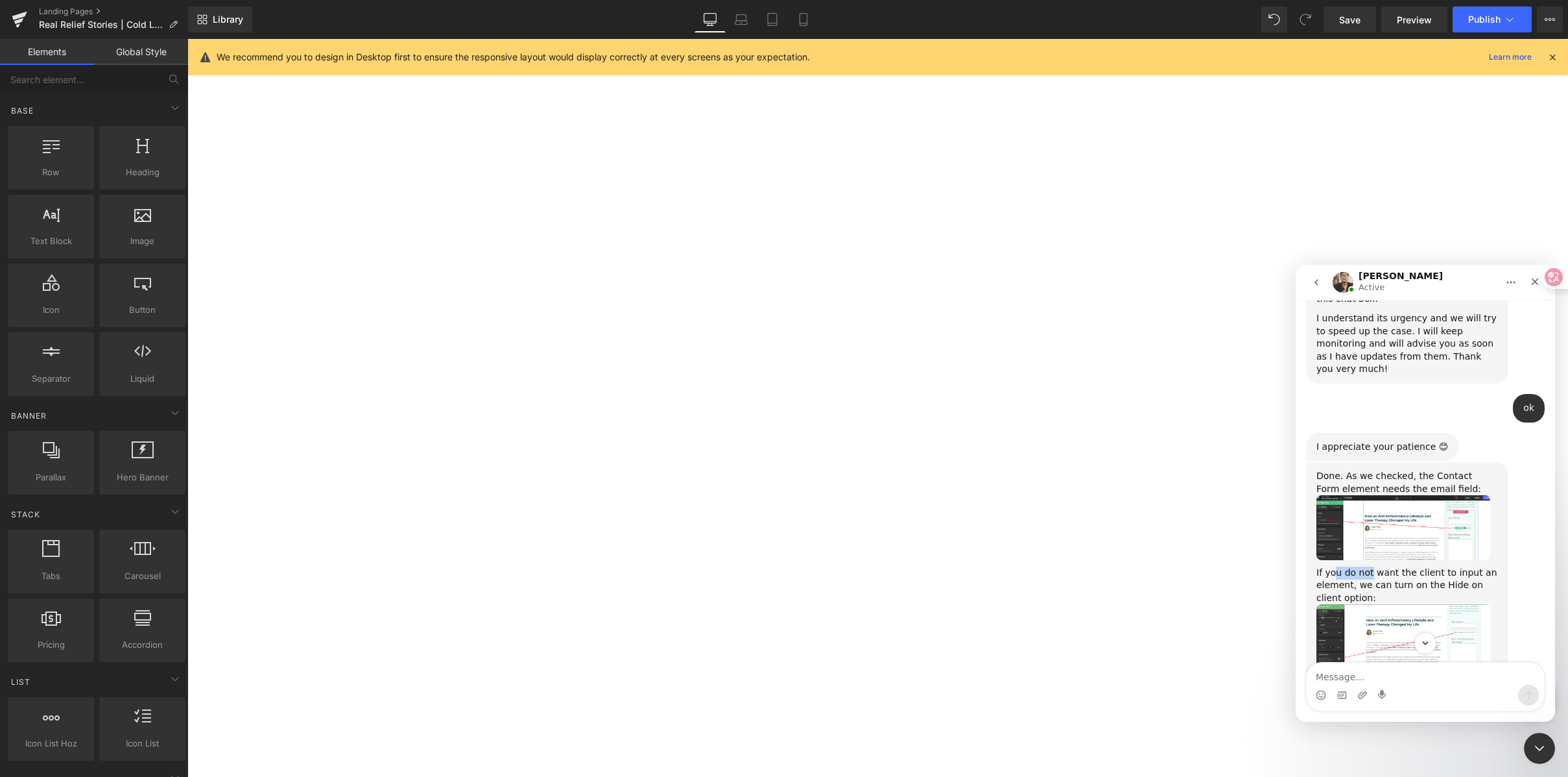
scroll to position [1218, 0]
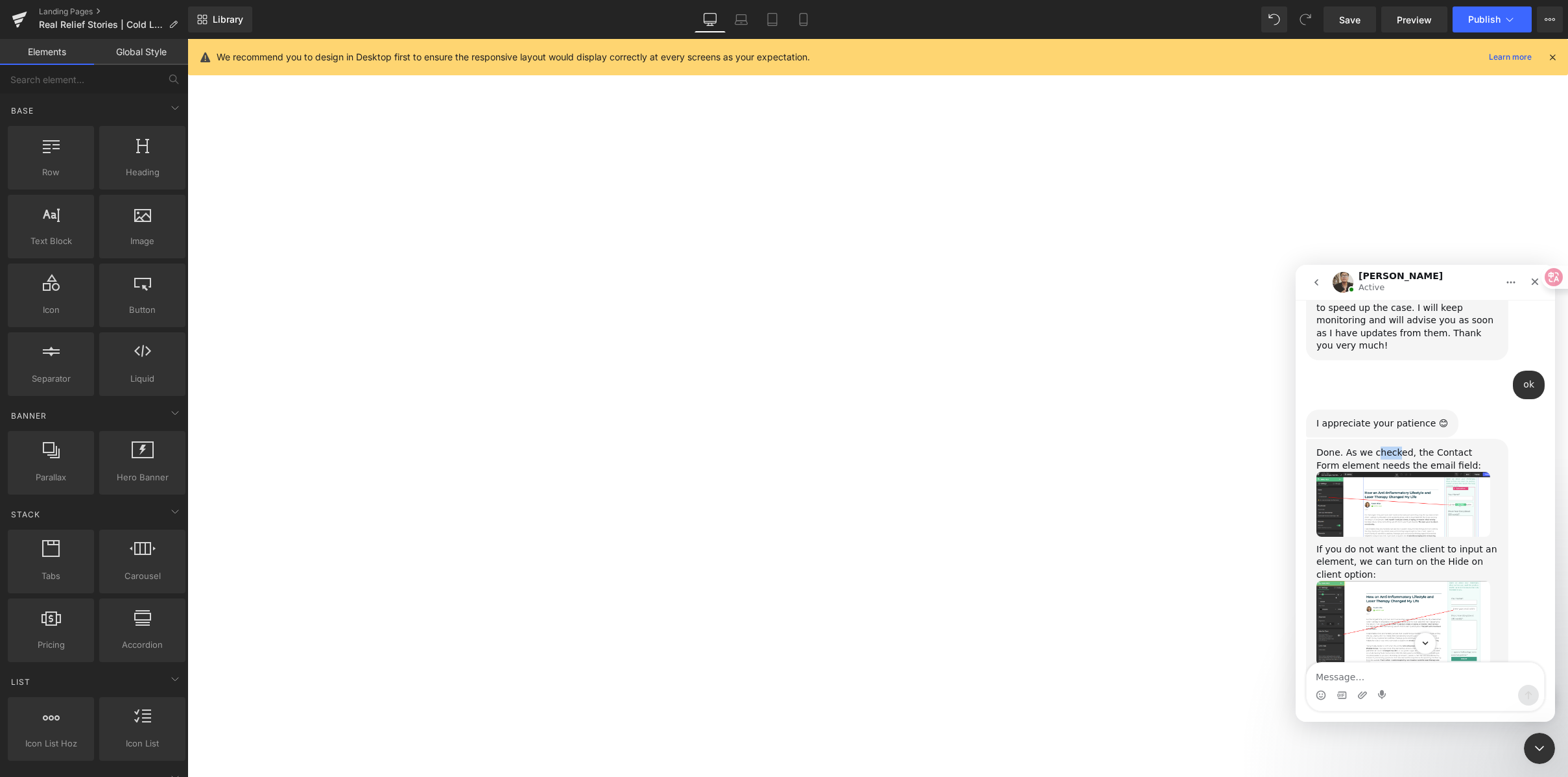
drag, startPoint x: 1386, startPoint y: 443, endPoint x: 1403, endPoint y: 445, distance: 17.1
click at [1402, 446] on div "Done. As we checked, the Contact Form element needs the email field:" at bounding box center [1408, 459] width 182 height 26
click at [1405, 446] on div "Done. As we checked, the Contact Form element needs the email field:" at bounding box center [1408, 459] width 182 height 26
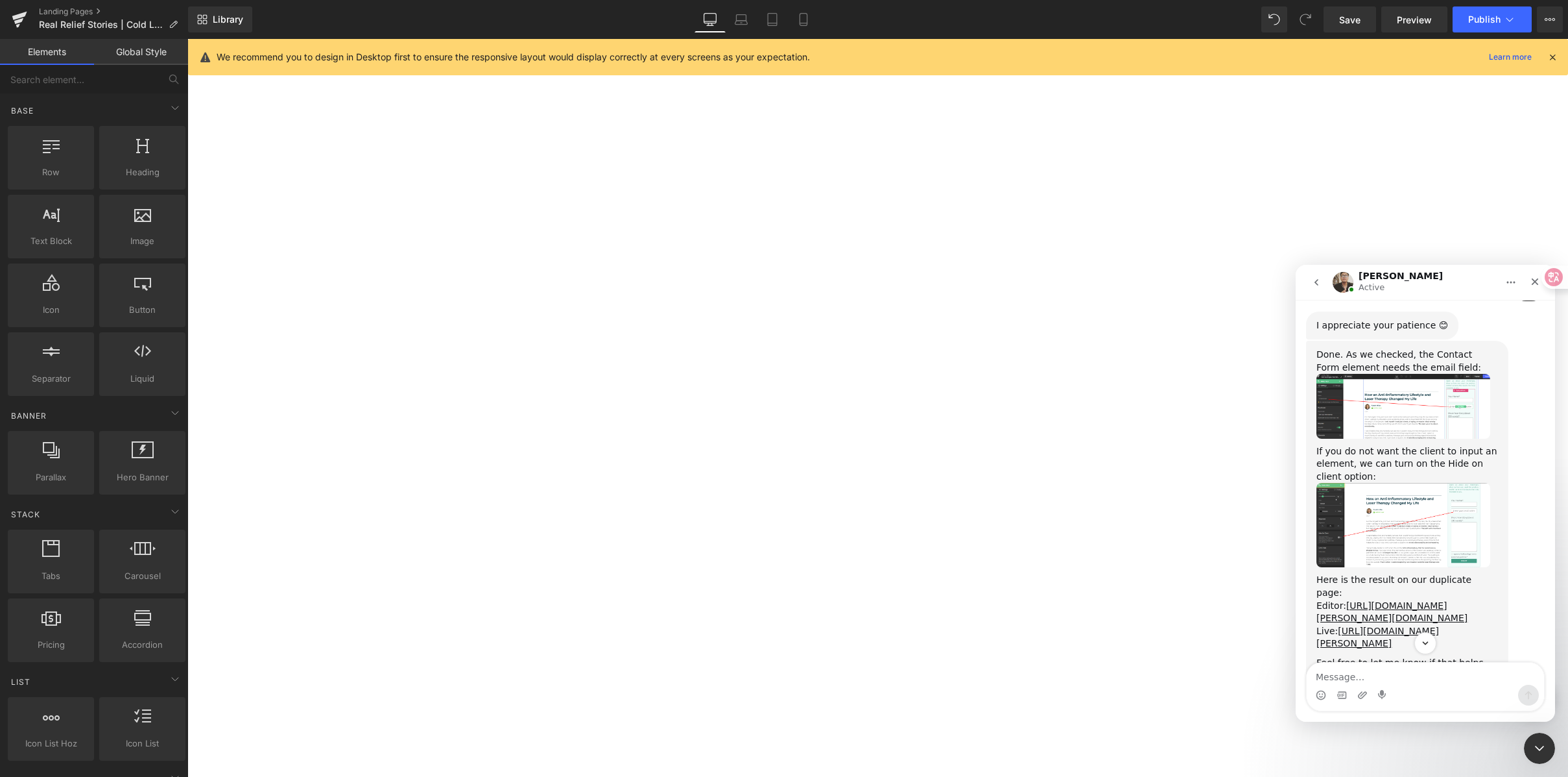
scroll to position [1319, 0]
drag, startPoint x: 1318, startPoint y: 437, endPoint x: 1428, endPoint y: 441, distance: 110.1
click at [1398, 443] on div "If you do not want the client to input an element, we can turn on the Hide on c…" at bounding box center [1408, 461] width 182 height 38
click at [1431, 443] on div "If you do not want the client to input an element, we can turn on the Hide on c…" at bounding box center [1408, 461] width 182 height 38
drag, startPoint x: 1433, startPoint y: 438, endPoint x: 1420, endPoint y: 438, distance: 13.0
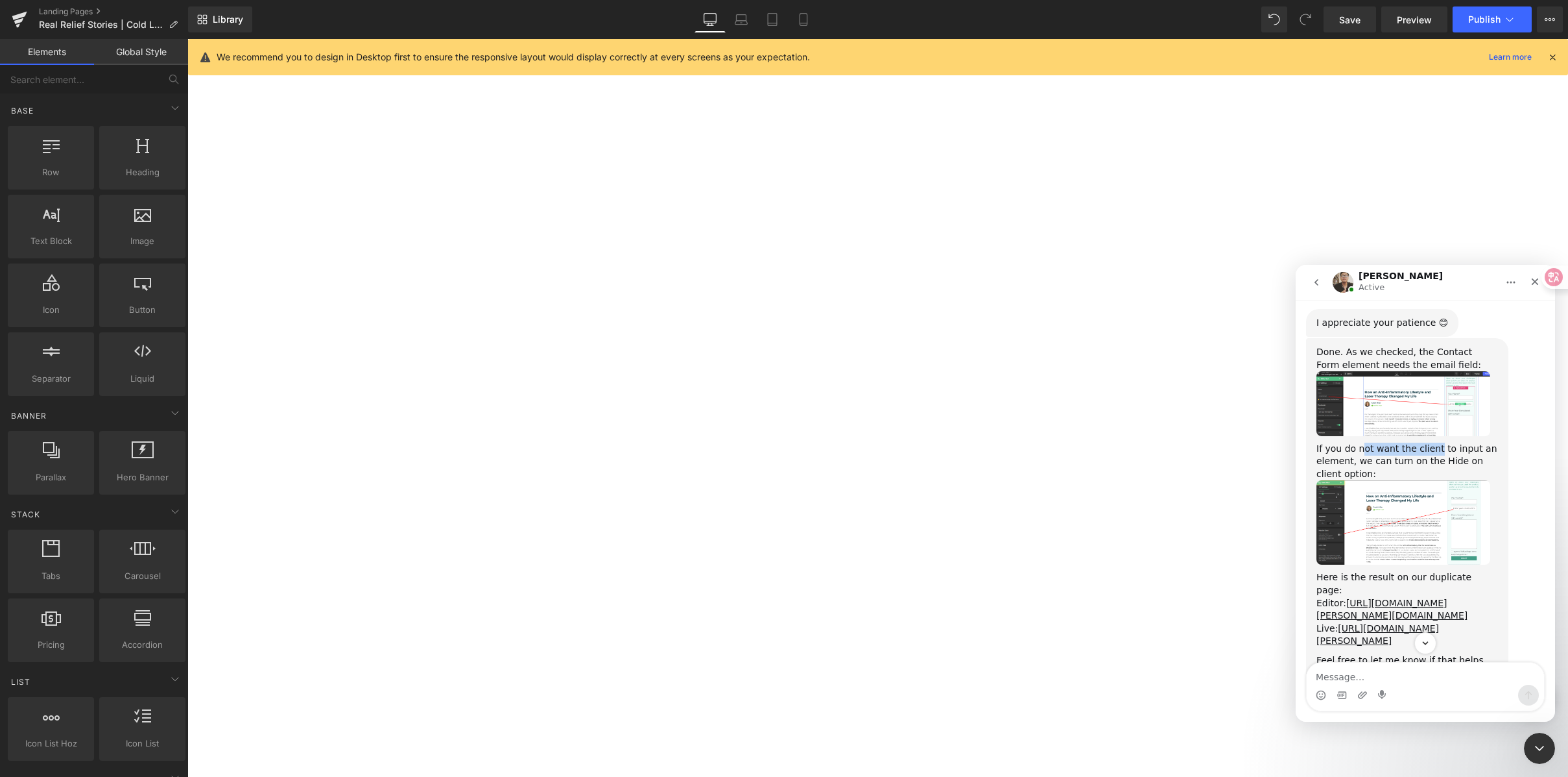
click at [1363, 443] on div "If you do not want the client to input an element, we can turn on the Hide on c…" at bounding box center [1408, 461] width 182 height 38
click at [1420, 443] on div "If you do not want the client to input an element, we can turn on the Hide on c…" at bounding box center [1408, 461] width 182 height 38
click at [1373, 443] on div "If you do not want the client to input an element, we can turn on the Hide on c…" at bounding box center [1408, 461] width 182 height 38
click at [1428, 443] on div "If you do not want the client to input an element, we can turn on the Hide on c…" at bounding box center [1408, 461] width 182 height 38
click at [1360, 458] on div "If you do not want the client to input an element, we can turn on the Hide on c…" at bounding box center [1408, 461] width 182 height 38
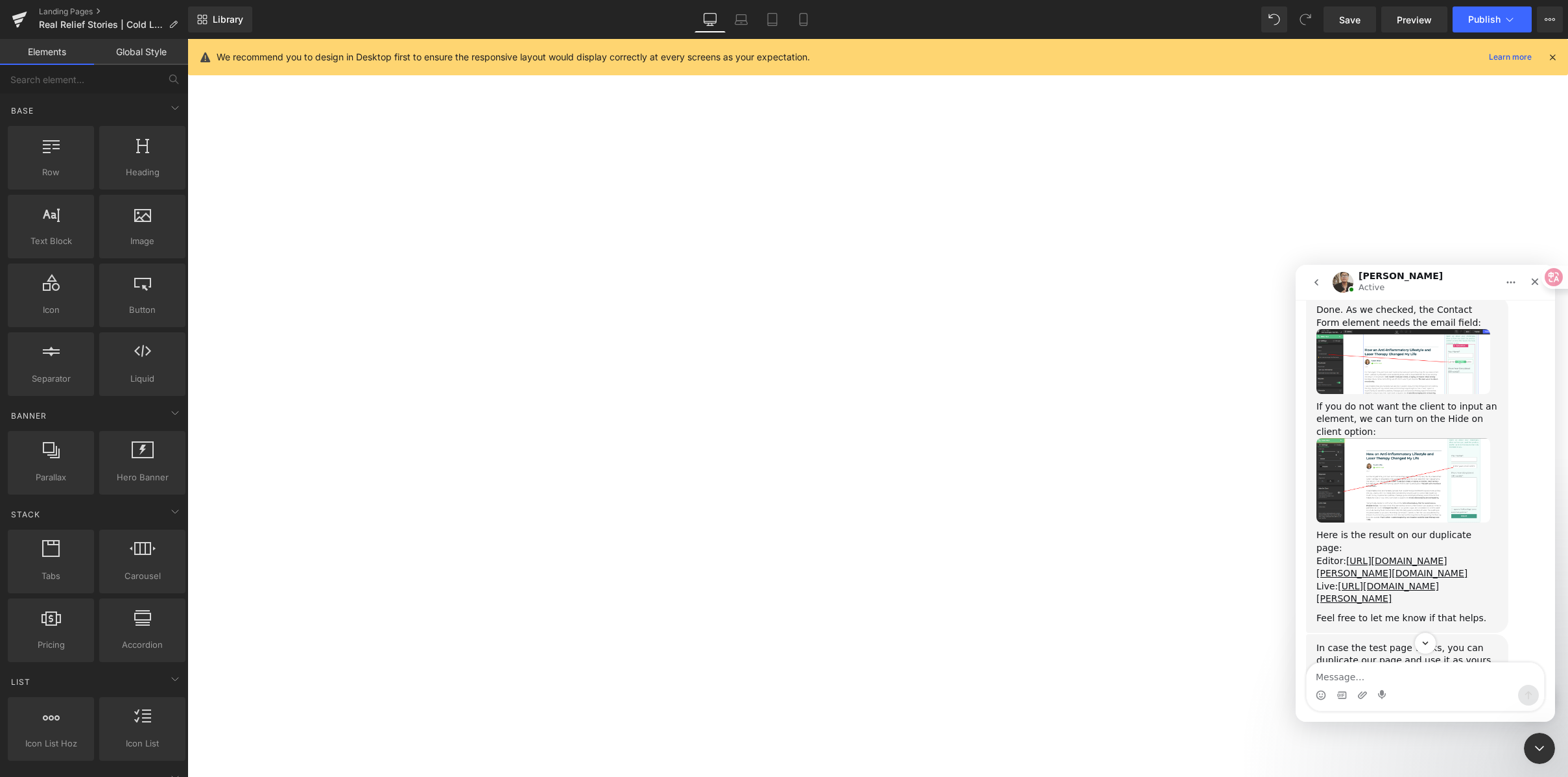
scroll to position [1363, 0]
drag, startPoint x: 1393, startPoint y: 407, endPoint x: 1496, endPoint y: 409, distance: 103.0
click at [1475, 411] on div "If you do not want the client to input an element, we can turn on the Hide on c…" at bounding box center [1408, 417] width 182 height 38
click at [1496, 409] on div "If you do not want the client to input an element, we can turn on the Hide on c…" at bounding box center [1408, 417] width 182 height 38
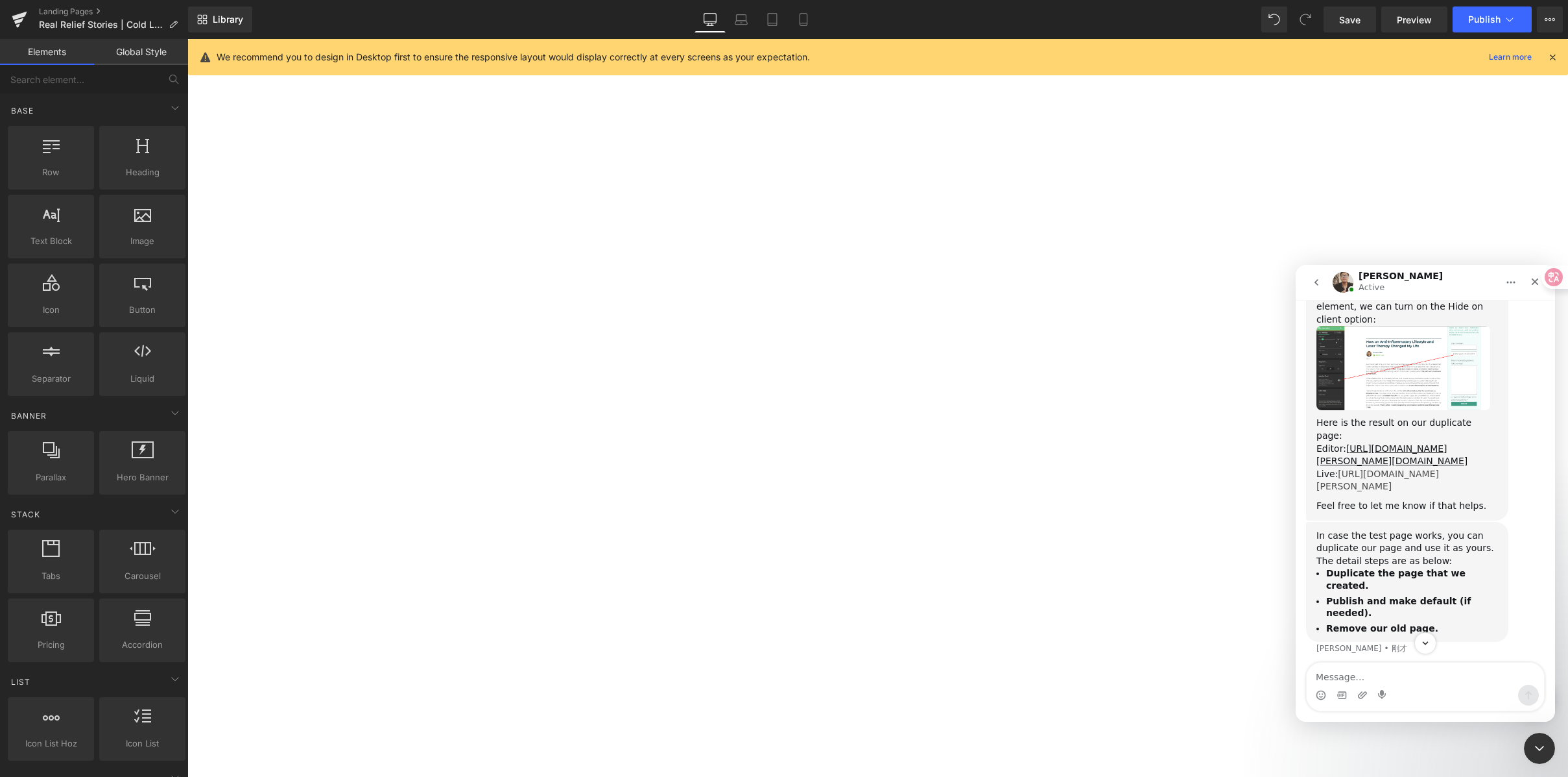
scroll to position [1505, 0]
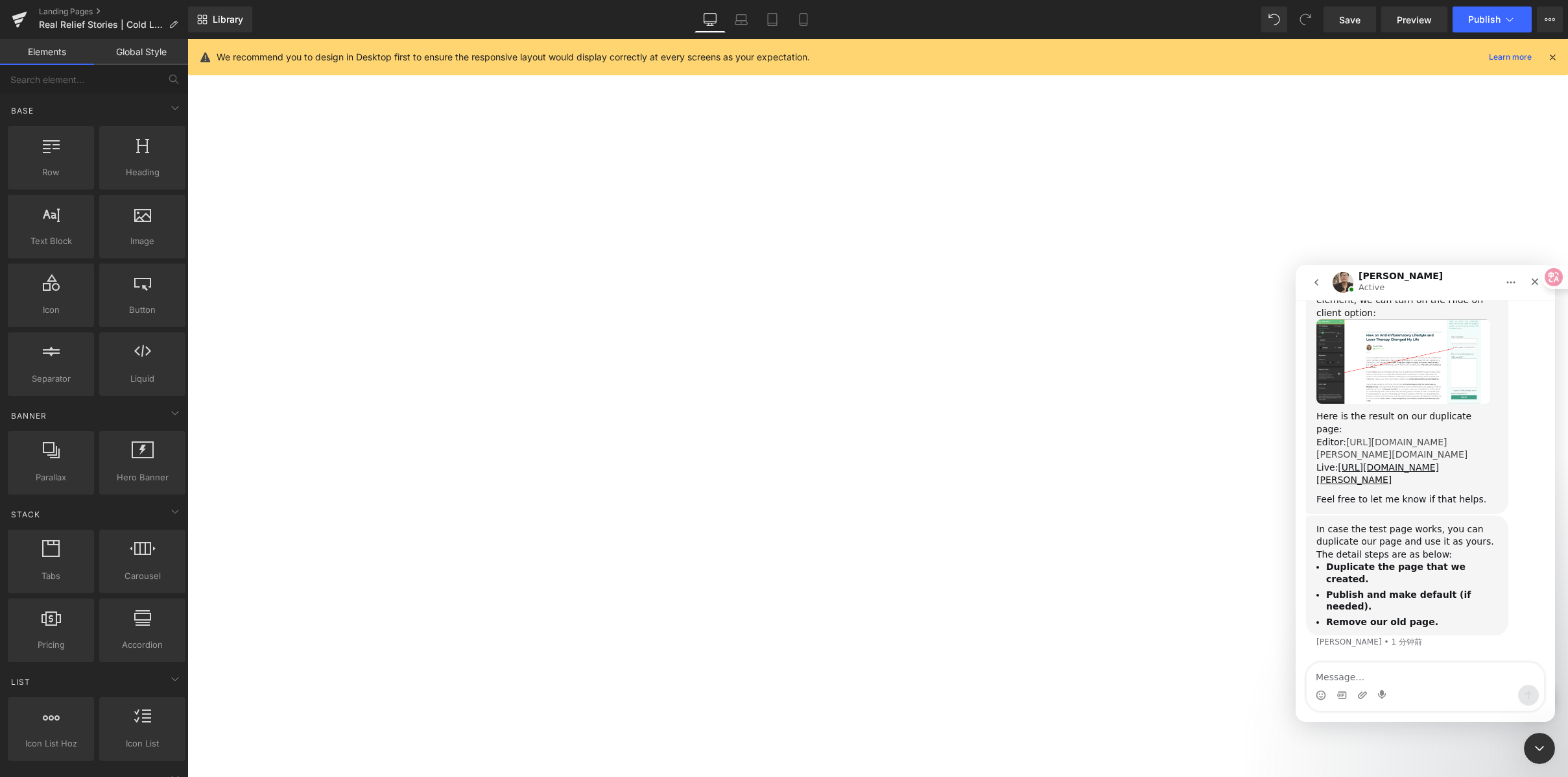
click at [1364, 437] on link "[URL][DOMAIN_NAME][PERSON_NAME][DOMAIN_NAME]" at bounding box center [1392, 448] width 151 height 23
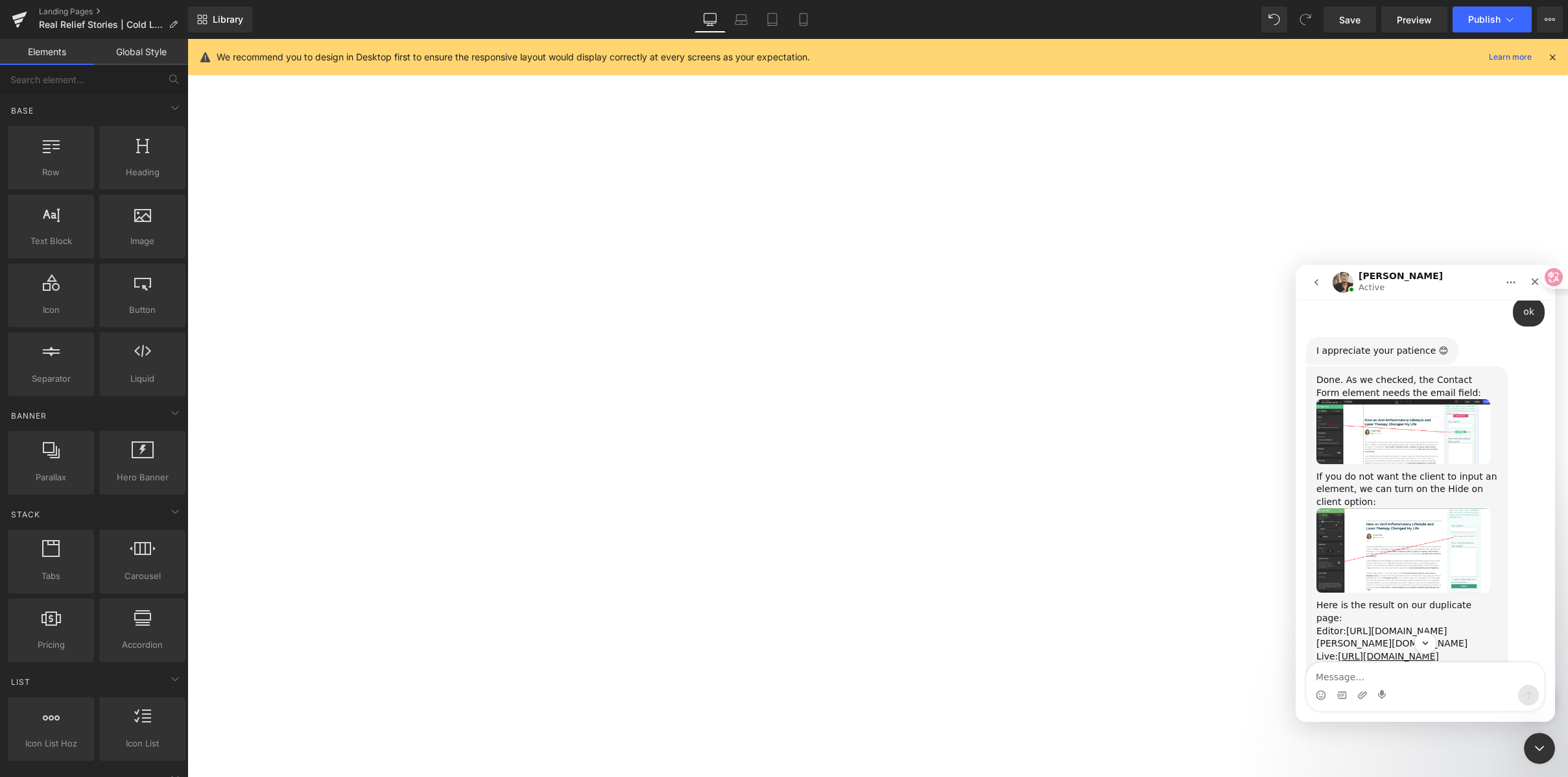
scroll to position [1289, 0]
drag, startPoint x: 1312, startPoint y: 466, endPoint x: 1392, endPoint y: 483, distance: 81.8
click at [1392, 483] on div "Done. As we checked, the Contact Form element needs the email field: If you do …" at bounding box center [1408, 535] width 203 height 336
click at [1376, 532] on img "Ken说…" at bounding box center [1403, 552] width 174 height 85
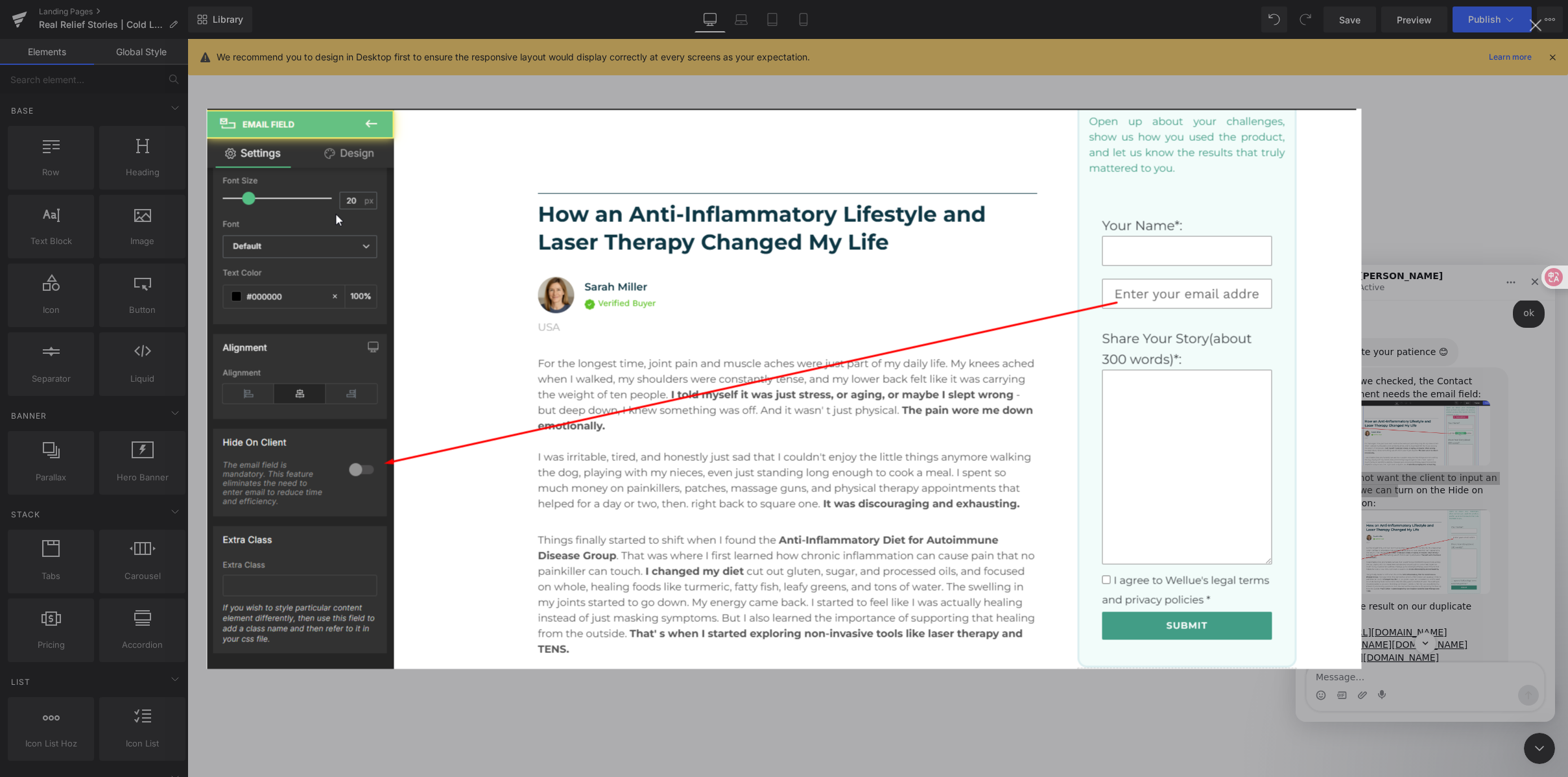
click at [1422, 232] on div "Intercom Messenger" at bounding box center [784, 388] width 1568 height 777
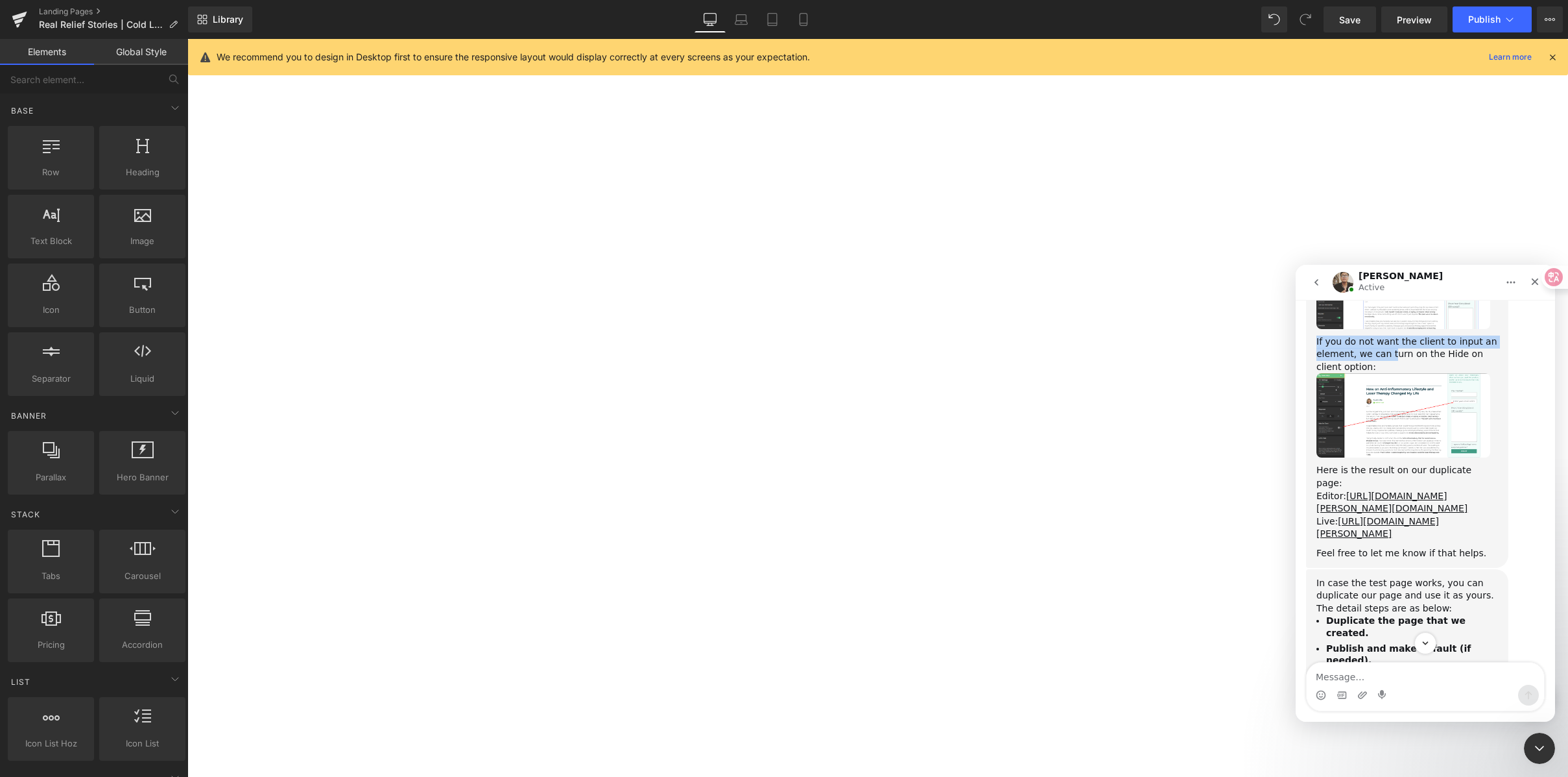
scroll to position [1429, 0]
drag, startPoint x: 1351, startPoint y: 453, endPoint x: 1436, endPoint y: 451, distance: 85.0
click at [1436, 460] on div "Here is the result on our duplicate page:" at bounding box center [1408, 473] width 182 height 26
click at [1461, 460] on div "Here is the result on our duplicate page:" at bounding box center [1408, 473] width 182 height 26
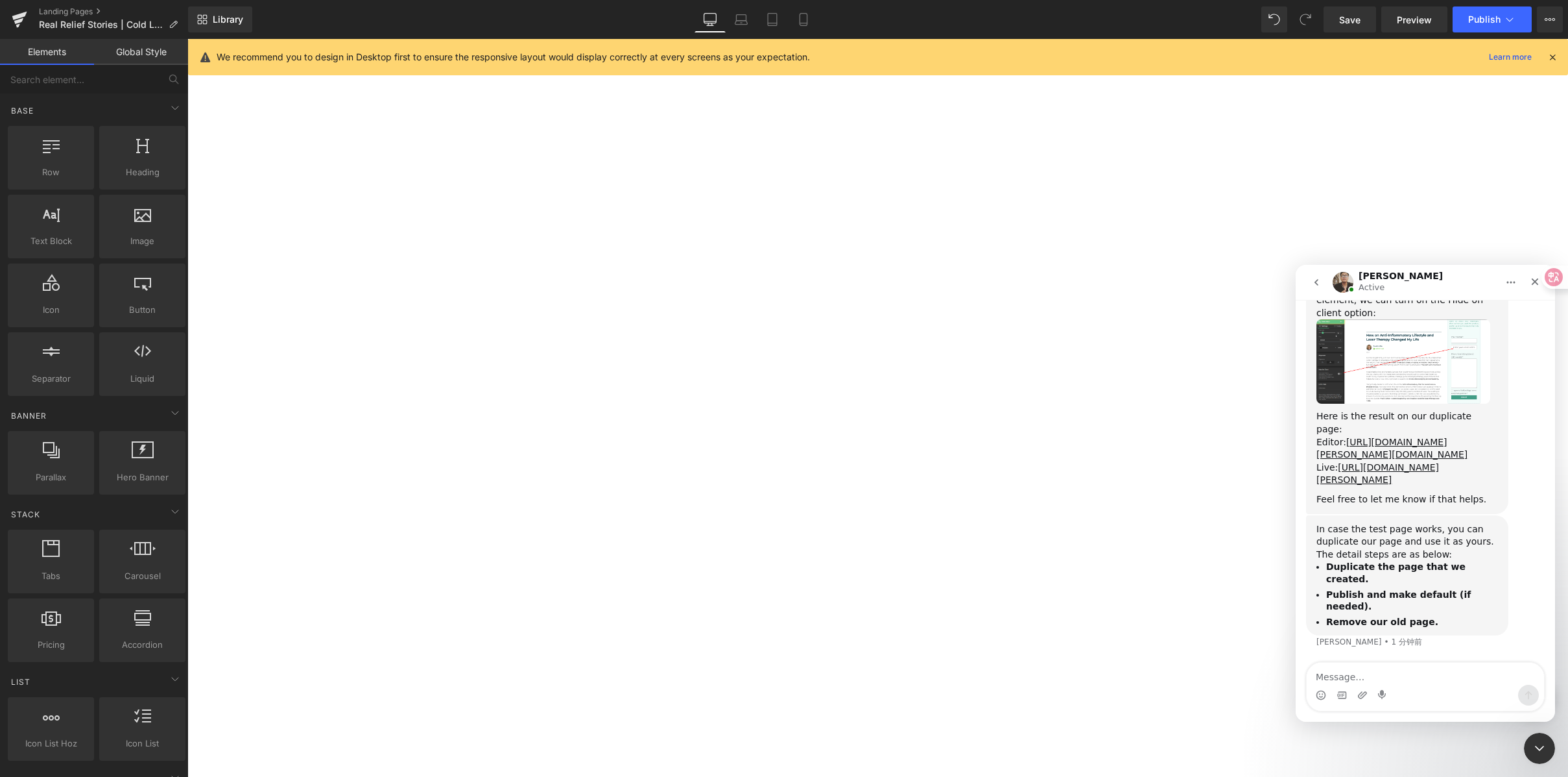
scroll to position [1505, 0]
drag, startPoint x: 1316, startPoint y: 557, endPoint x: 1460, endPoint y: 612, distance: 154.1
click at [1450, 620] on div "In case the test page works, you can duplicate our page and use it as yours. Th…" at bounding box center [1408, 575] width 182 height 105
copy div "In case the test page works, you can duplicate our page and use it as yours. Th…"
click at [1190, 198] on div at bounding box center [784, 369] width 1568 height 738
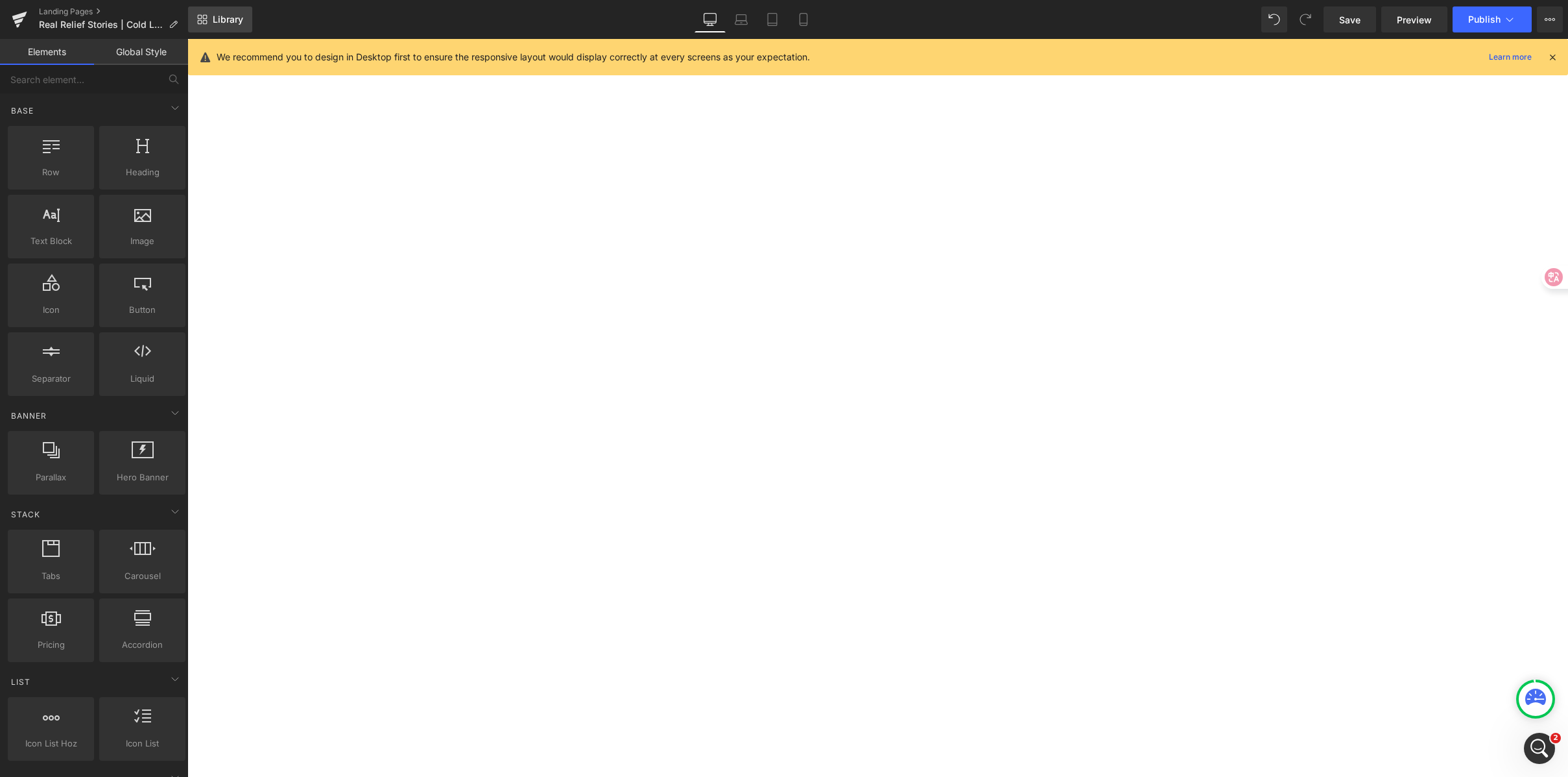
click at [225, 11] on link "Library" at bounding box center [219, 19] width 64 height 26
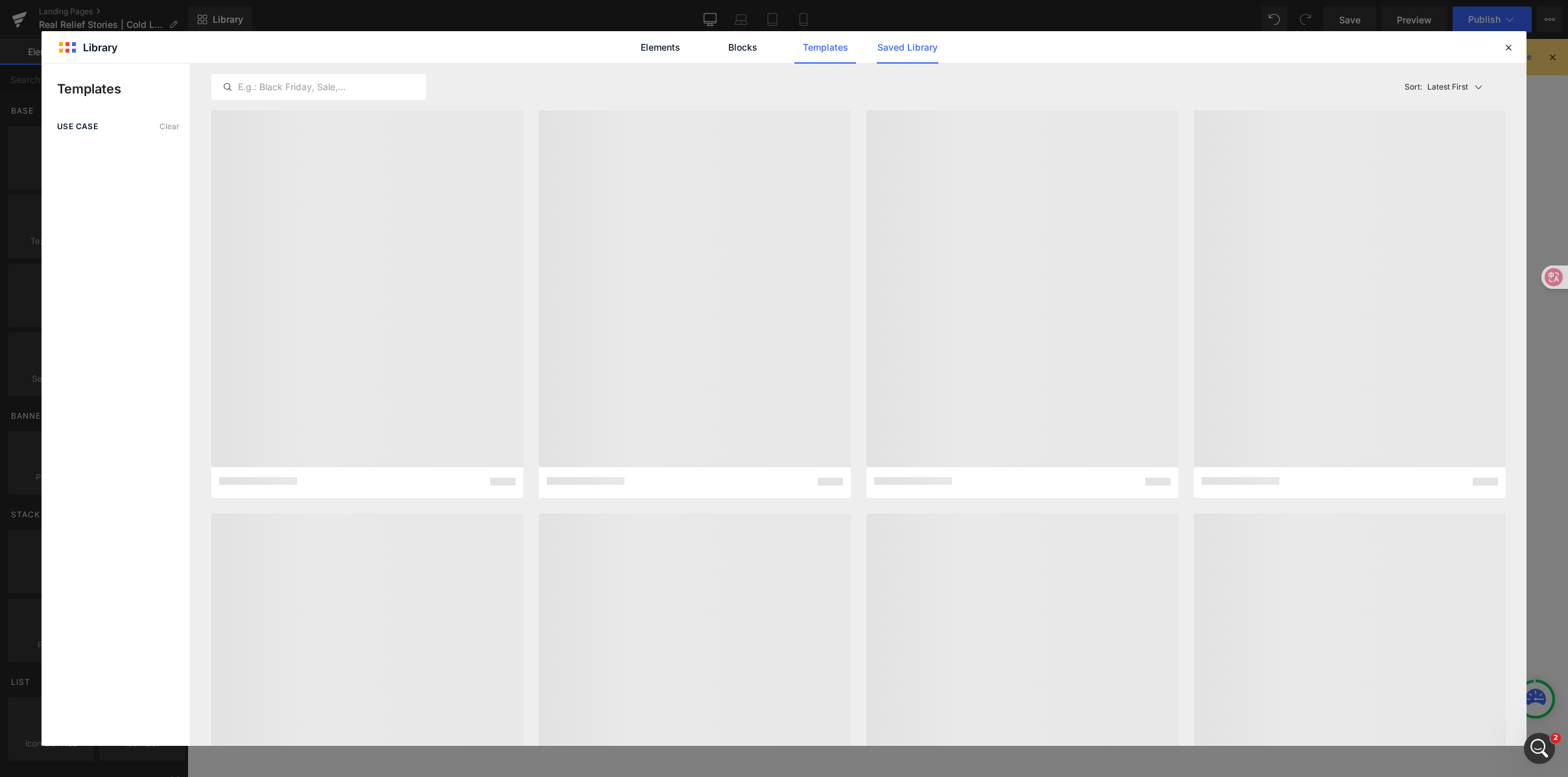
click at [888, 50] on link "Saved Library" at bounding box center [908, 47] width 62 height 33
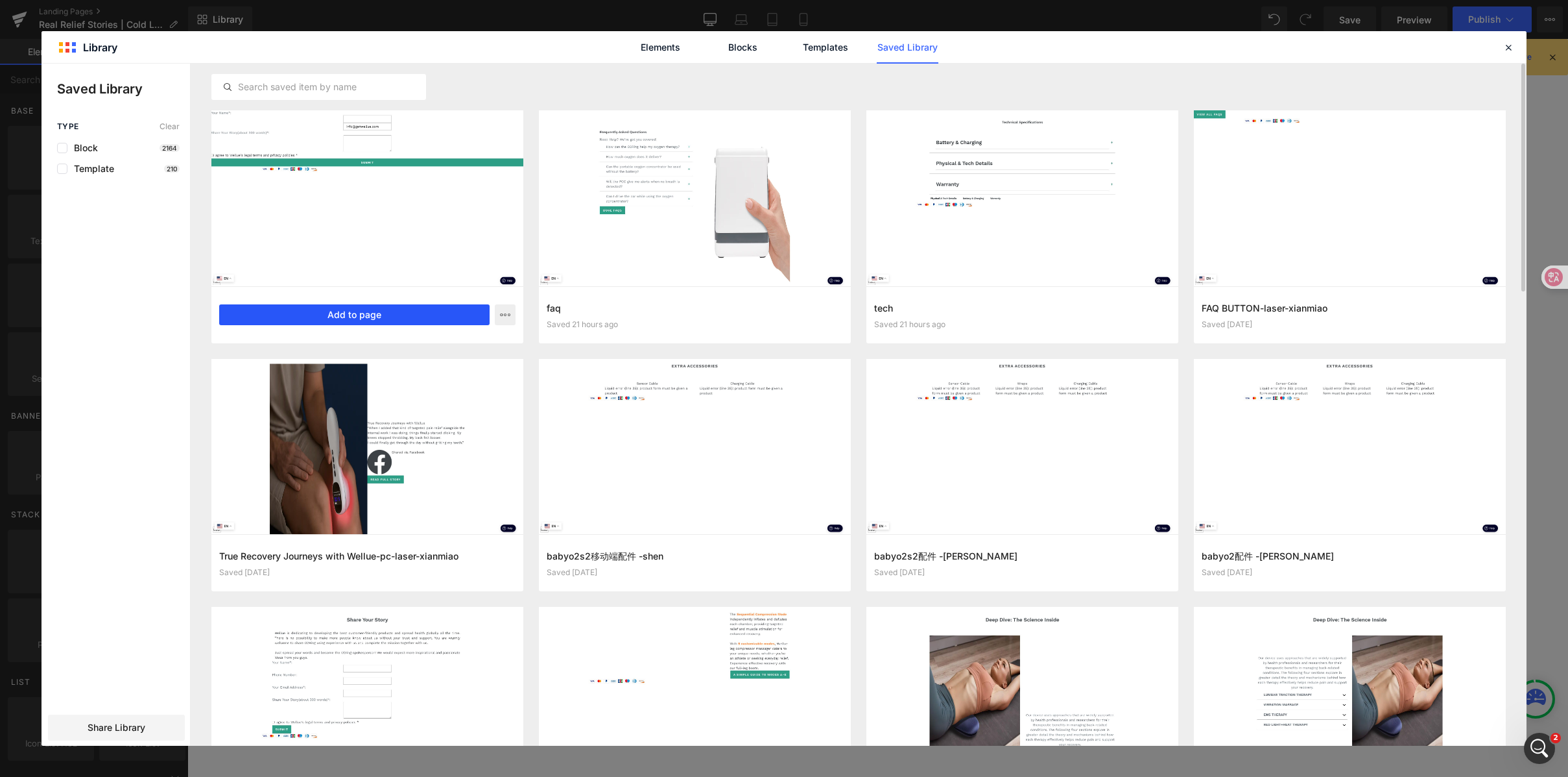
click at [399, 315] on button "Add to page" at bounding box center [354, 315] width 271 height 21
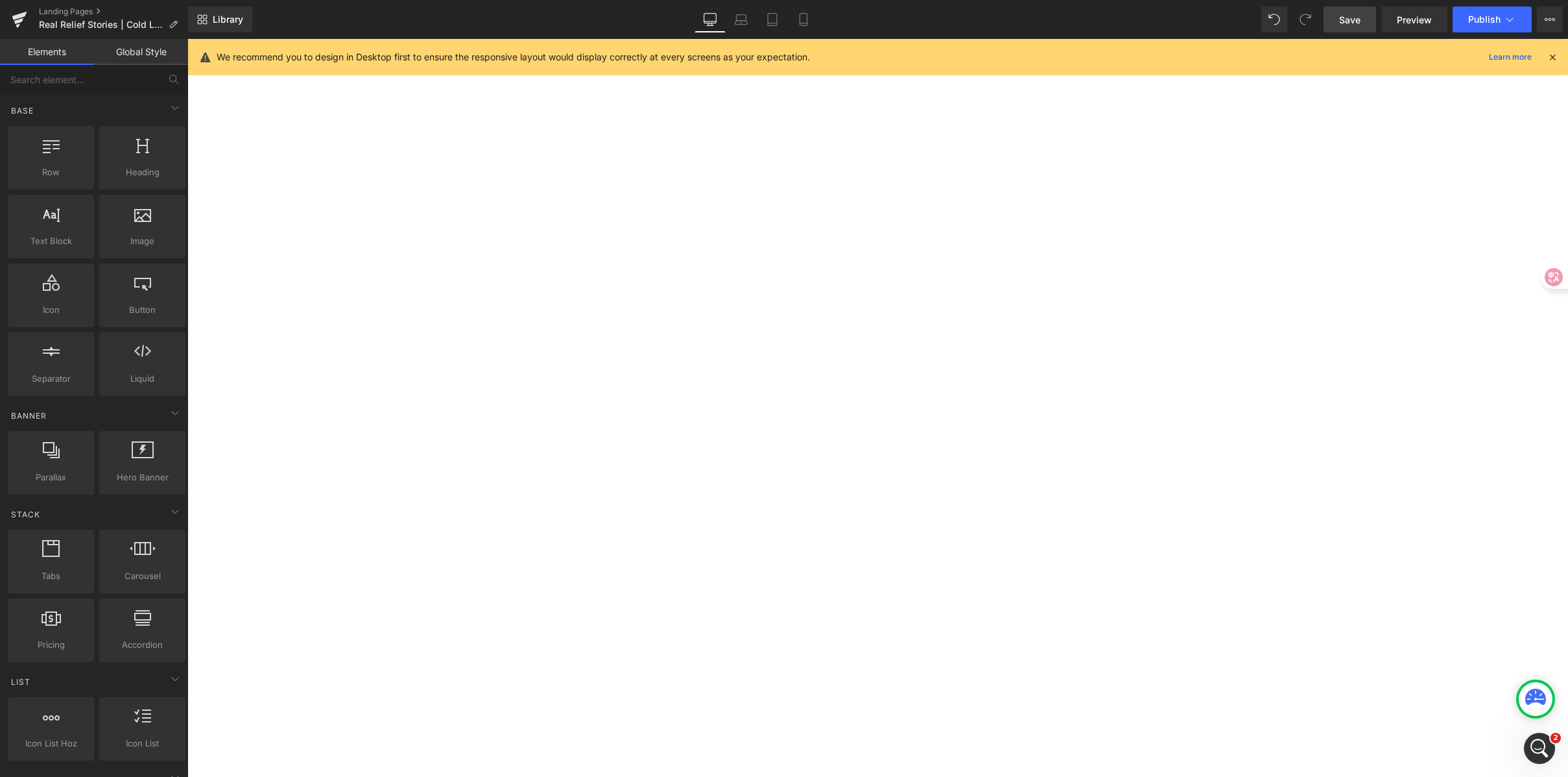
click at [1355, 22] on span "Save" at bounding box center [1350, 19] width 21 height 13
click at [1491, 19] on span "Publish" at bounding box center [1484, 19] width 33 height 11
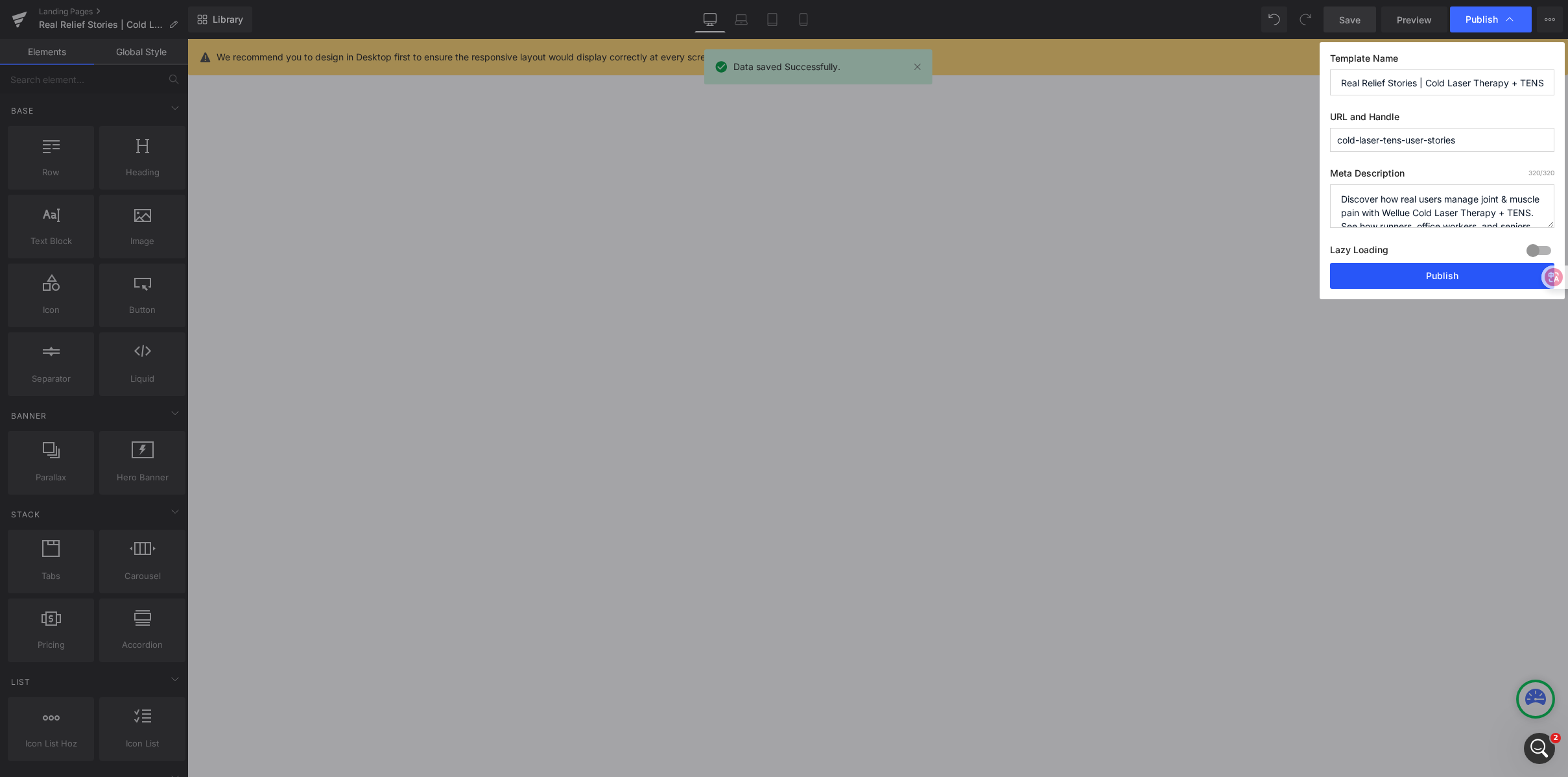
click at [1446, 279] on button "Publish" at bounding box center [1442, 275] width 225 height 26
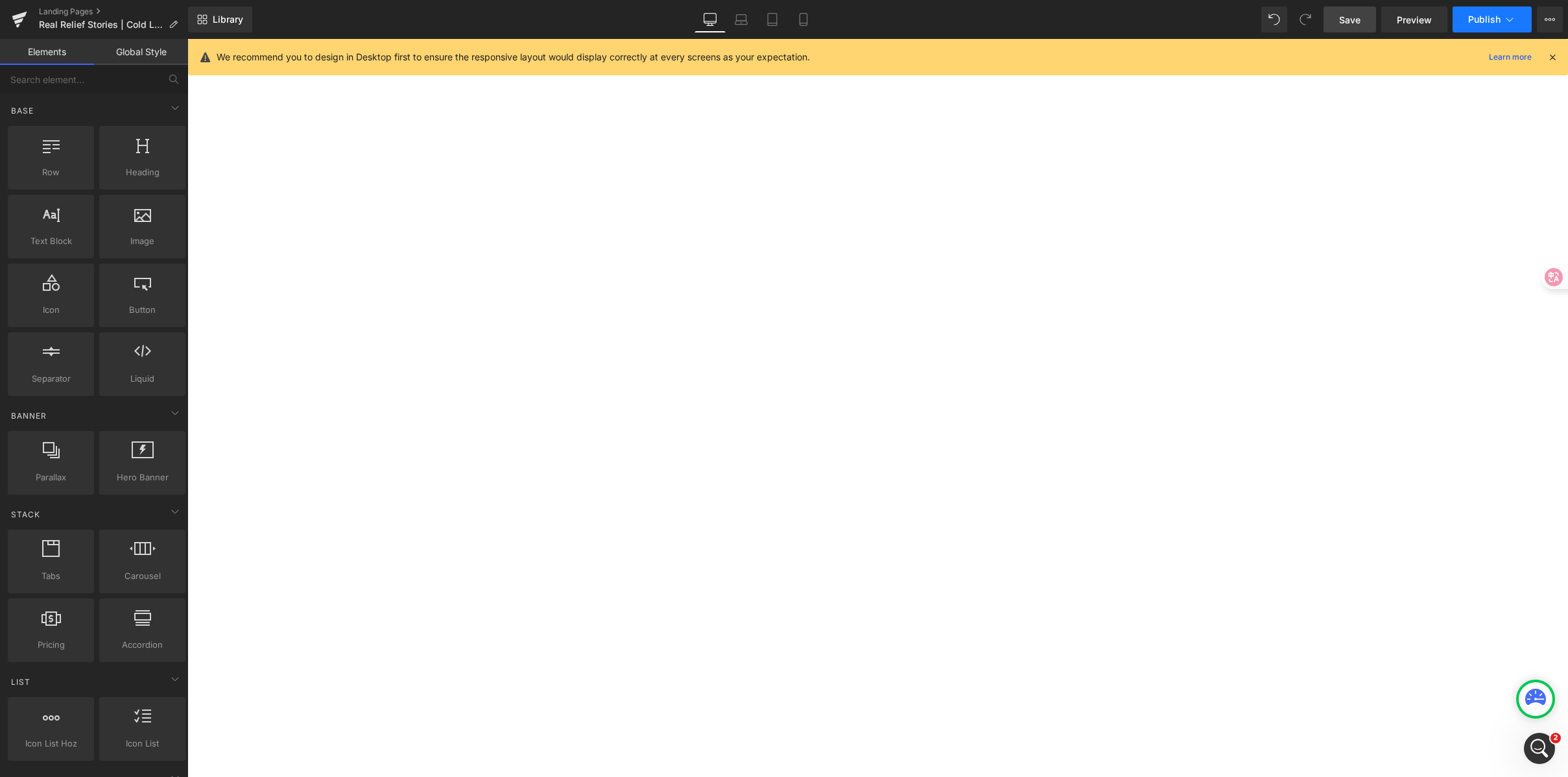
click at [1473, 18] on span "Publish" at bounding box center [1484, 19] width 33 height 11
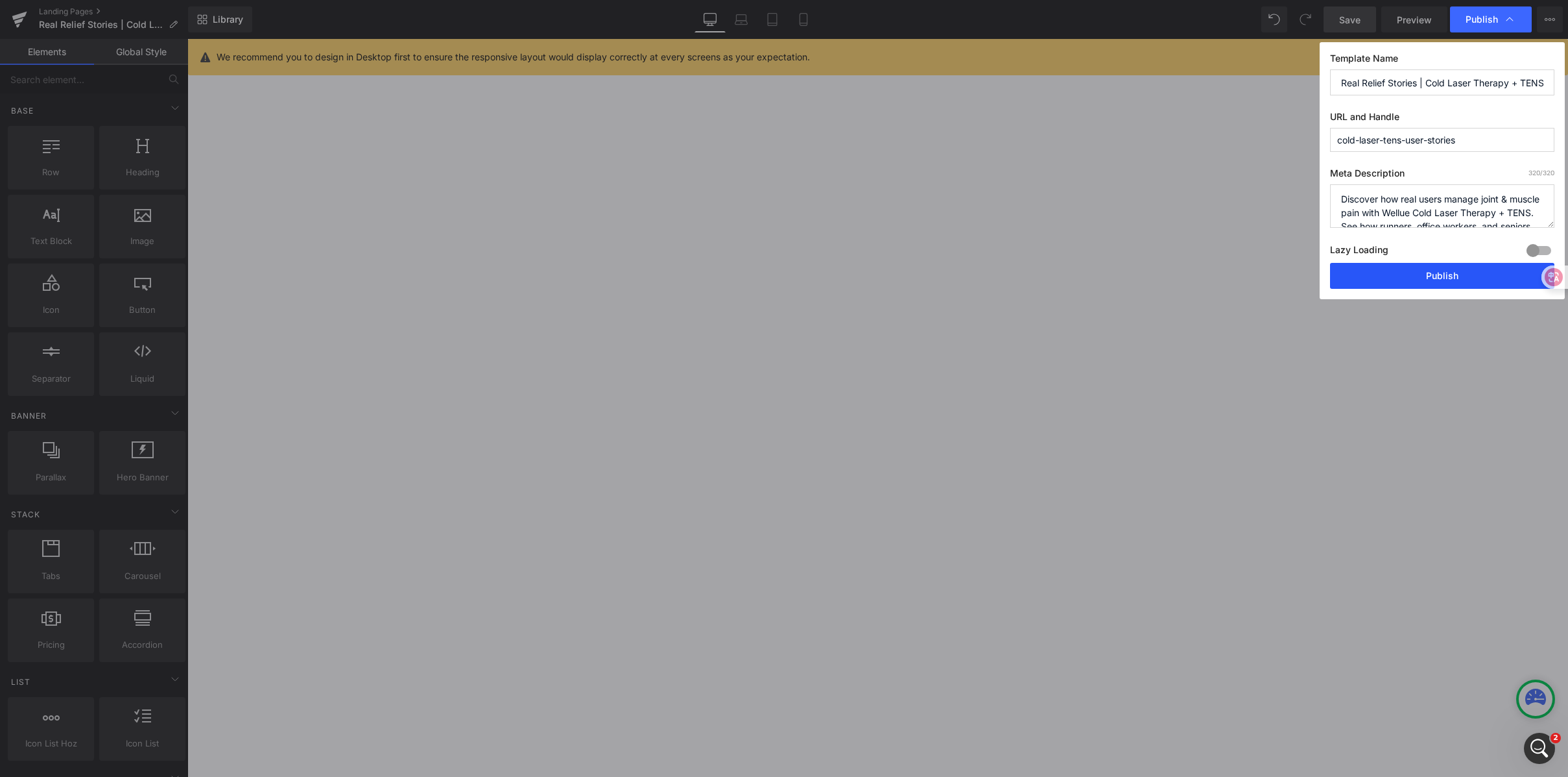
click at [1416, 272] on button "Publish" at bounding box center [1442, 275] width 225 height 26
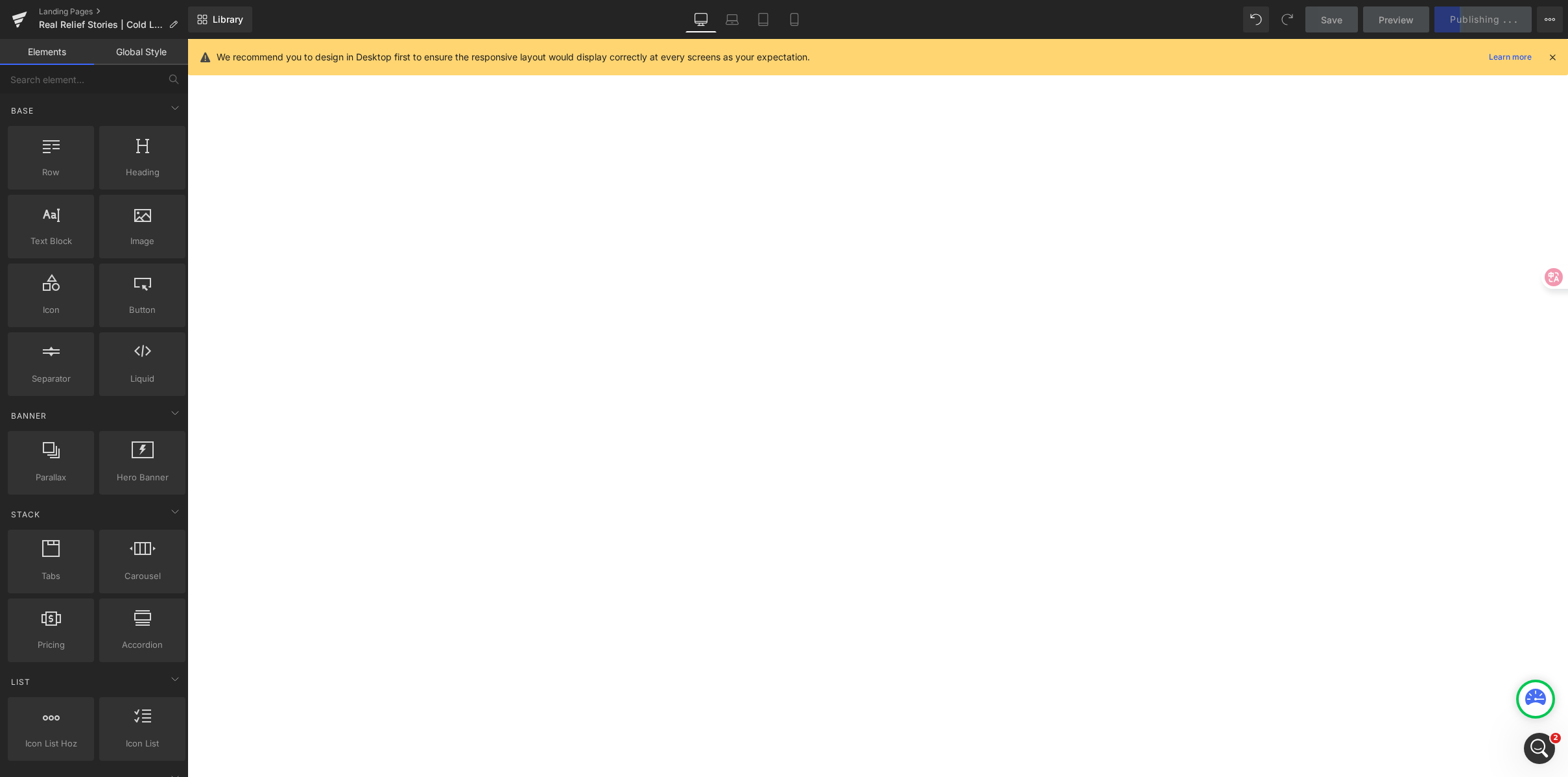
click at [552, 10] on div "Library Desktop Desktop Laptop Tablet Mobile Save Preview Publishing . . . Sche…" at bounding box center [878, 19] width 1380 height 26
click at [473, 9] on div "Library Desktop Desktop Laptop Tablet Mobile Save Preview Publishing . . . Sche…" at bounding box center [878, 19] width 1380 height 26
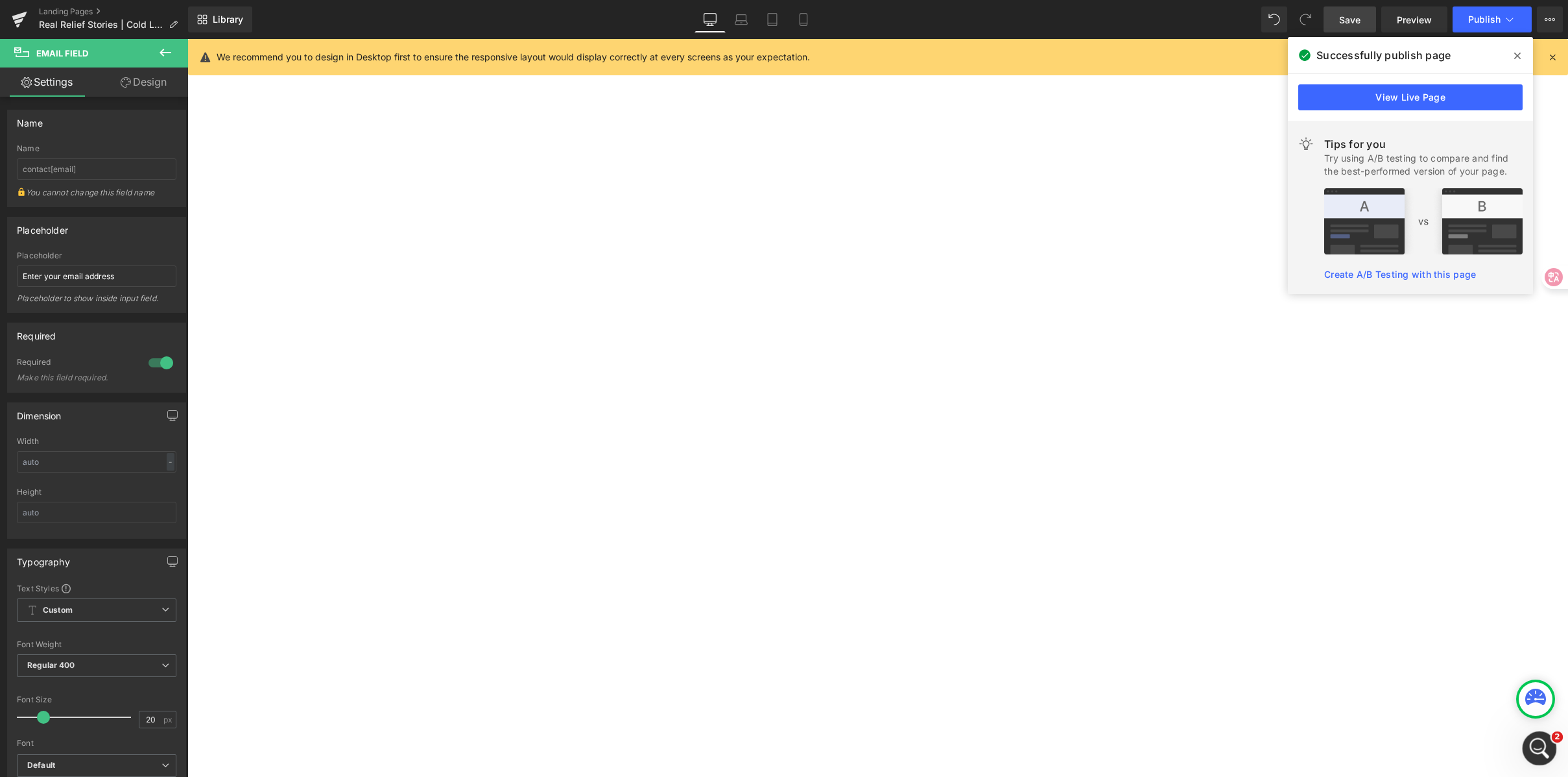
click at [1542, 743] on icon "打开 Intercom Messenger" at bounding box center [1538, 746] width 21 height 21
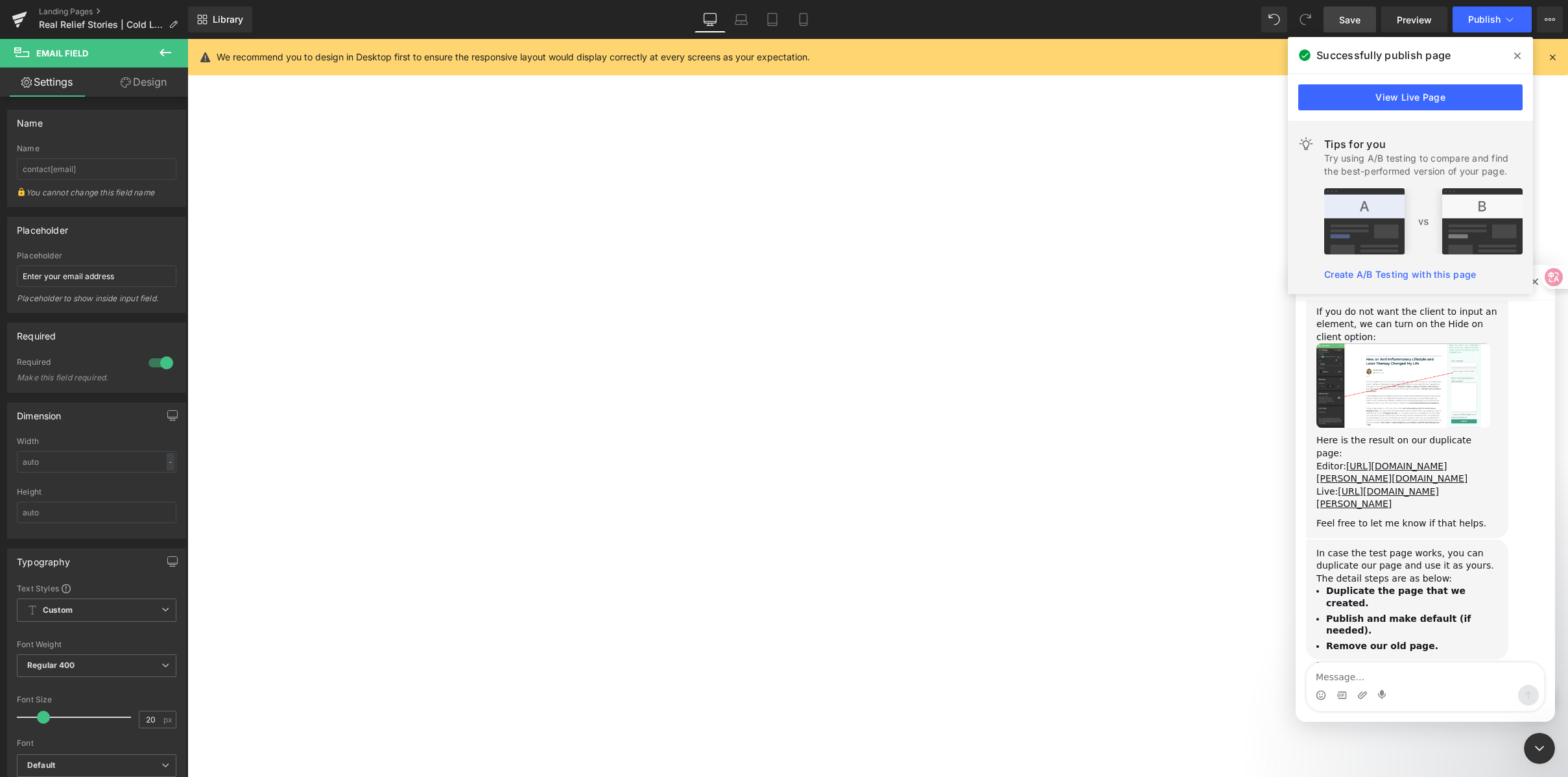
click at [1516, 56] on icon at bounding box center [1517, 56] width 6 height 11
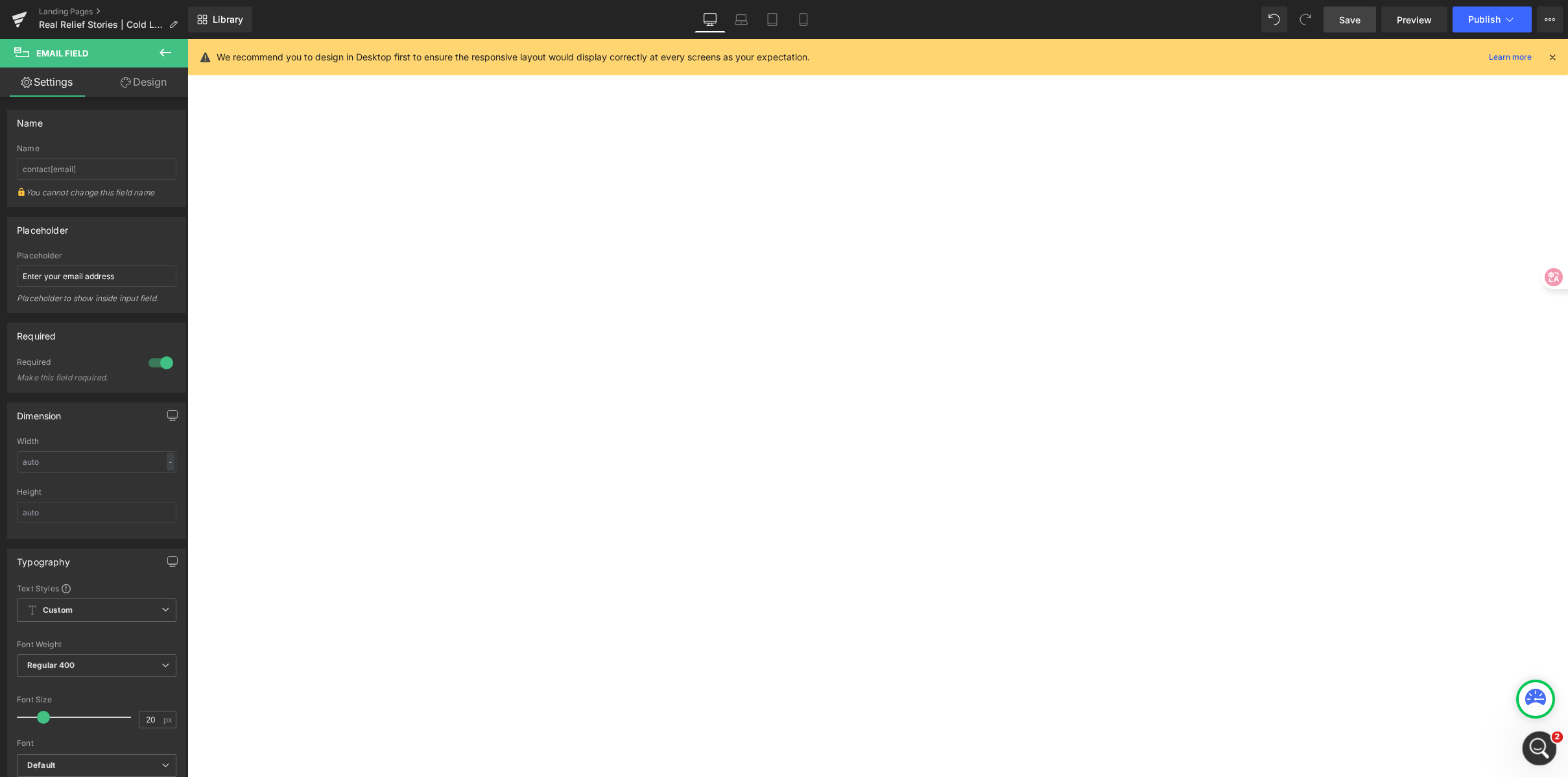
click at [1531, 743] on icon "打开 Intercom Messenger" at bounding box center [1538, 746] width 21 height 21
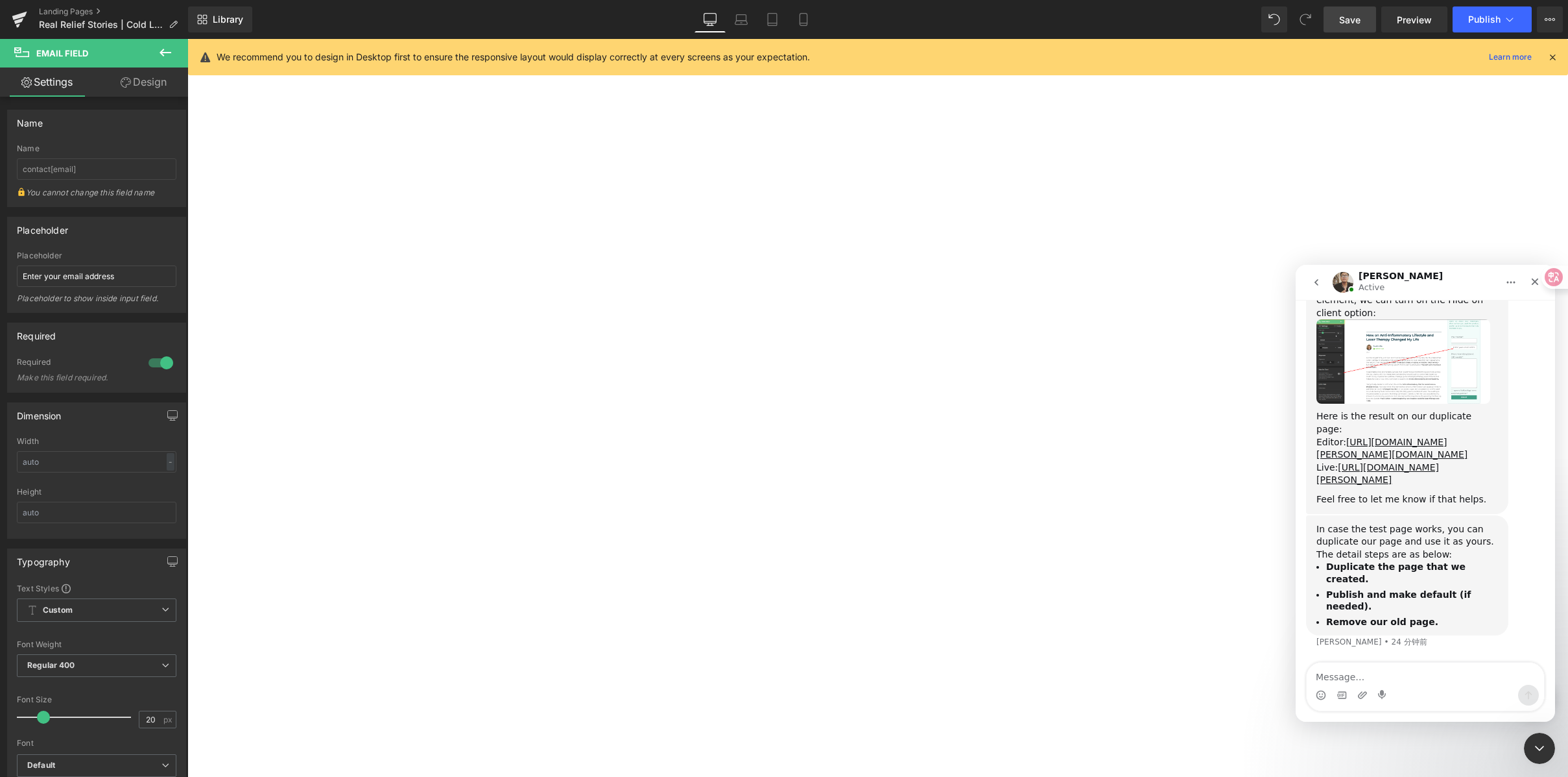
click at [1382, 667] on textarea "Message…" at bounding box center [1425, 673] width 237 height 22
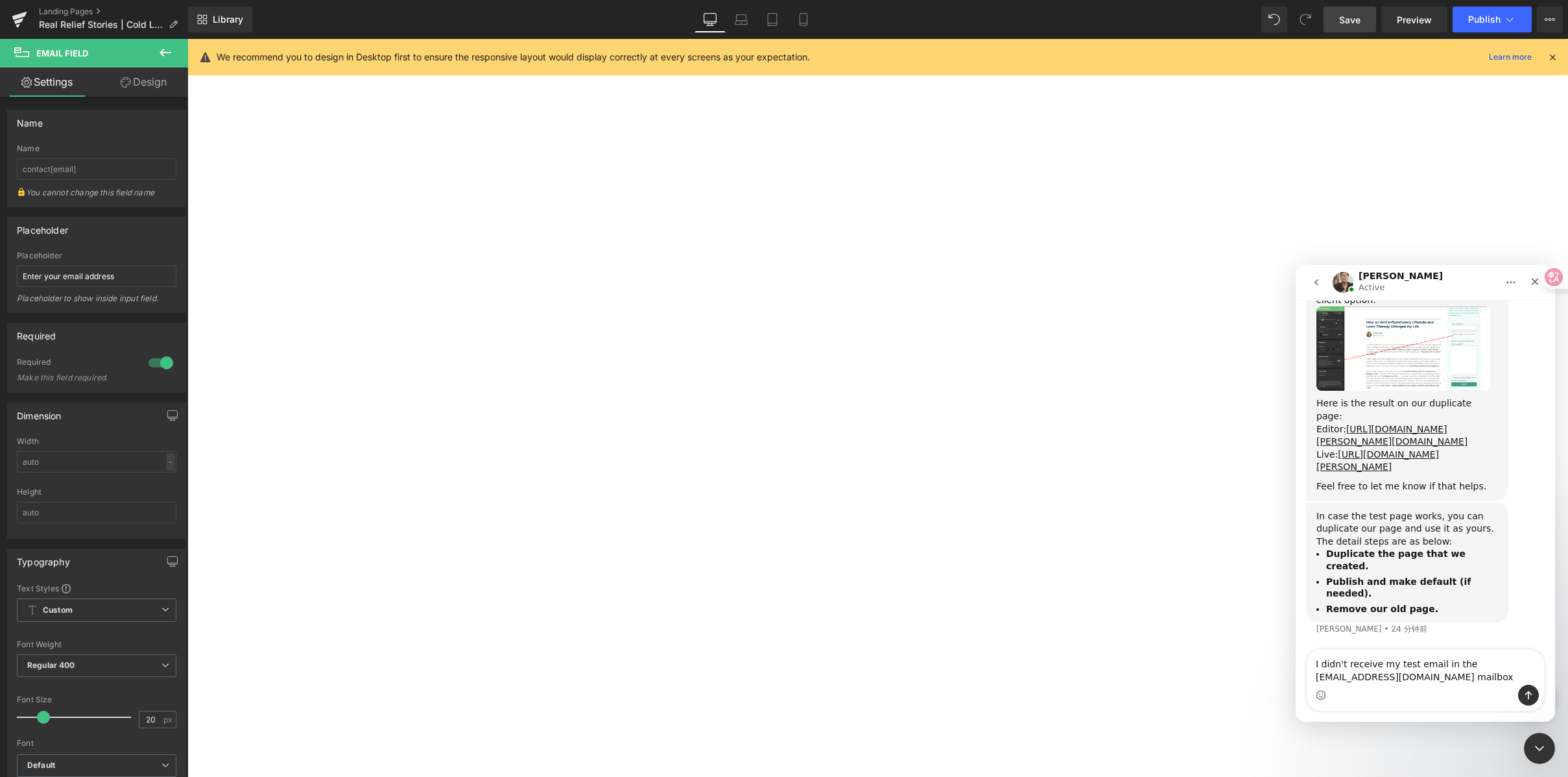
scroll to position [1519, 0]
type textarea "I didn't receive my test email in the [EMAIL_ADDRESS][DOMAIN_NAME] mailbox"
click at [1521, 687] on button "发送消息…" at bounding box center [1529, 695] width 21 height 21
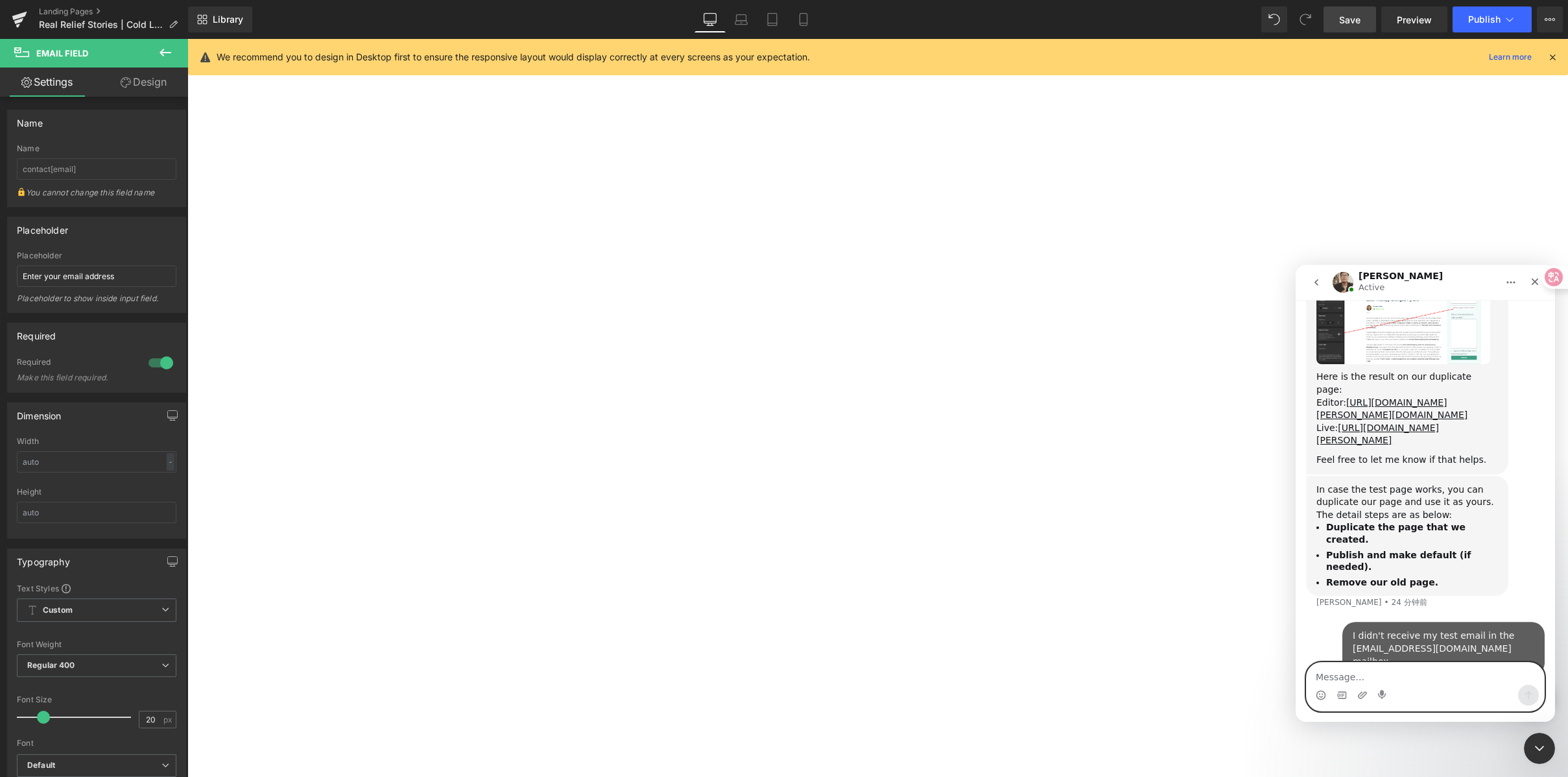
scroll to position [1558, 0]
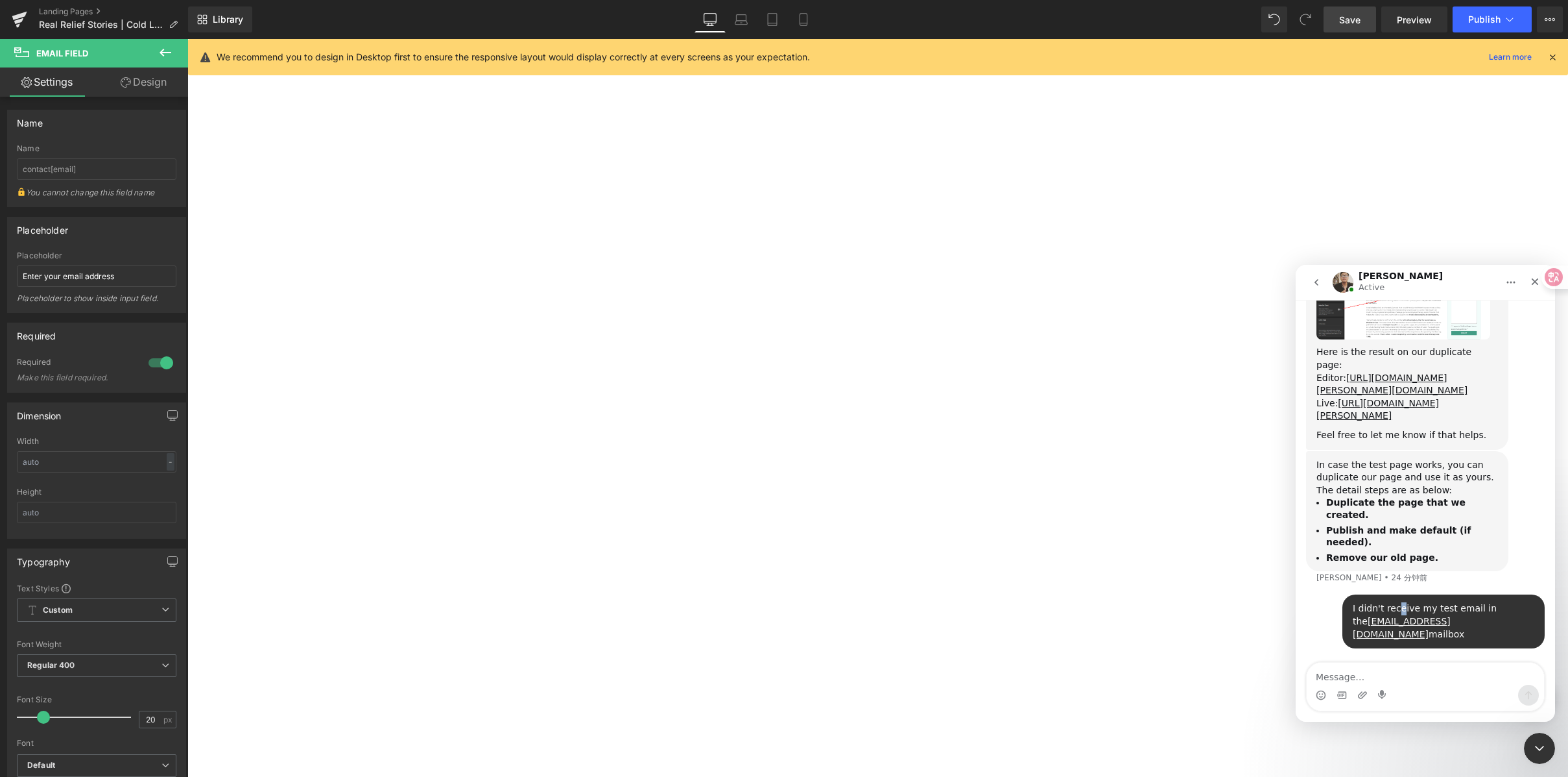
drag, startPoint x: 1411, startPoint y: 624, endPoint x: 1477, endPoint y: 632, distance: 66.5
click at [1453, 631] on div "I didn't receive my test email in the [EMAIL_ADDRESS][DOMAIN_NAME] mailbox" at bounding box center [1444, 621] width 182 height 38
click at [1477, 632] on div "I didn't receive my test email in the [EMAIL_ADDRESS][DOMAIN_NAME] mailbox" at bounding box center [1444, 621] width 182 height 38
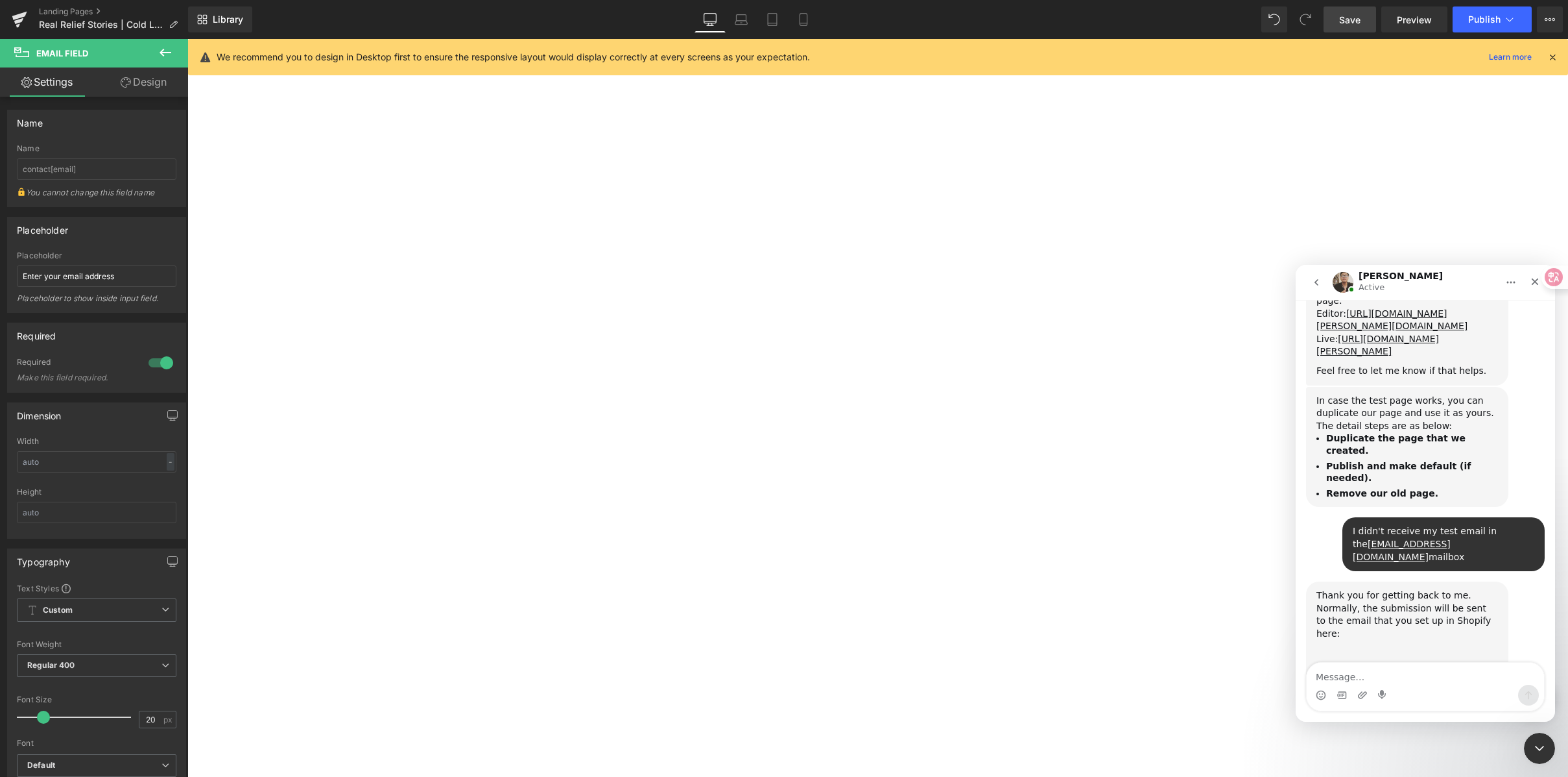
scroll to position [1722, 0]
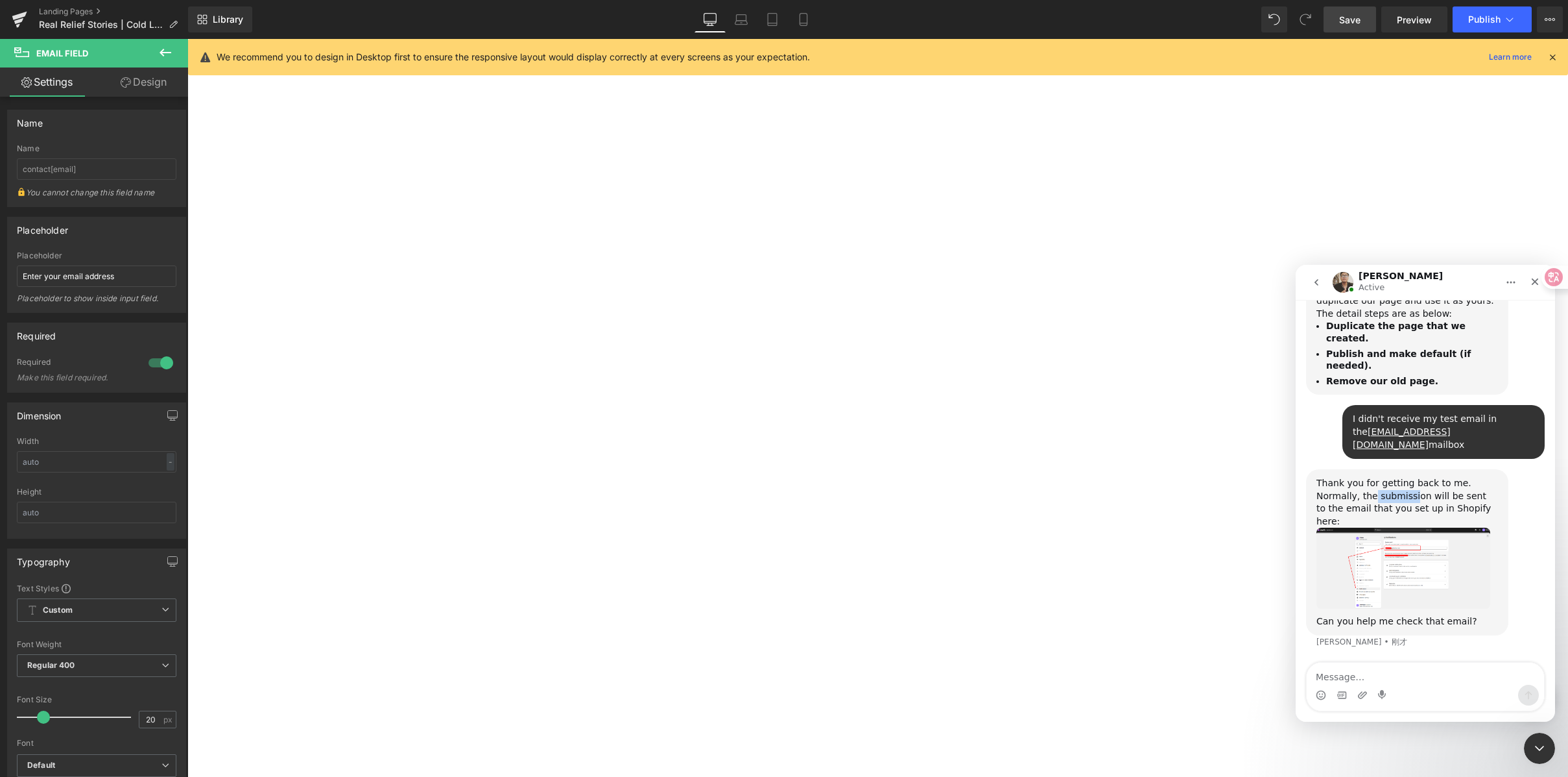
drag, startPoint x: 1372, startPoint y: 513, endPoint x: 1412, endPoint y: 512, distance: 40.0
click at [1412, 512] on div "Thank you for getting back to me. Normally, the submission will be sent to the …" at bounding box center [1408, 502] width 182 height 50
click at [1445, 515] on div "Thank you for getting back to me. Normally, the submission will be sent to the …" at bounding box center [1408, 502] width 182 height 50
click at [1392, 573] on img "Ken说…" at bounding box center [1403, 567] width 174 height 80
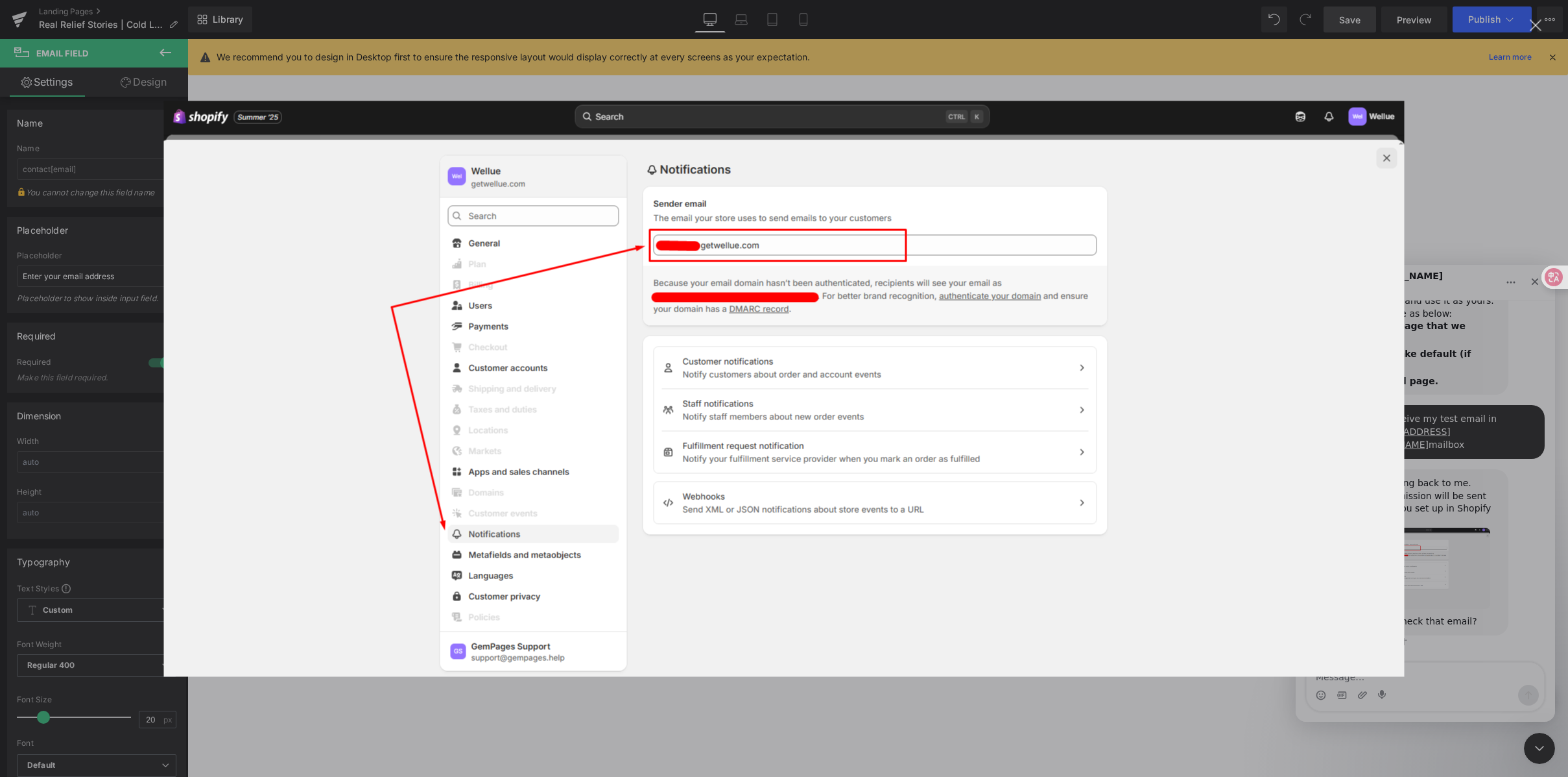
click at [1389, 161] on img "关闭" at bounding box center [784, 388] width 1241 height 576
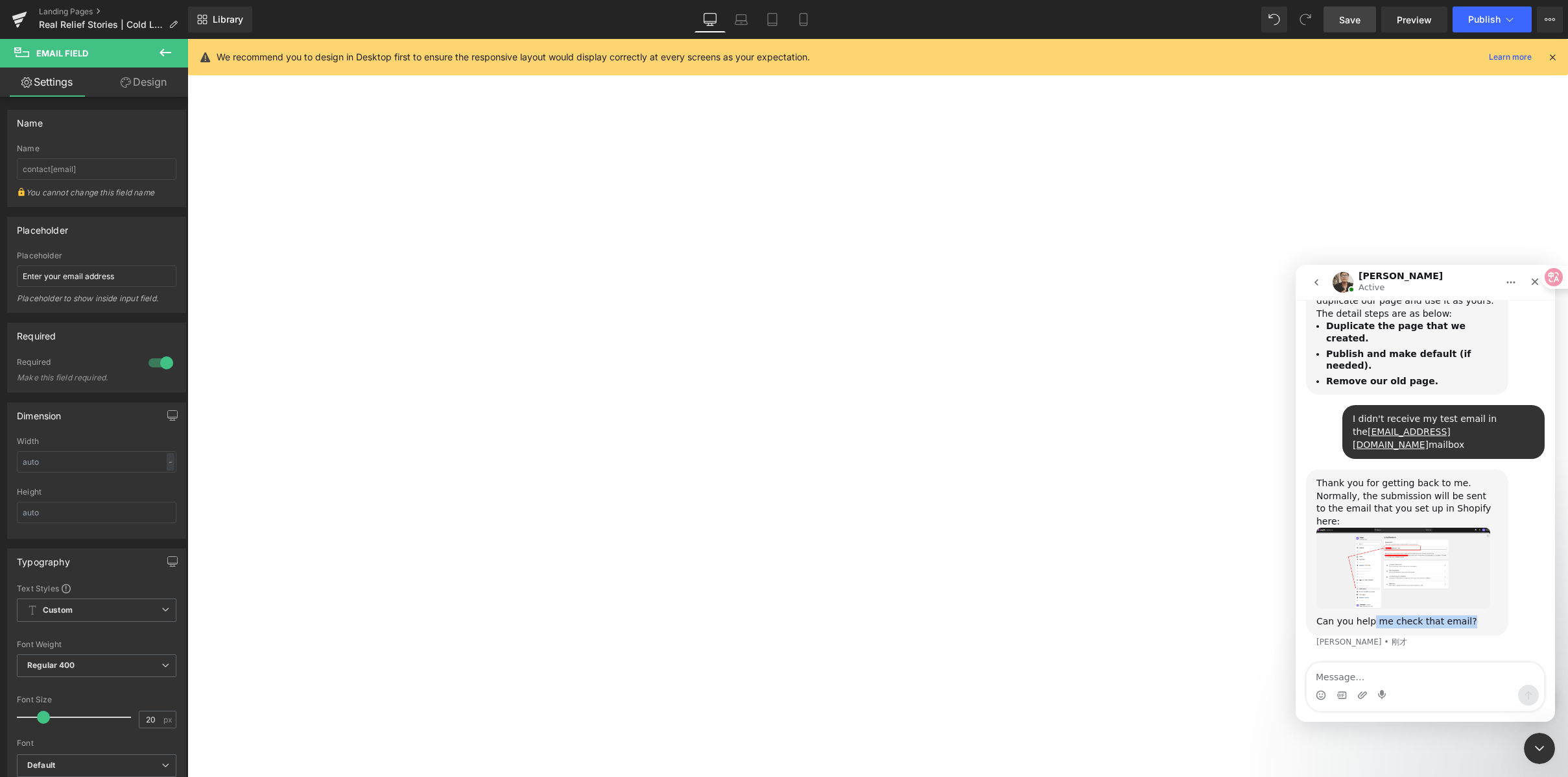
drag, startPoint x: 1376, startPoint y: 621, endPoint x: 1465, endPoint y: 618, distance: 89.1
click at [1465, 618] on div "Can you help me check that email?" at bounding box center [1408, 622] width 182 height 13
click at [1438, 621] on div "Can you help me check that email?" at bounding box center [1408, 622] width 182 height 13
drag, startPoint x: 1348, startPoint y: 624, endPoint x: 1423, endPoint y: 623, distance: 75.0
click at [1348, 624] on div "Can you help me check that email?" at bounding box center [1408, 622] width 182 height 13
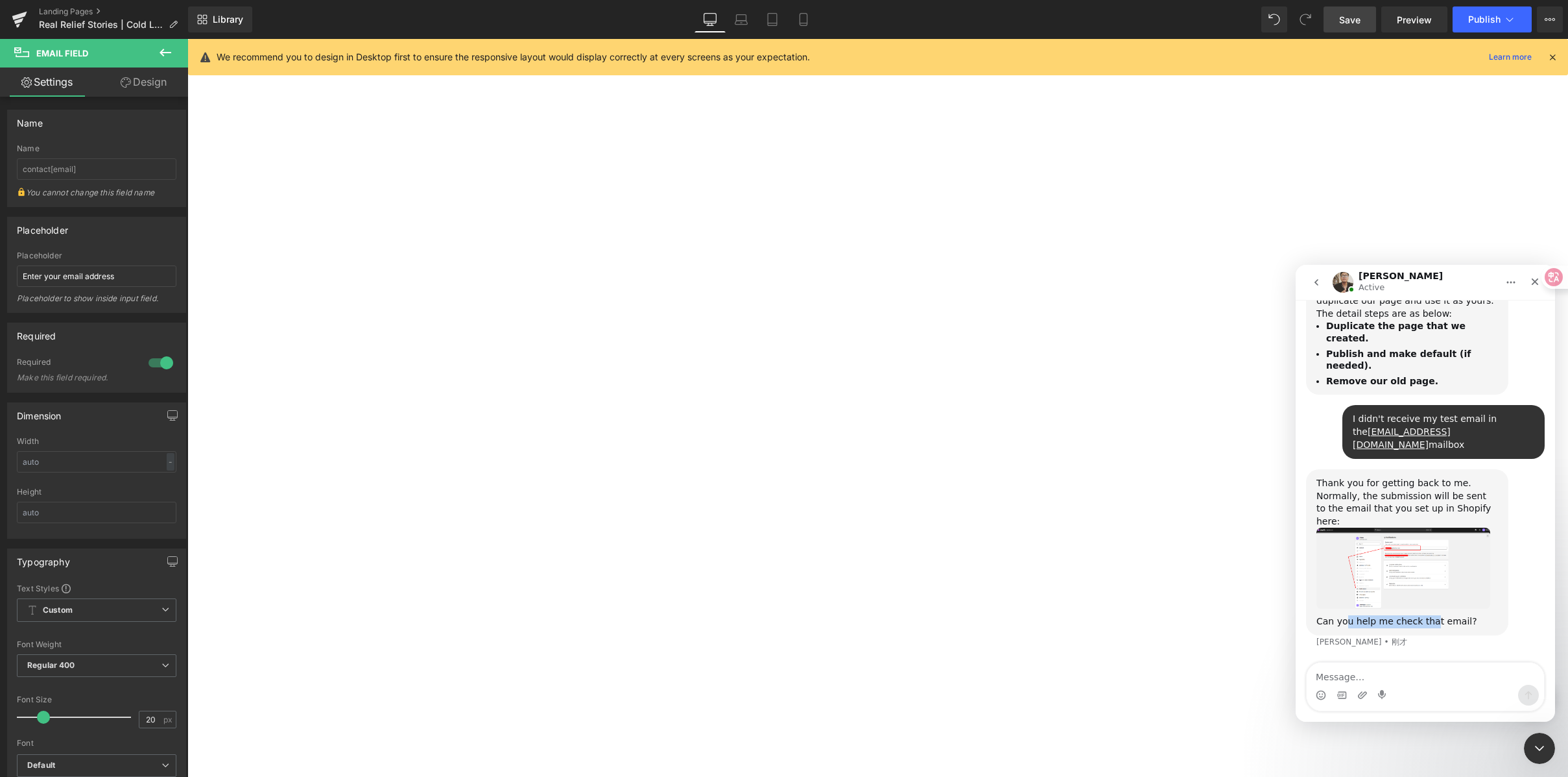
click at [1423, 623] on div "Can you help me check that email?" at bounding box center [1408, 622] width 182 height 13
drag, startPoint x: 1418, startPoint y: 622, endPoint x: 1393, endPoint y: 620, distance: 25.1
click at [1384, 623] on div "Can you help me check that email?" at bounding box center [1408, 622] width 182 height 13
click at [1441, 621] on div "Can you help me check that email?" at bounding box center [1408, 622] width 182 height 13
click at [1404, 554] on img "Ken说…" at bounding box center [1403, 567] width 174 height 80
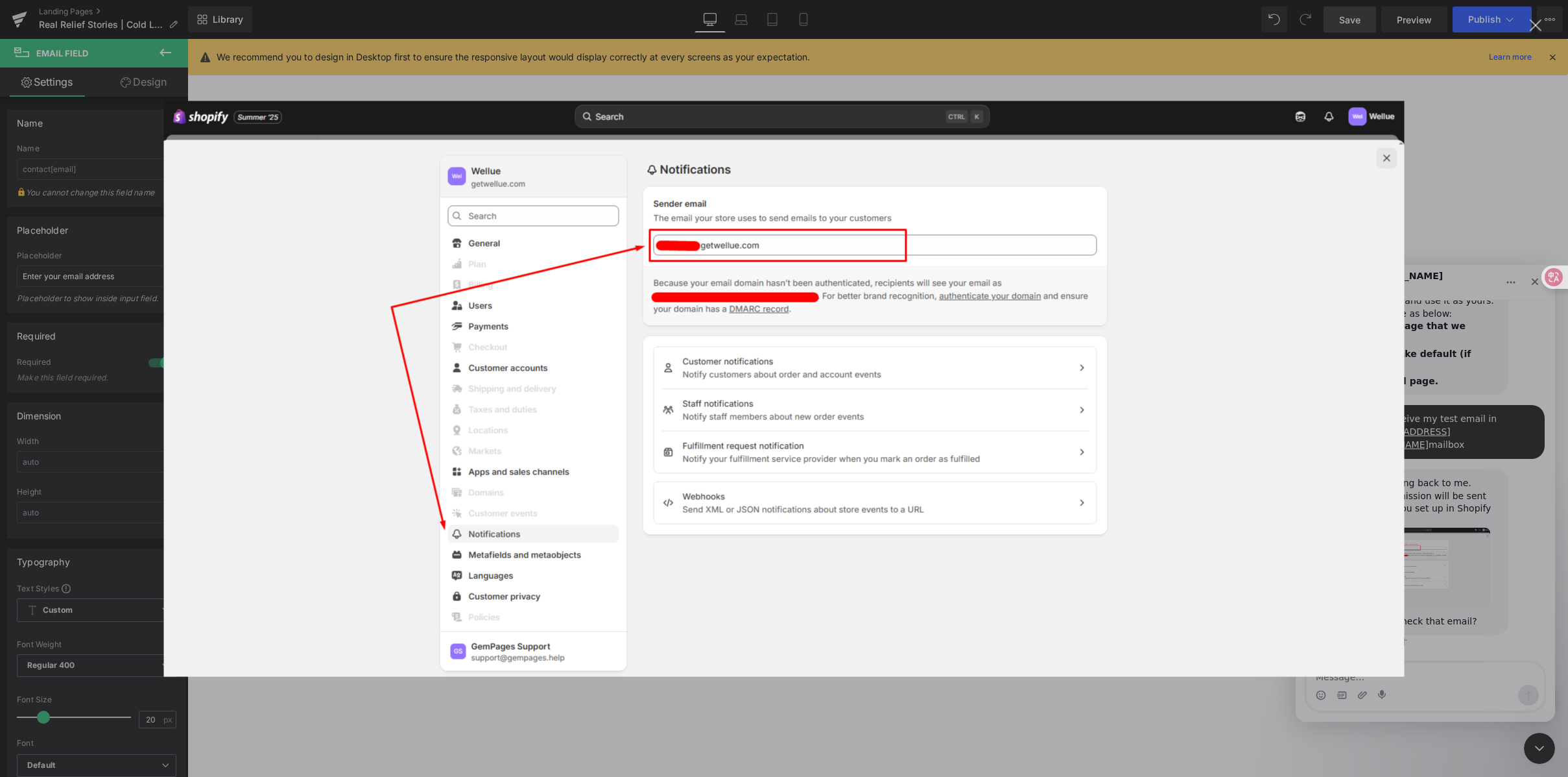
click at [1390, 161] on img "关闭" at bounding box center [784, 388] width 1241 height 576
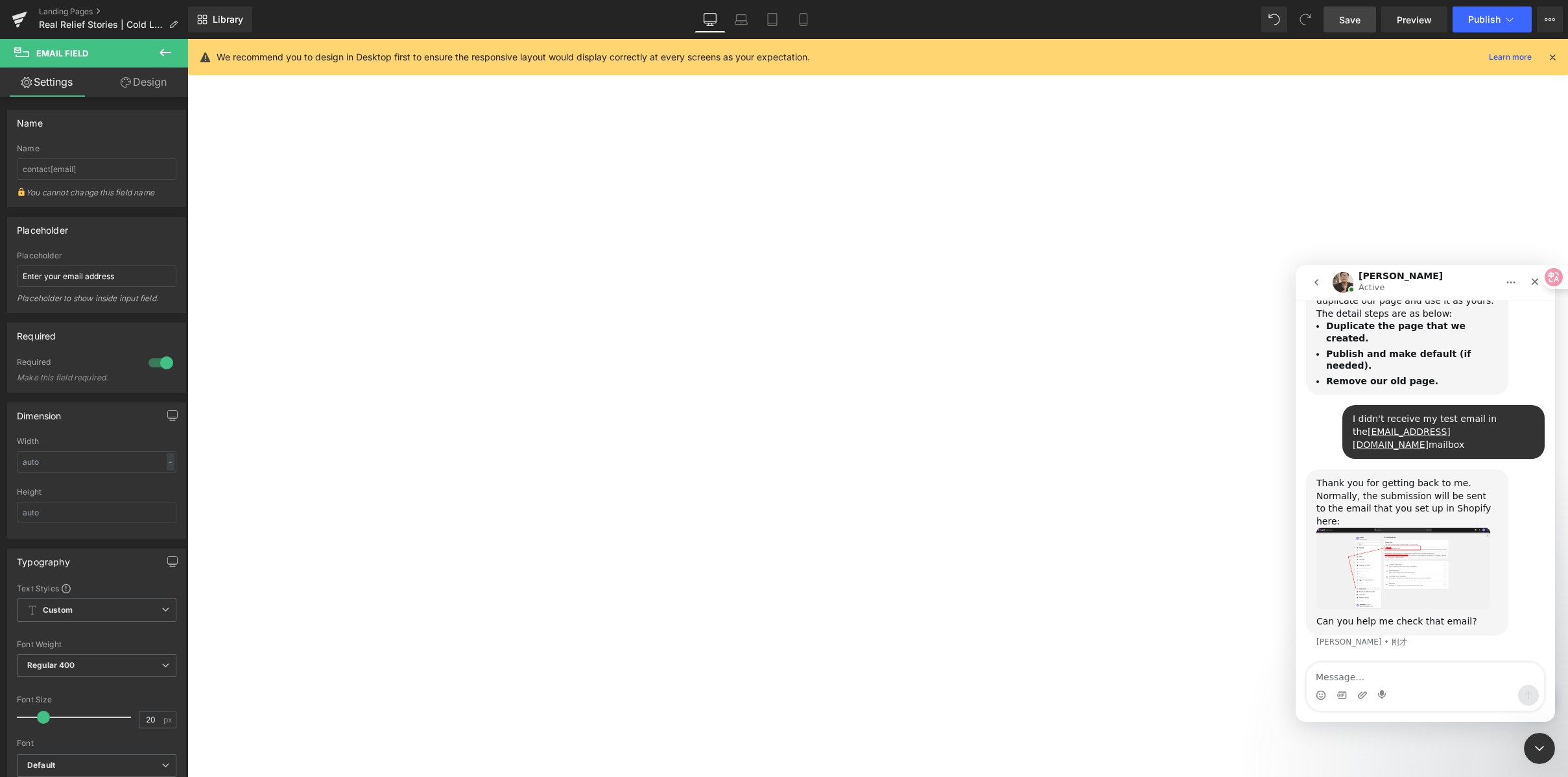
click at [1443, 162] on div at bounding box center [784, 369] width 1568 height 738
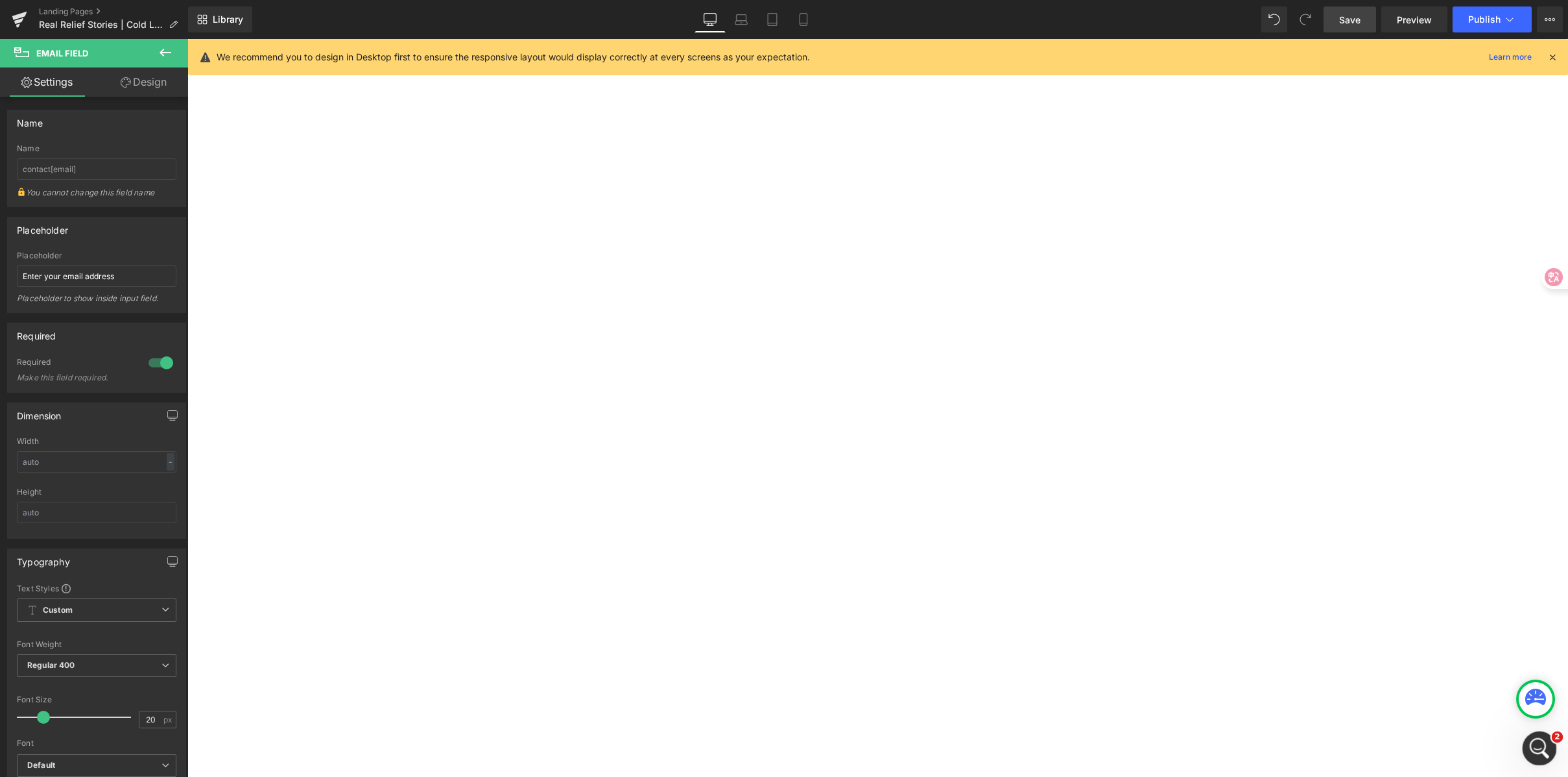
click at [1539, 734] on div "打开 Intercom Messenger" at bounding box center [1537, 746] width 43 height 43
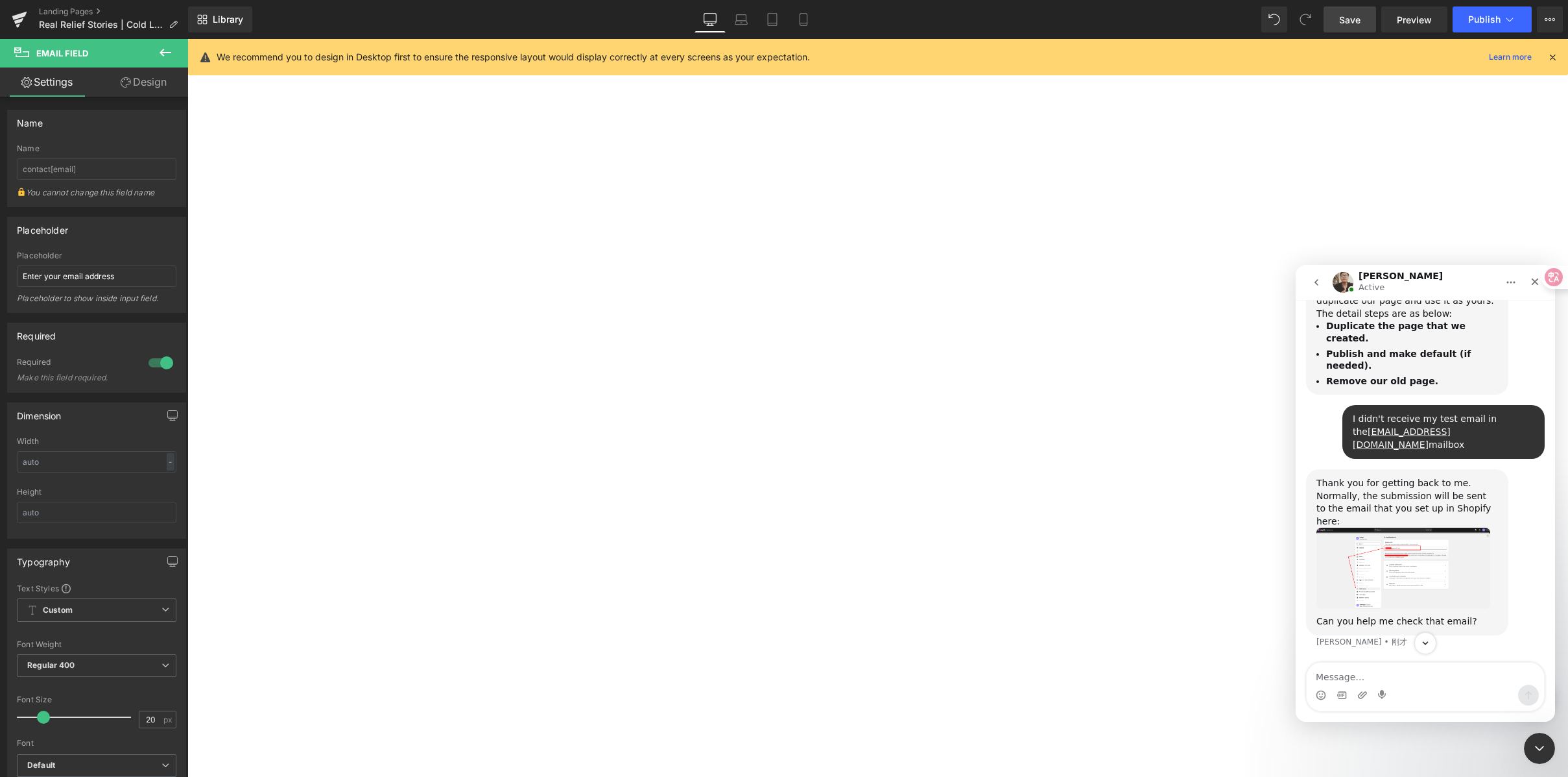
scroll to position [1722, 0]
click at [1408, 677] on textarea "Message…" at bounding box center [1425, 673] width 237 height 22
type textarea "ok"
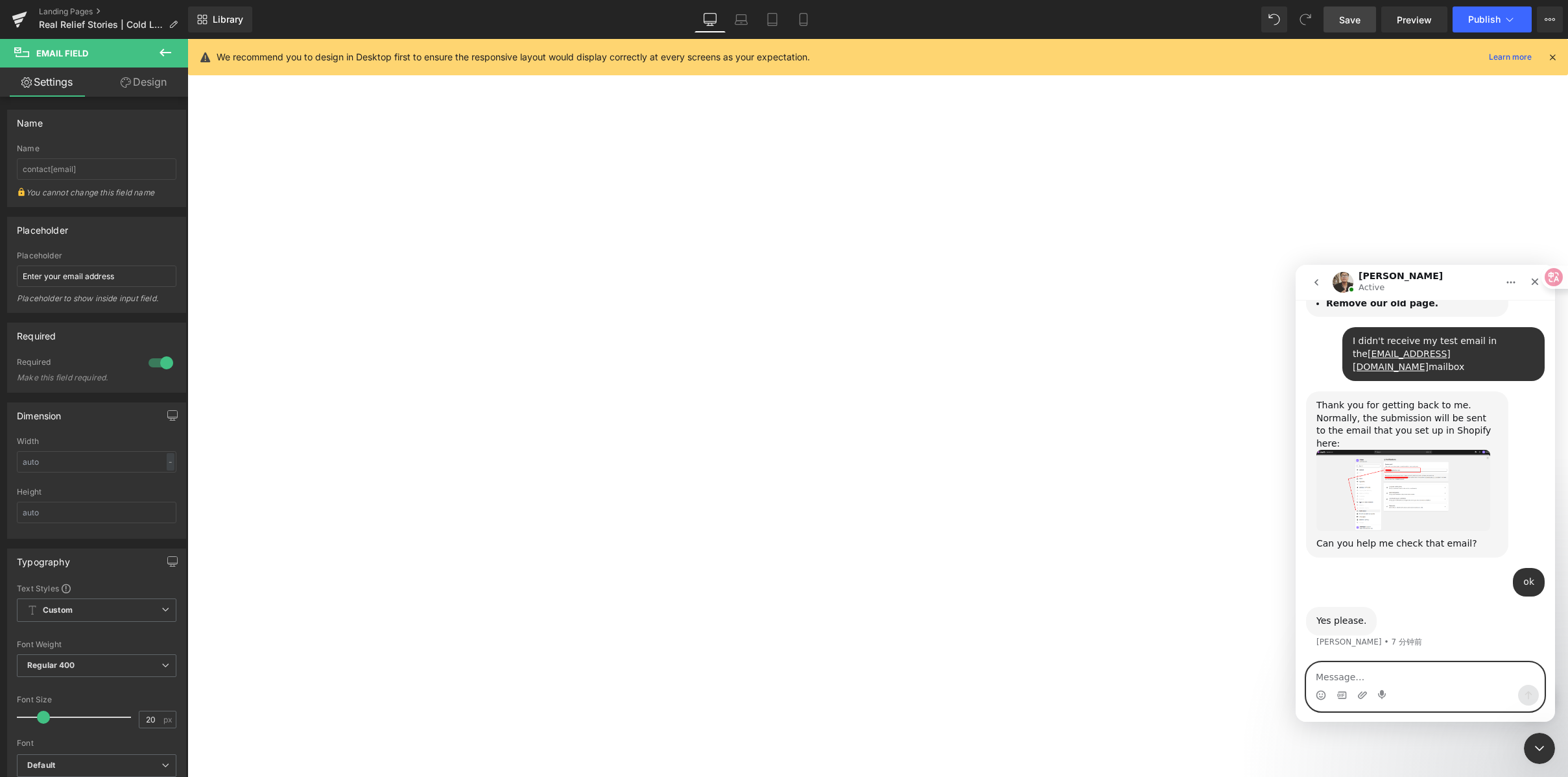
scroll to position [1798, 0]
click at [1421, 675] on textarea "Message…" at bounding box center [1425, 673] width 237 height 22
paste textarea "No more questions."
type textarea "No more questions"
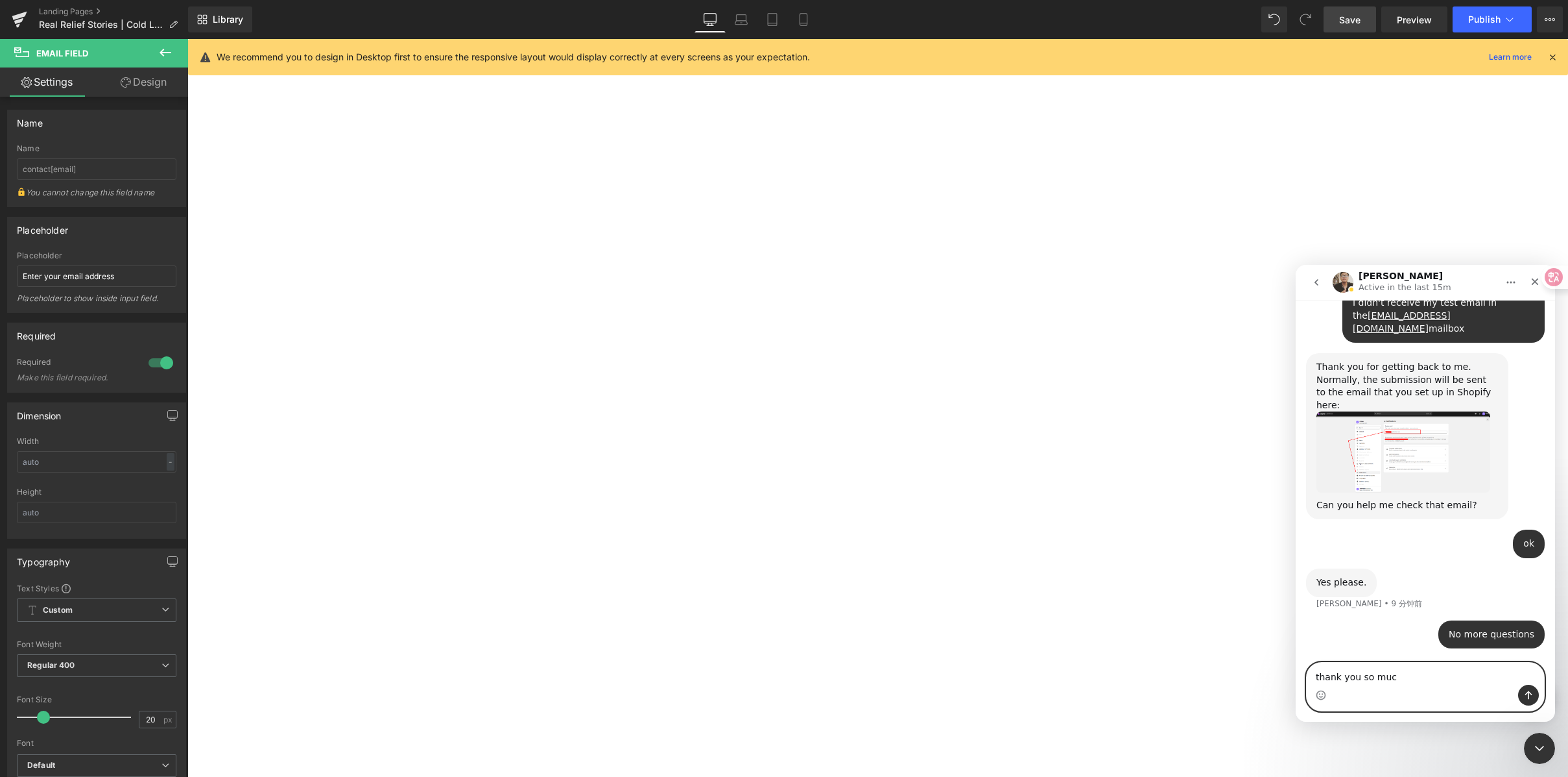
type textarea "thank you so much"
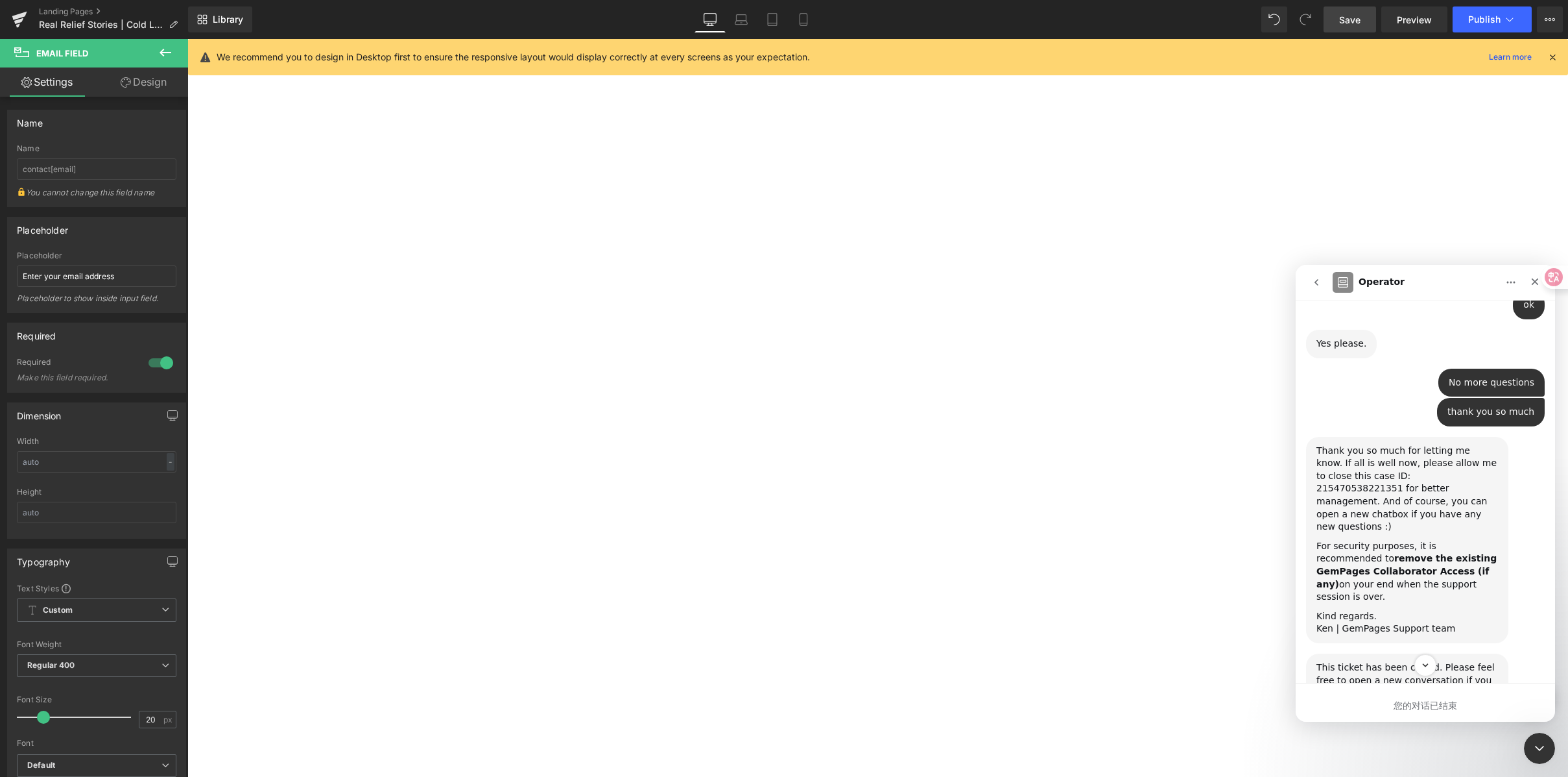
scroll to position [2127, 0]
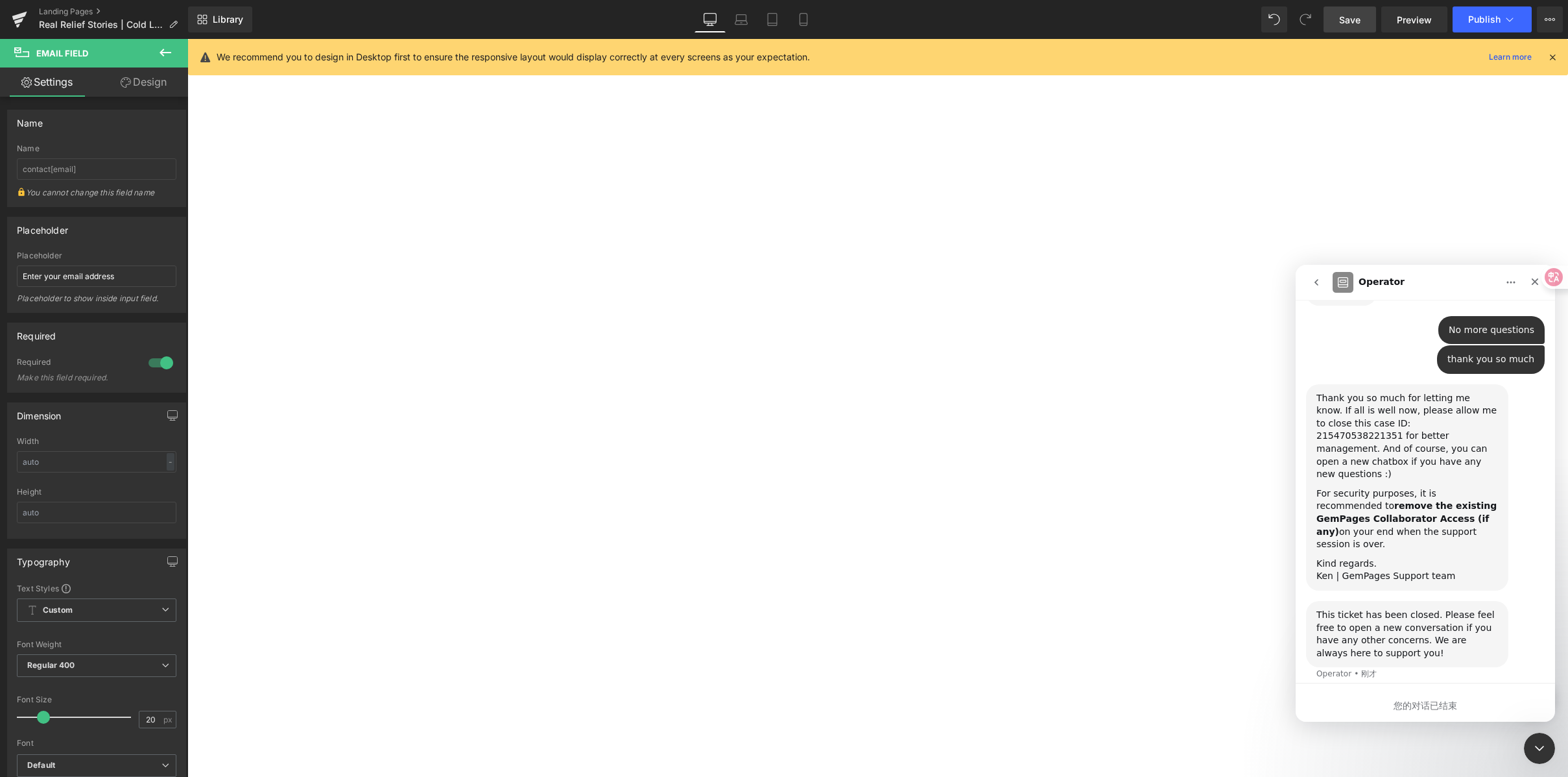
click at [1371, 343] on div "No more questions Wellue • 刚才" at bounding box center [1425, 331] width 239 height 30
click at [1453, 218] on div at bounding box center [784, 369] width 1568 height 738
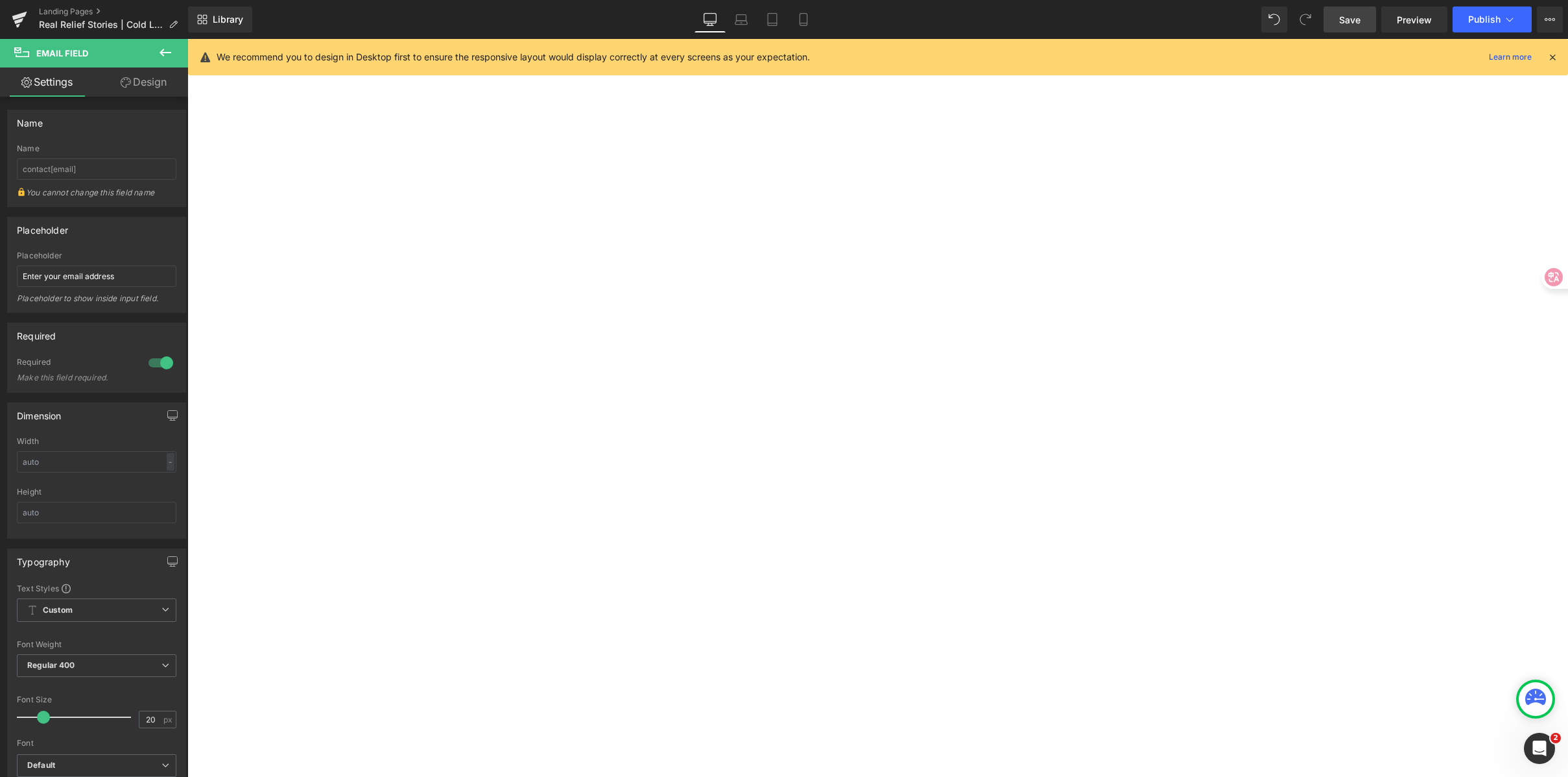
scroll to position [2223, 0]
click at [1540, 743] on icon "打开 Intercom Messenger" at bounding box center [1538, 746] width 21 height 21
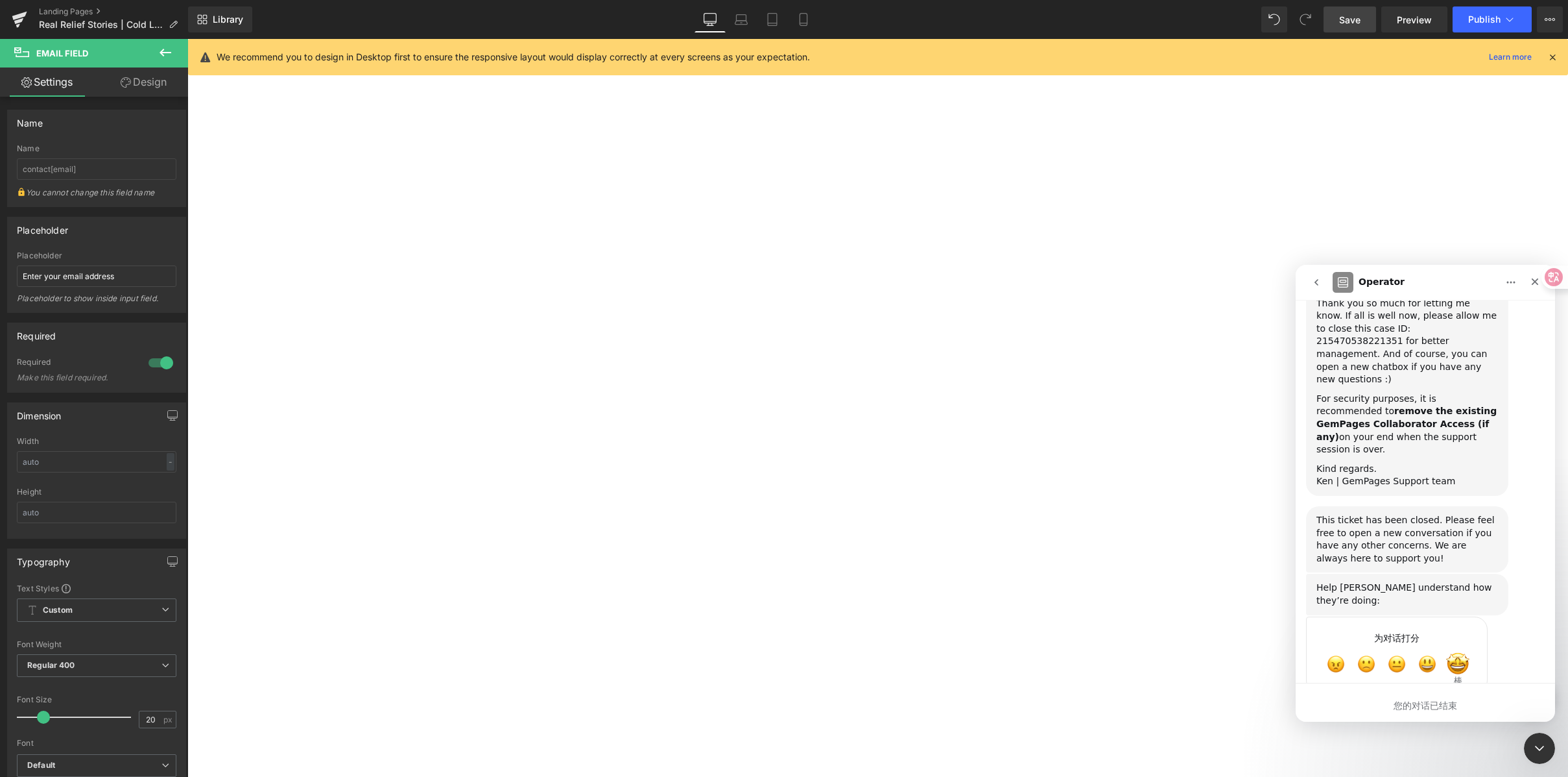
click at [1460, 653] on span "棒" at bounding box center [1458, 664] width 23 height 23
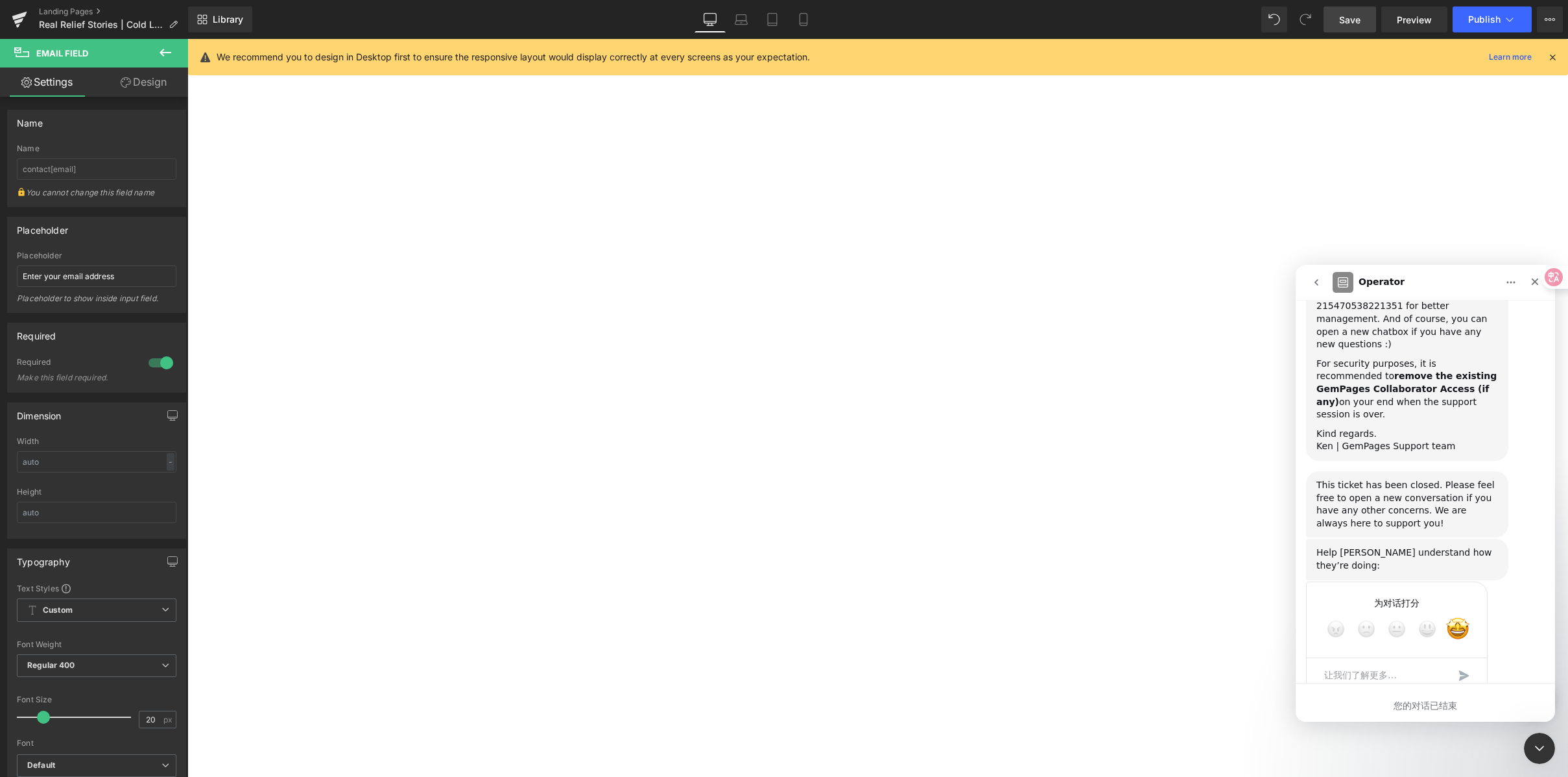
click at [1469, 662] on div "提交" at bounding box center [1464, 675] width 26 height 26
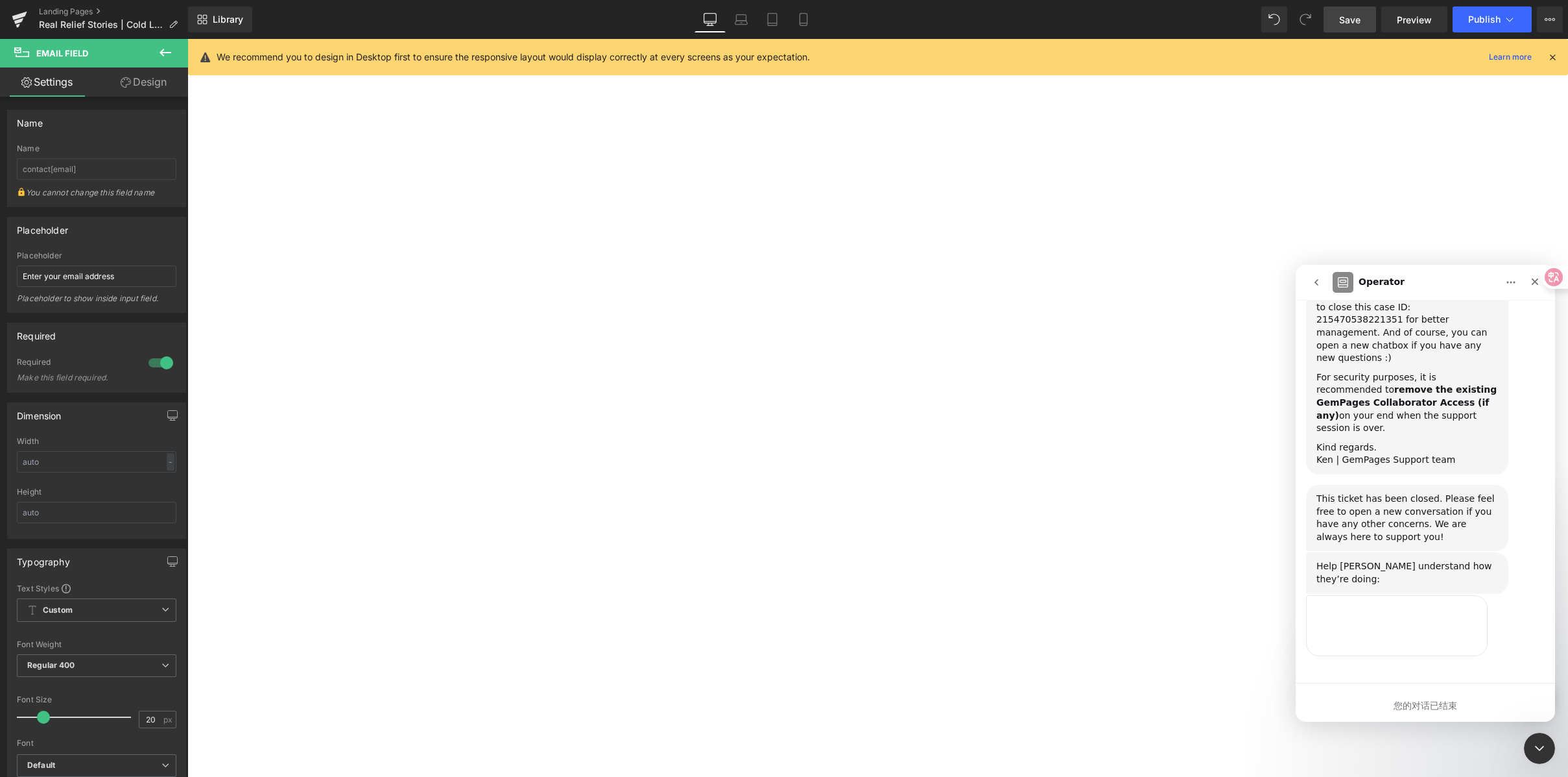
scroll to position [2207, 0]
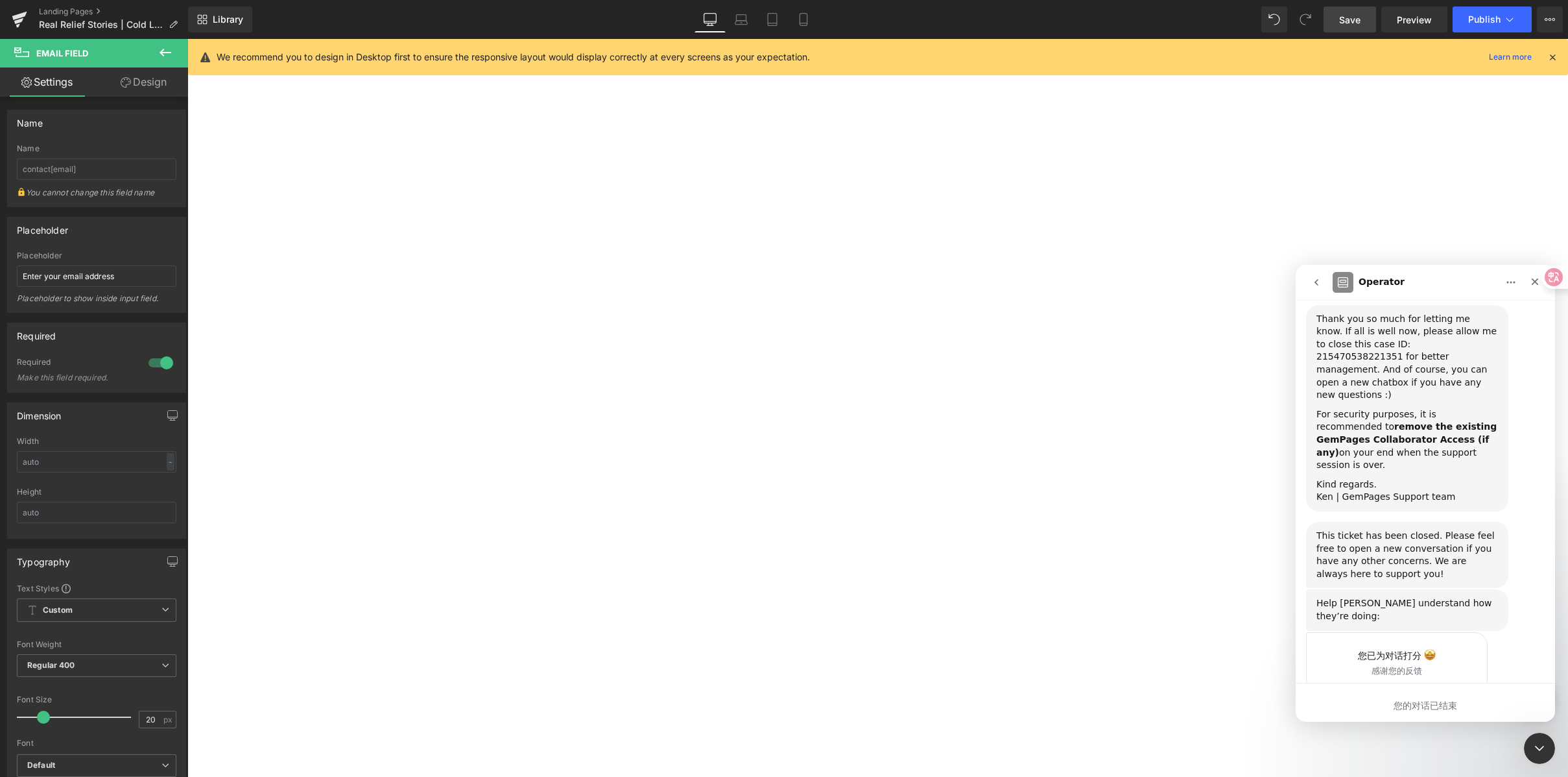
click at [1418, 168] on div at bounding box center [784, 369] width 1568 height 738
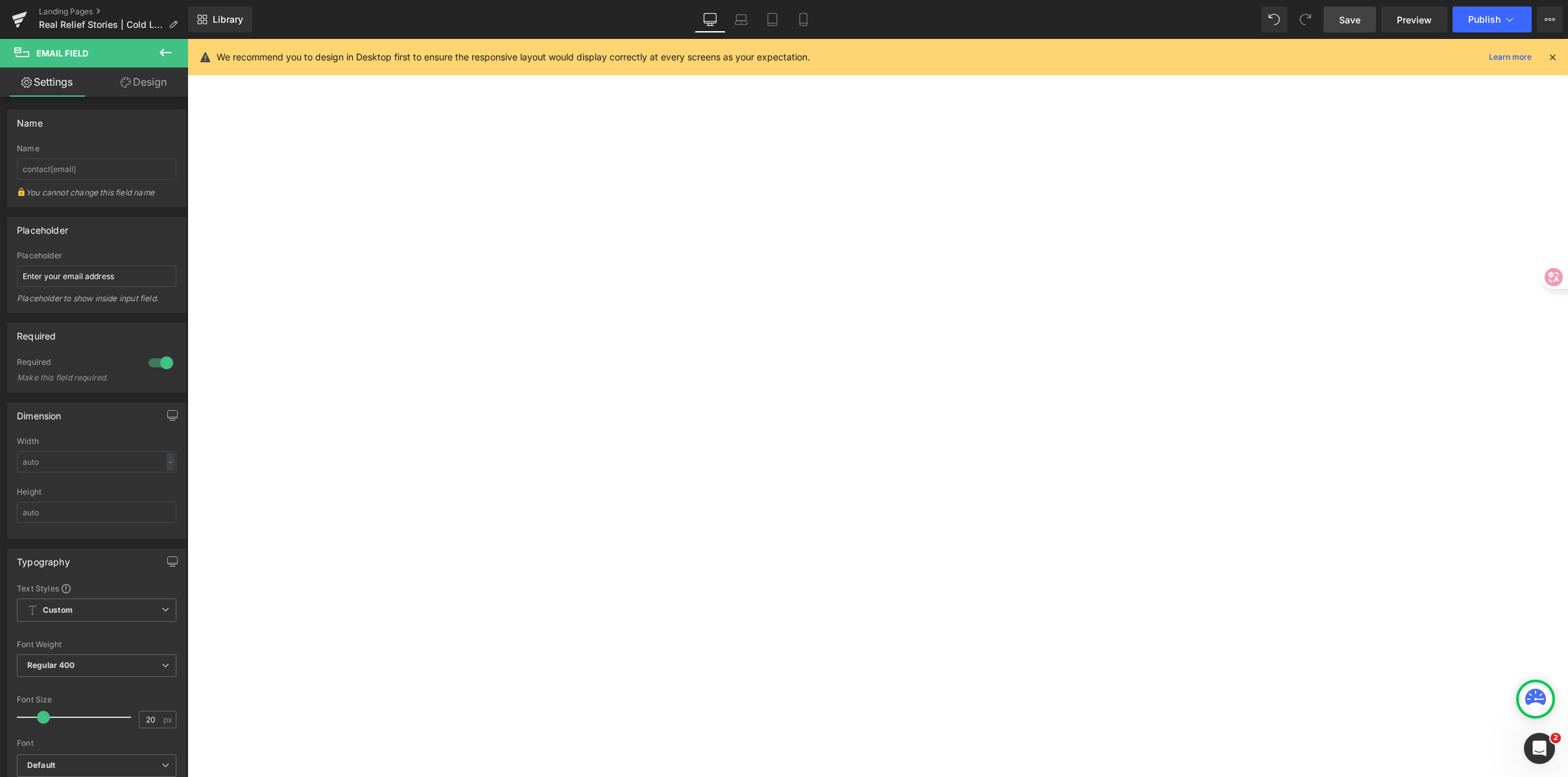
scroll to position [2257, 0]
